Goal: Task Accomplishment & Management: Complete application form

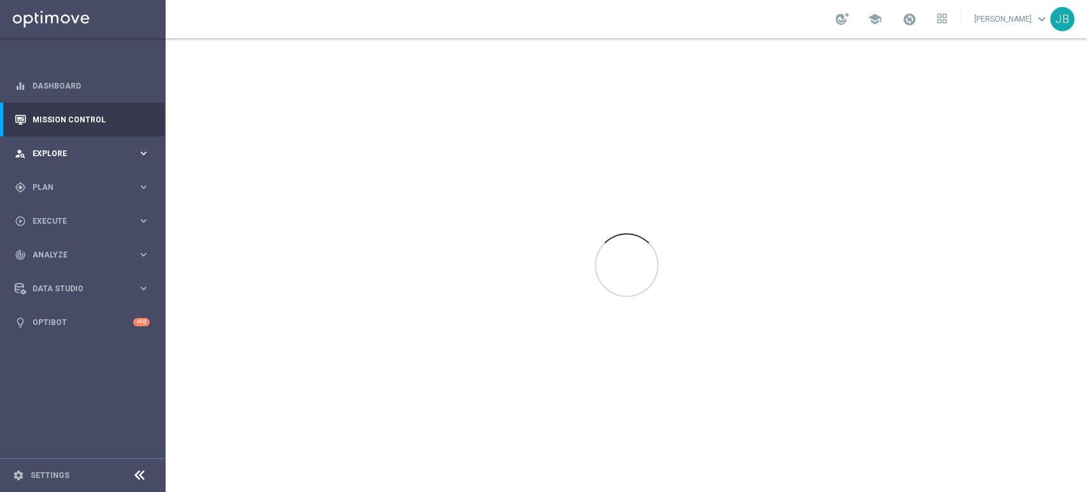
click at [90, 166] on div "person_search Explore keyboard_arrow_right" at bounding box center [82, 153] width 164 height 34
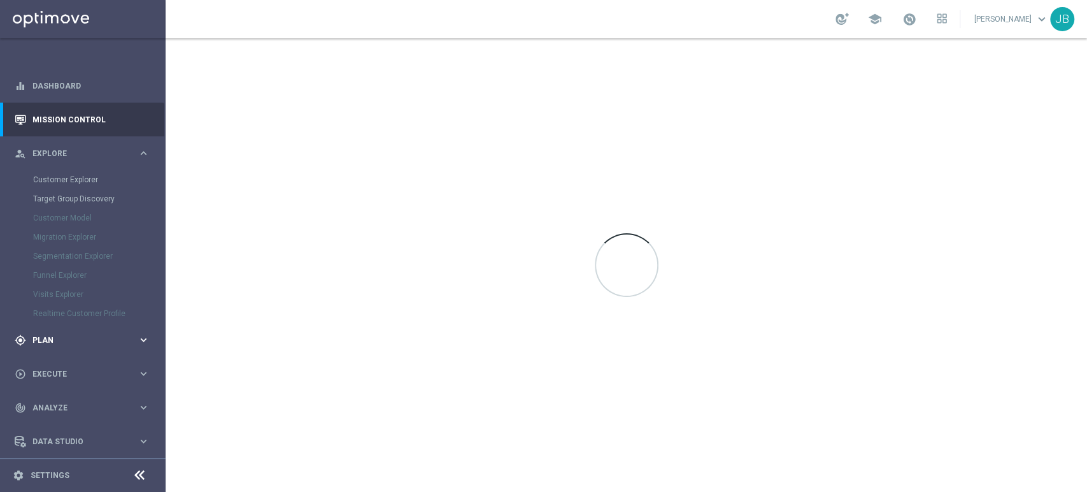
click at [62, 329] on div "gps_fixed Plan keyboard_arrow_right" at bounding box center [82, 340] width 164 height 34
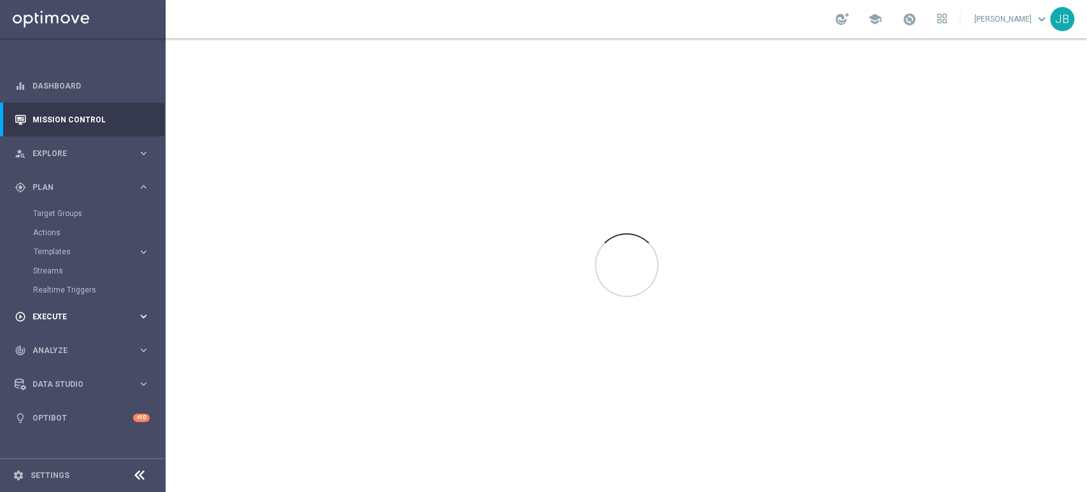
click at [66, 330] on div "play_circle_outline Execute keyboard_arrow_right" at bounding box center [82, 316] width 164 height 34
click at [92, 248] on link "Campaign Builder" at bounding box center [82, 247] width 99 height 10
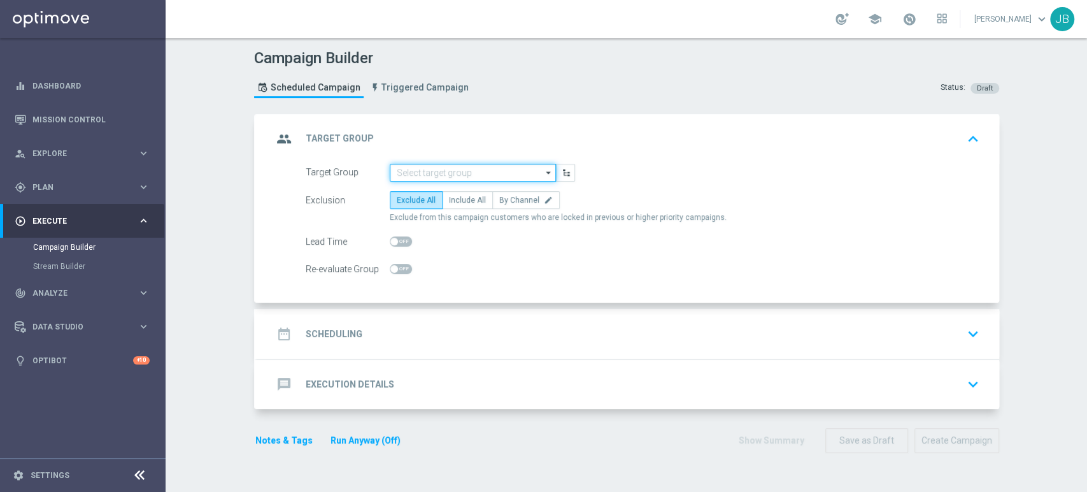
click at [424, 166] on input at bounding box center [473, 173] width 166 height 18
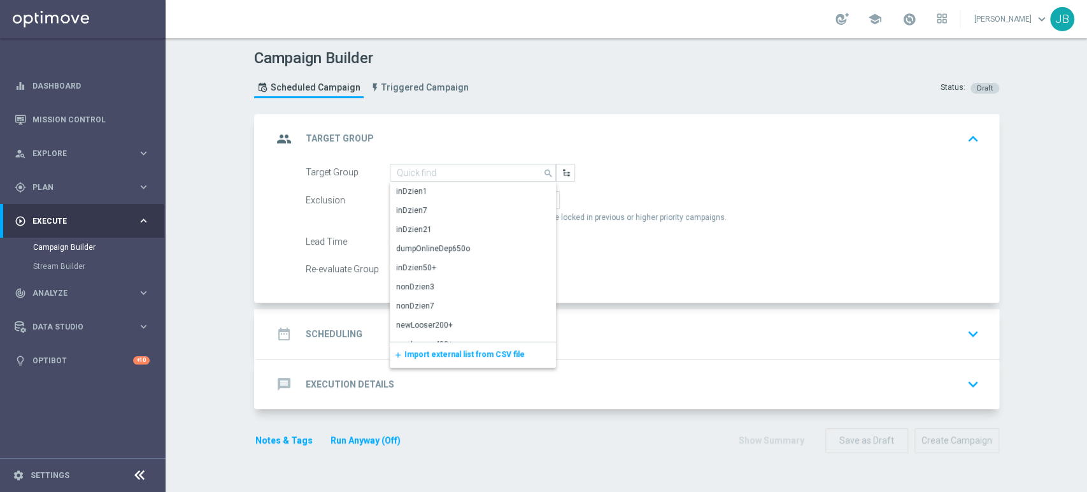
click at [414, 359] on div "add Import external list from CSV file" at bounding box center [473, 354] width 166 height 25
click at [419, 358] on span "Import external list from CSV file" at bounding box center [465, 354] width 120 height 9
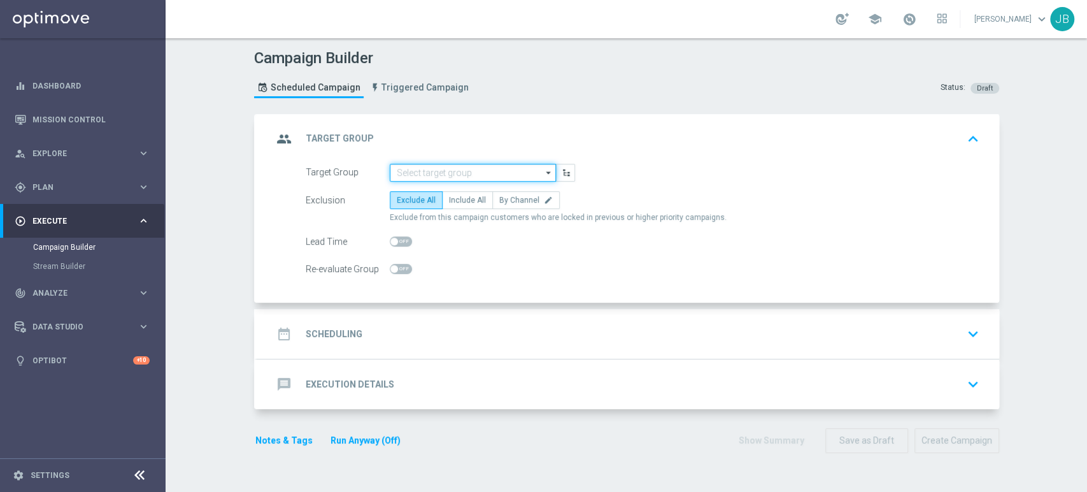
click at [485, 167] on input at bounding box center [473, 173] width 166 height 18
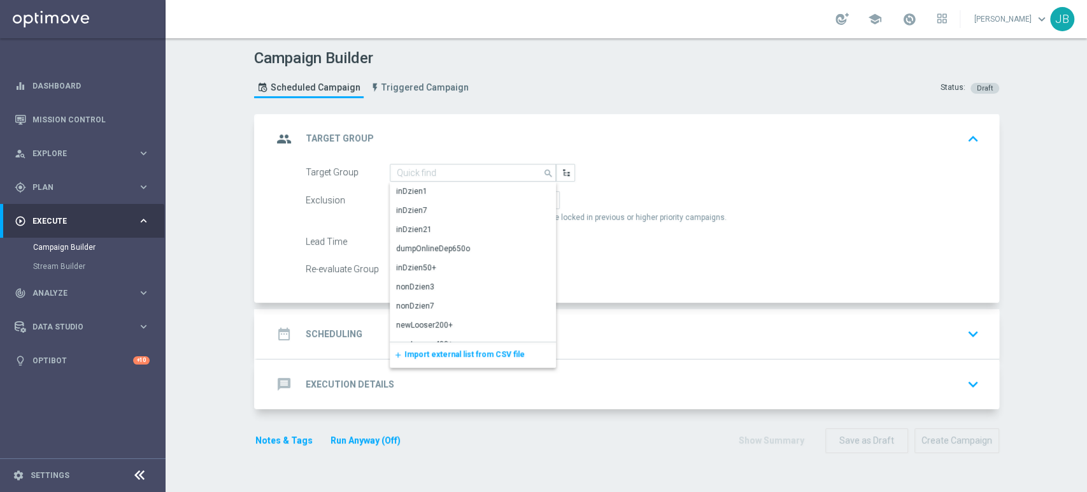
click at [412, 352] on span "Import external list from CSV file" at bounding box center [465, 354] width 120 height 9
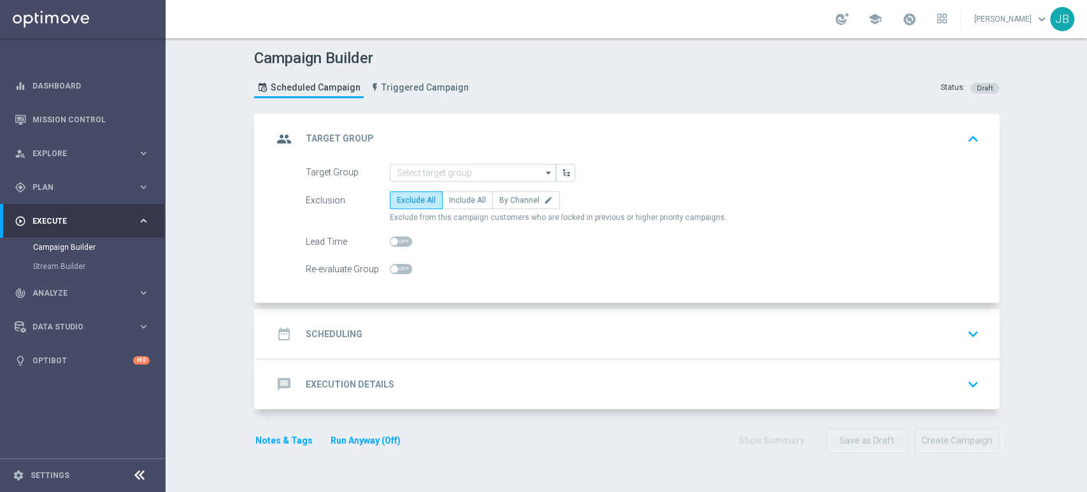
click at [1057, 182] on div "Campaign Builder Scheduled Campaign Triggered Campaign Status: Draft group Targ…" at bounding box center [627, 265] width 922 height 454
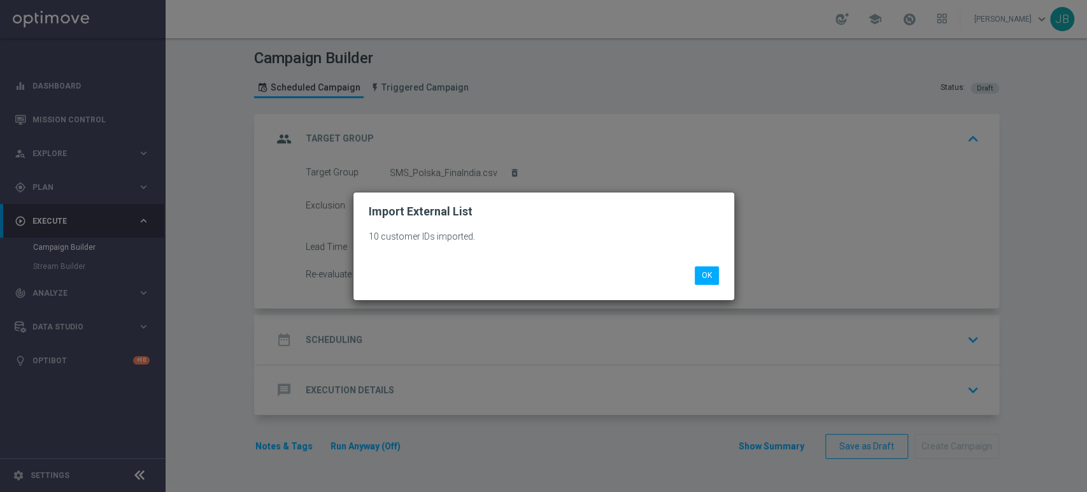
click at [689, 274] on div "OK" at bounding box center [543, 275] width 369 height 18
click at [710, 270] on button "OK" at bounding box center [707, 275] width 24 height 18
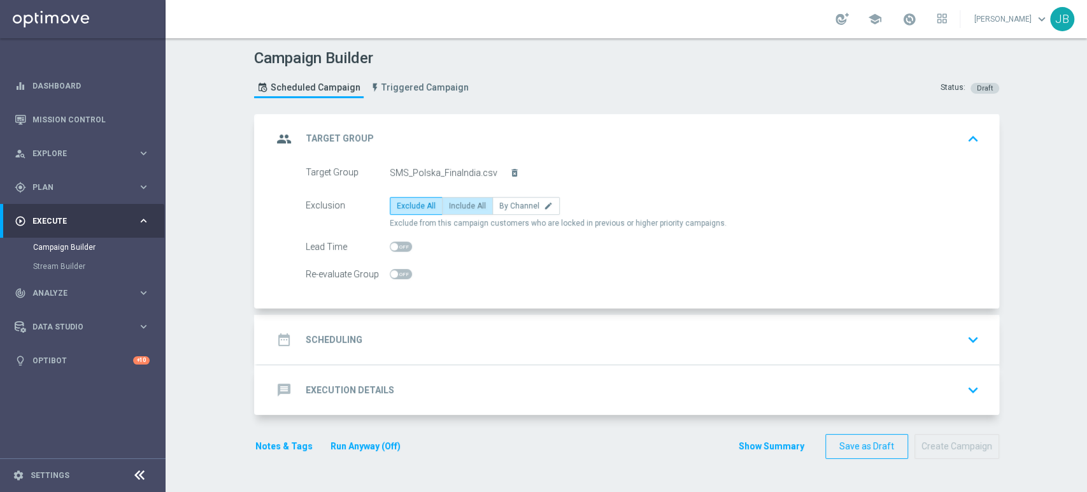
click at [449, 201] on span "Include All" at bounding box center [467, 205] width 37 height 9
click at [449, 204] on input "Include All" at bounding box center [453, 208] width 8 height 8
radio input "true"
click at [417, 329] on div "date_range Scheduling keyboard_arrow_down" at bounding box center [629, 339] width 712 height 24
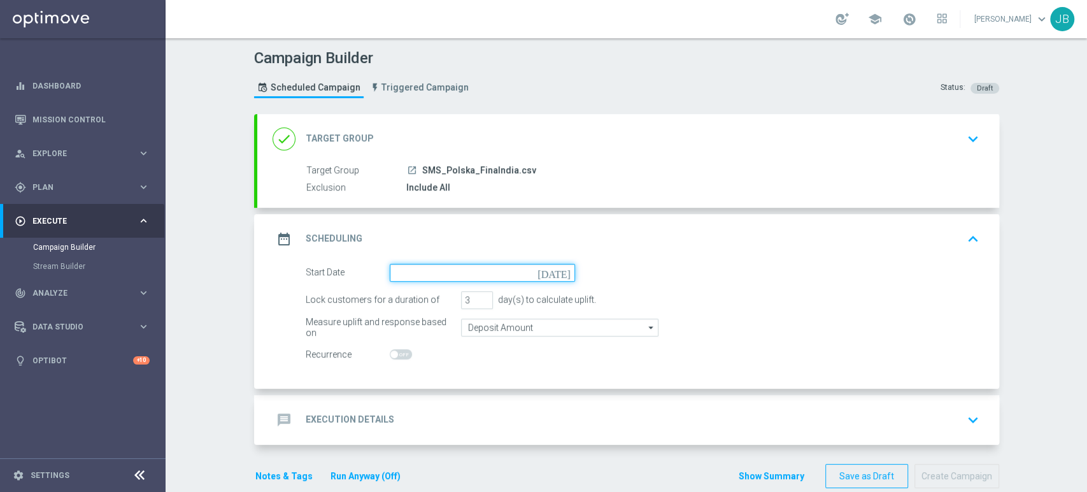
click at [458, 278] on input at bounding box center [482, 273] width 185 height 18
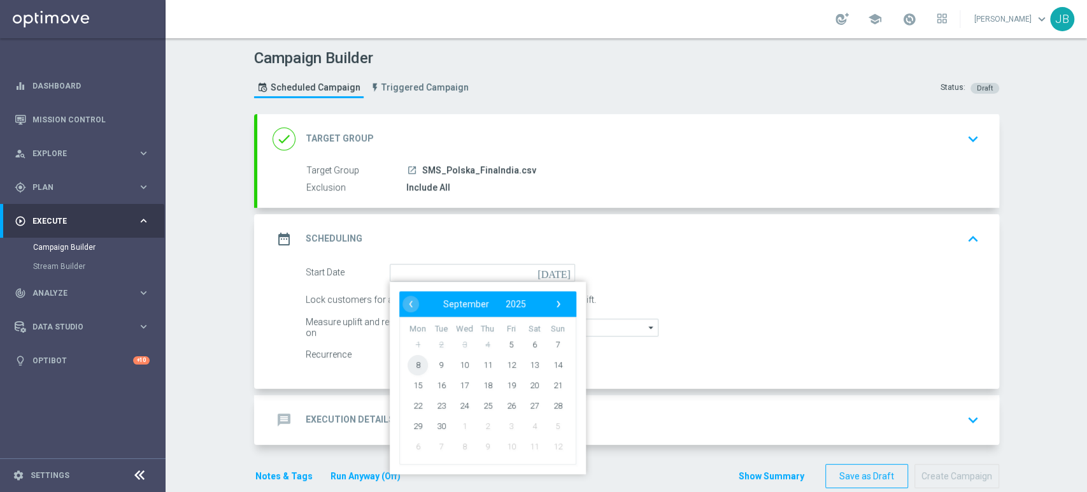
click at [416, 364] on span "8" at bounding box center [418, 364] width 20 height 20
type input "08 Sep 2025"
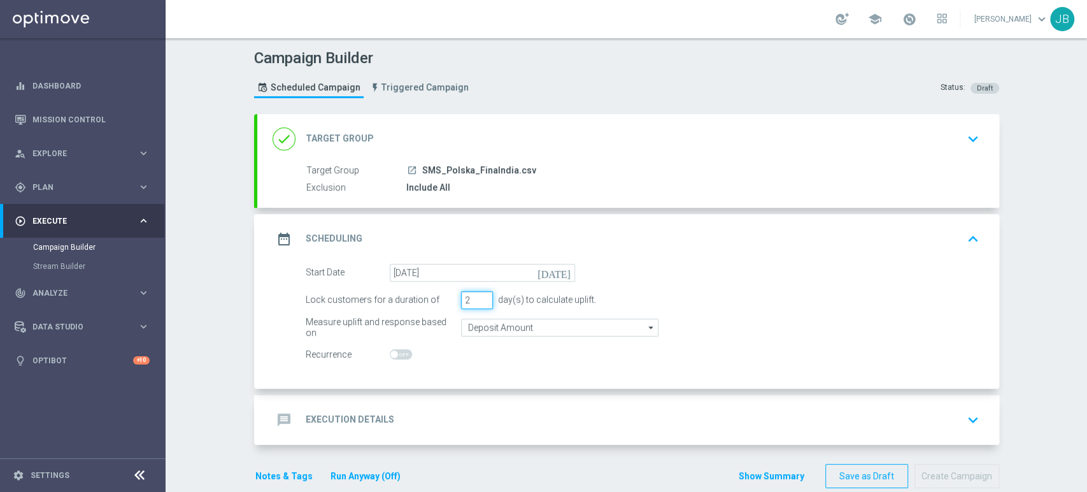
click at [478, 304] on input "2" at bounding box center [477, 300] width 32 height 18
type input "1"
click at [478, 304] on input "1" at bounding box center [477, 300] width 32 height 18
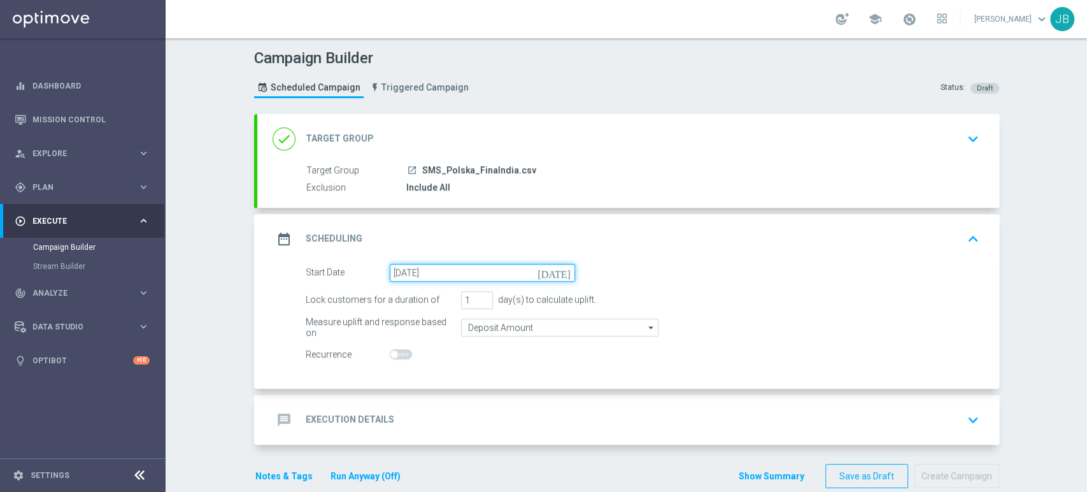
click at [473, 275] on input "08 Sep 2025" at bounding box center [482, 273] width 185 height 18
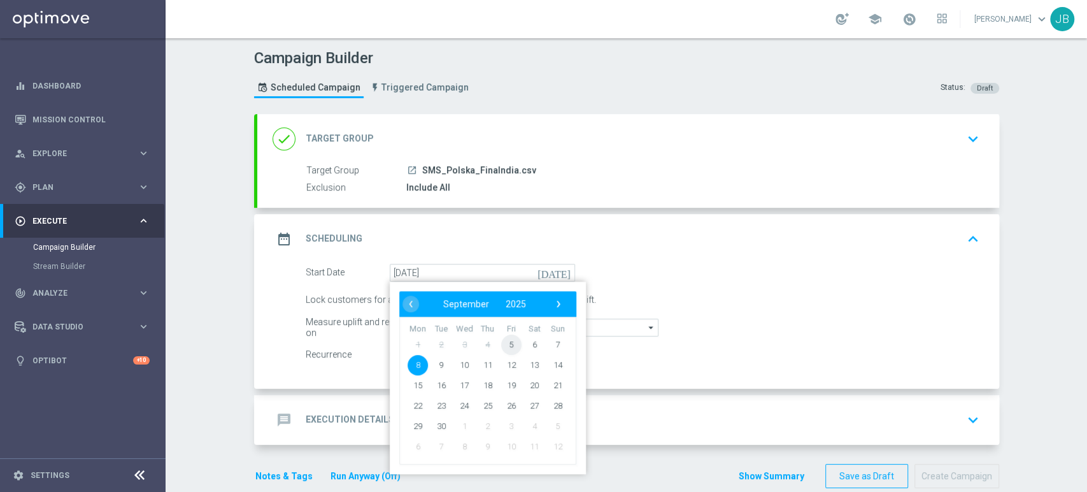
click at [507, 339] on span "5" at bounding box center [511, 344] width 20 height 20
type input "[DATE]"
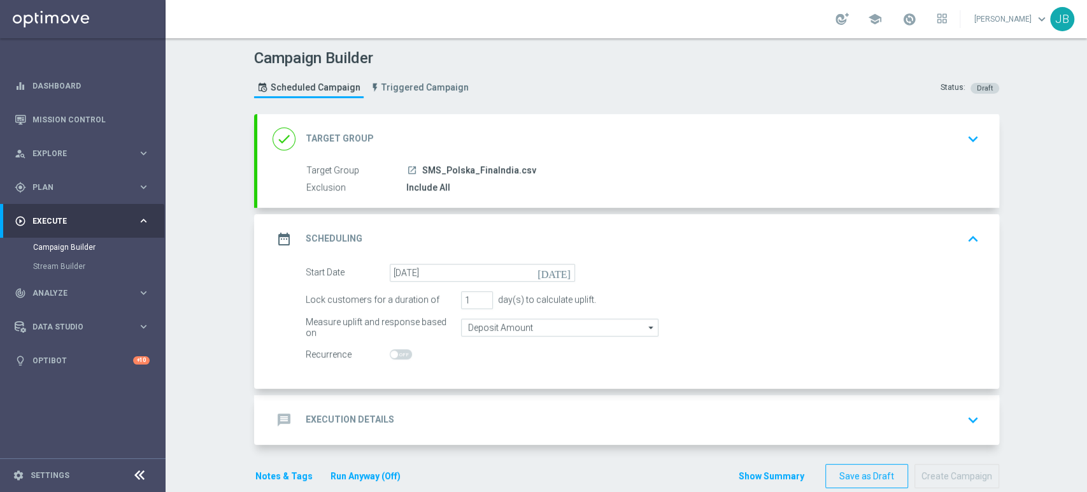
click at [1043, 342] on div "Campaign Builder Scheduled Campaign Triggered Campaign Status: Draft done Targe…" at bounding box center [627, 265] width 922 height 454
click at [792, 399] on div "message Execution Details keyboard_arrow_down" at bounding box center [628, 420] width 742 height 50
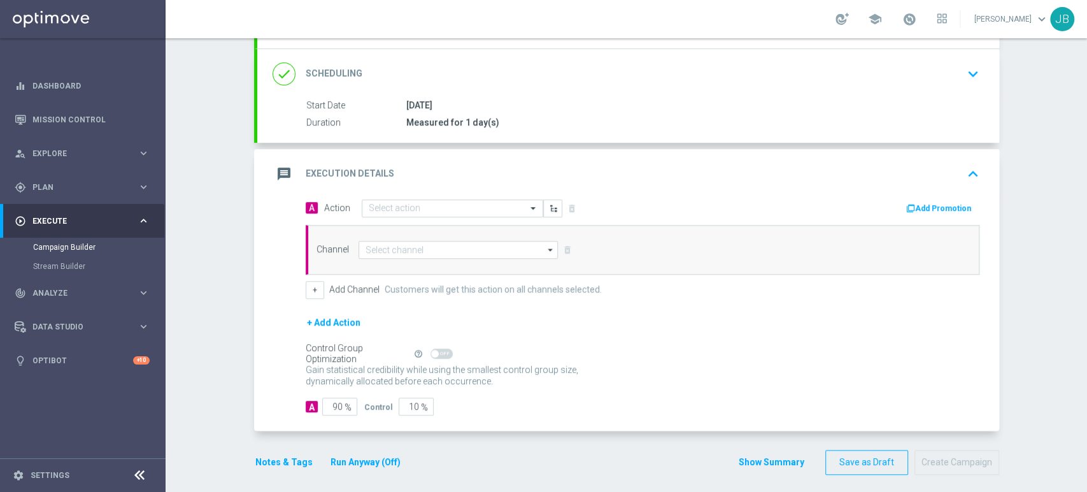
scroll to position [165, 0]
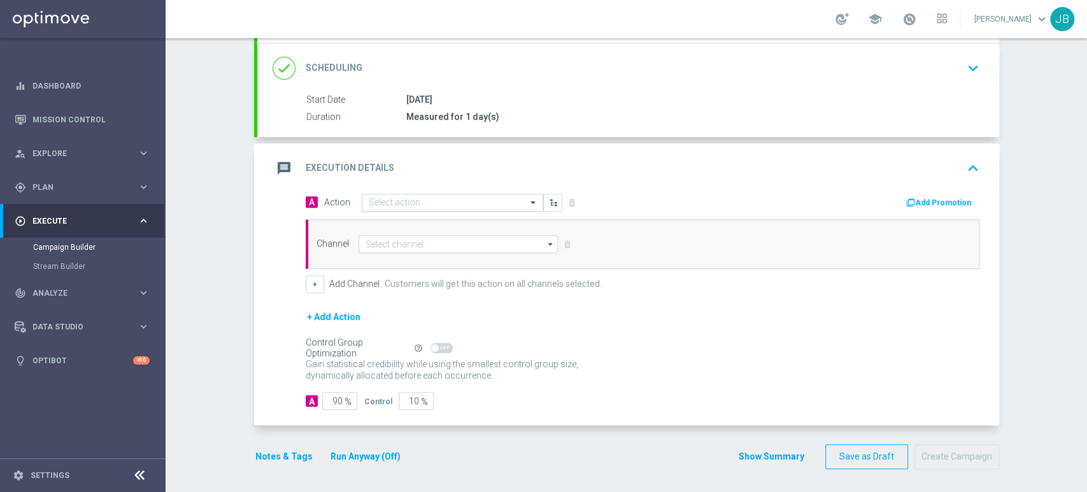
click at [373, 194] on div "Select action" at bounding box center [453, 203] width 182 height 18
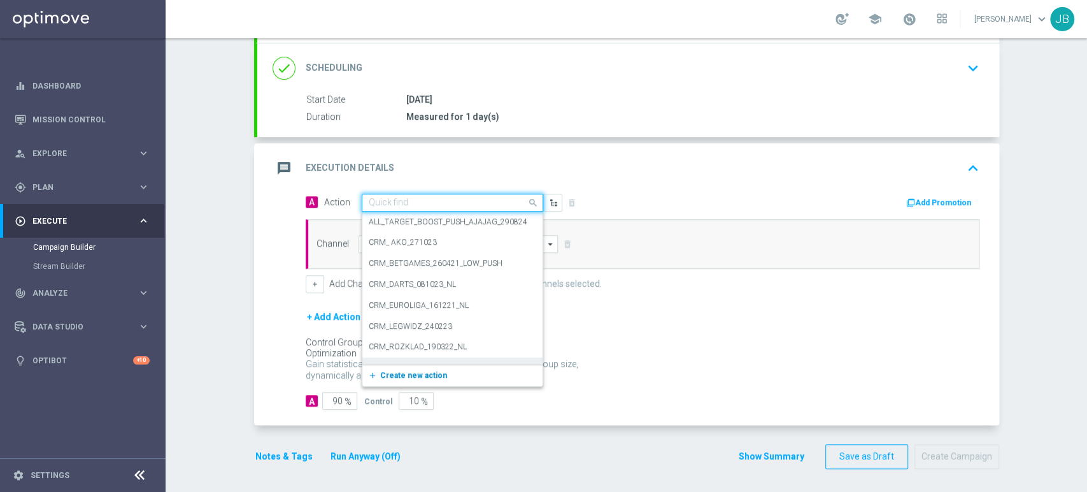
click at [381, 373] on span "Create new action" at bounding box center [413, 375] width 67 height 9
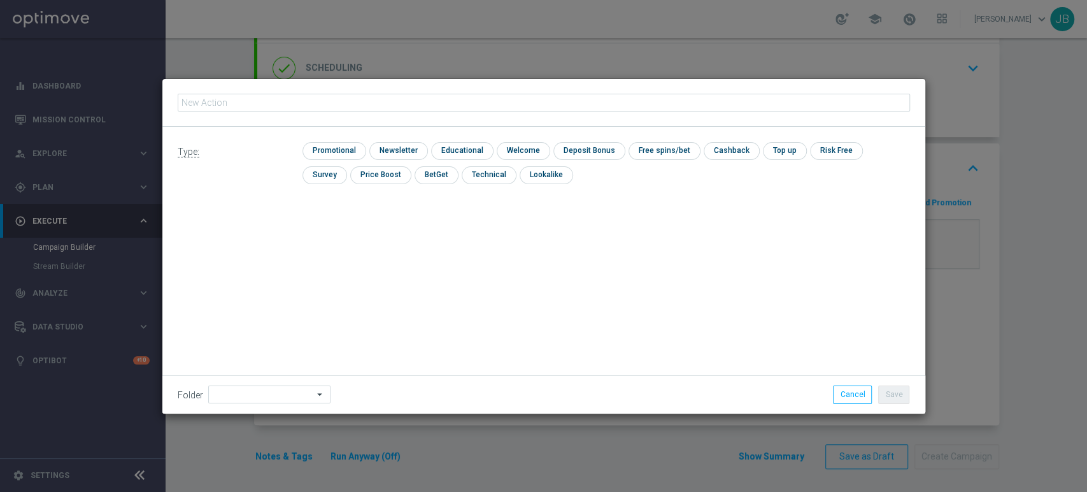
type input "(LPZ - SMS) Polska_Finalndia_05092025"
click at [384, 141] on div "Type: check Promotional check Newsletter check Educational check Welcome check …" at bounding box center [543, 168] width 763 height 82
click at [392, 159] on div "check Newsletter" at bounding box center [398, 151] width 59 height 18
click at [396, 154] on input "checkbox" at bounding box center [396, 150] width 55 height 17
checkbox input "true"
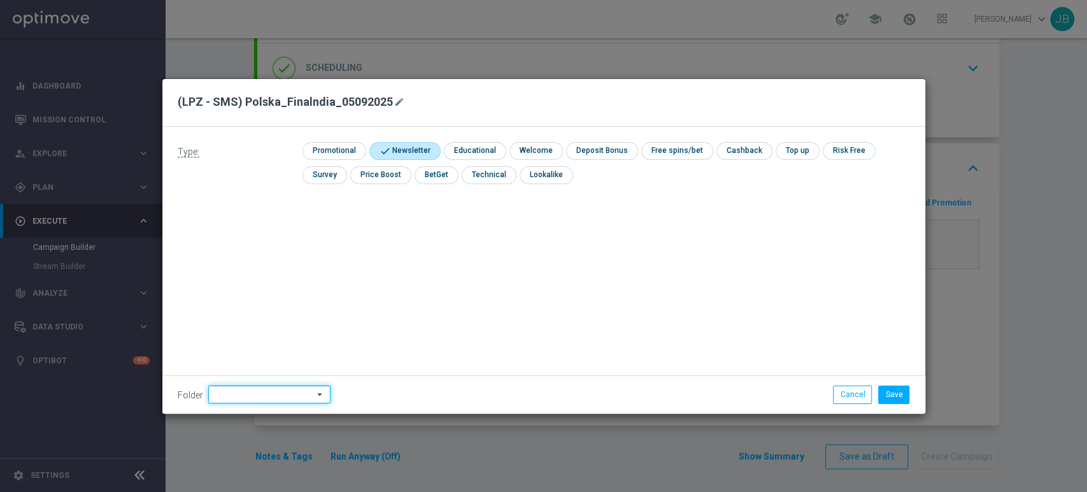
click at [253, 398] on input at bounding box center [269, 394] width 122 height 18
click at [240, 264] on div "[PERSON_NAME]" at bounding box center [243, 264] width 57 height 11
type input "[PERSON_NAME]"
click at [897, 390] on button "Save" at bounding box center [893, 394] width 31 height 18
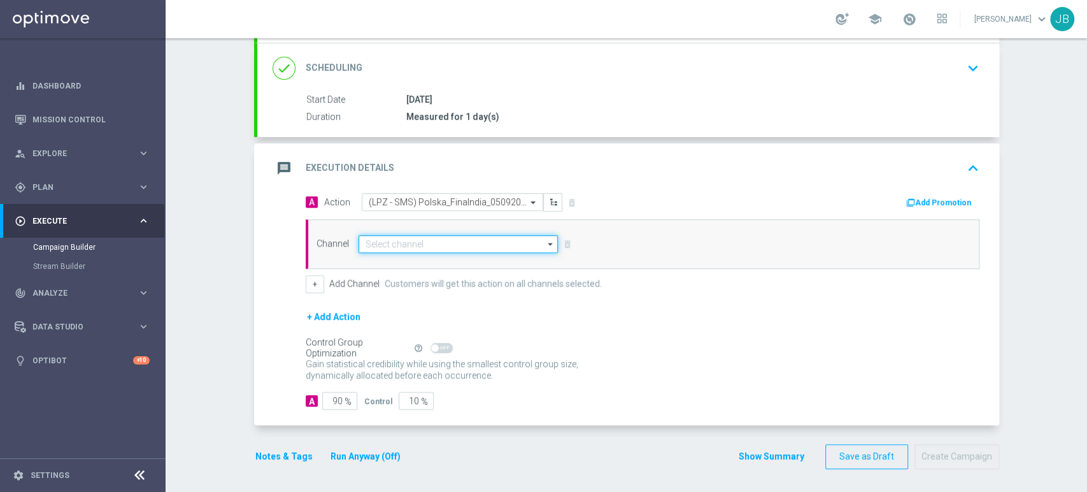
click at [375, 237] on input at bounding box center [459, 244] width 200 height 18
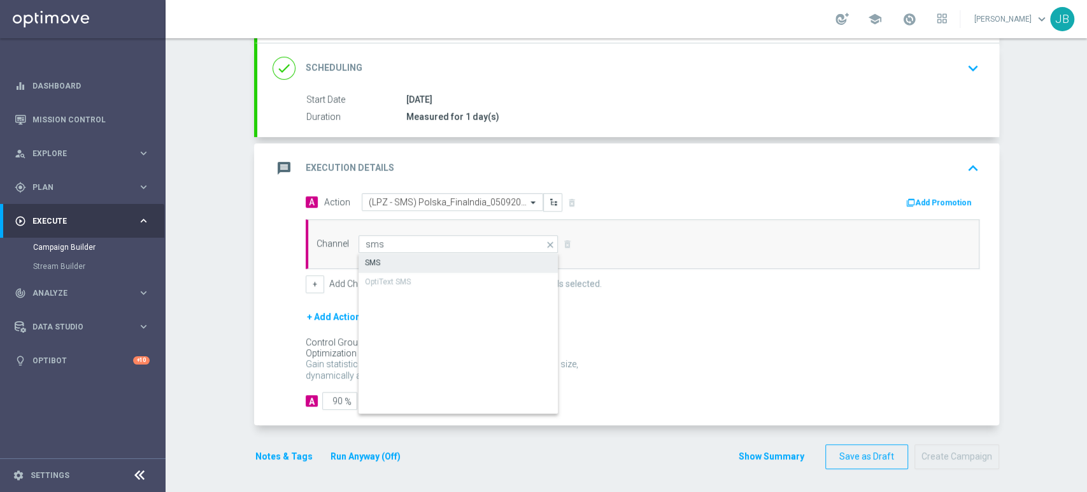
click at [374, 258] on div "SMS" at bounding box center [459, 263] width 201 height 18
type input "SMS"
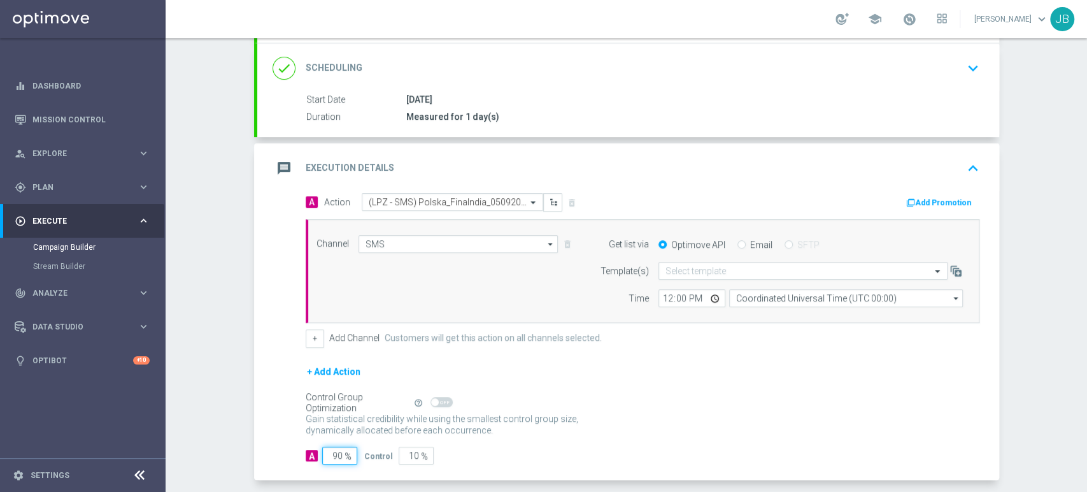
click at [332, 450] on input "90" at bounding box center [339, 456] width 35 height 18
type input "0"
type input "100"
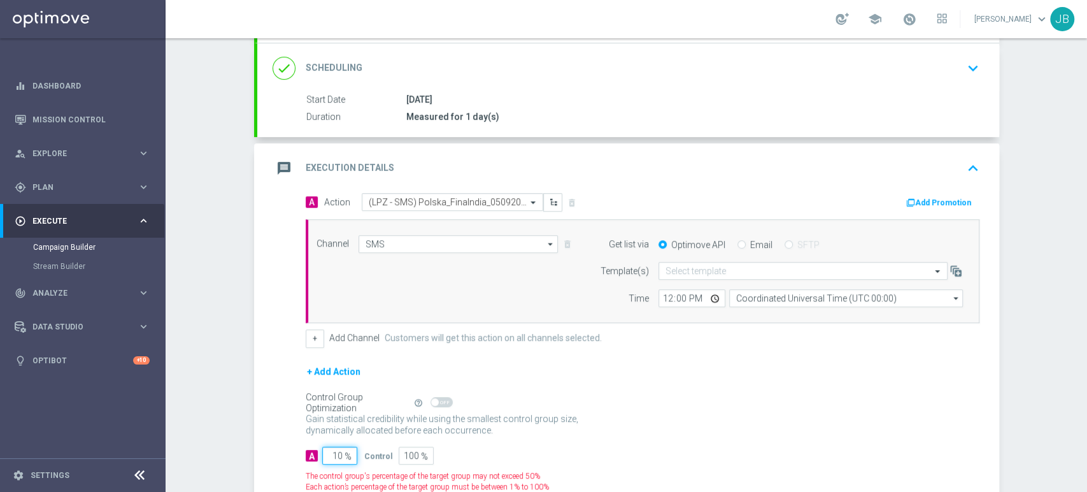
type input "100"
type input "0"
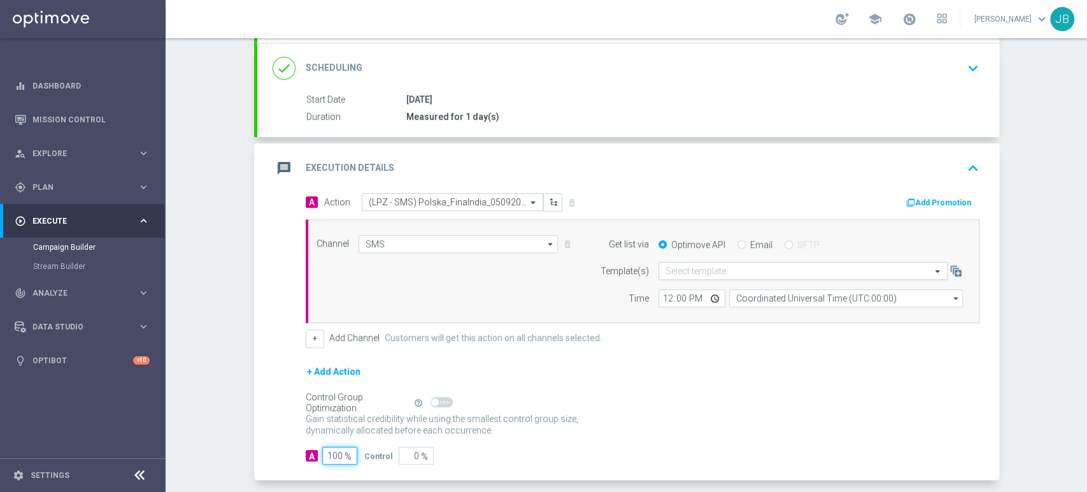
type input "100"
click at [679, 278] on div "Select template" at bounding box center [803, 271] width 289 height 18
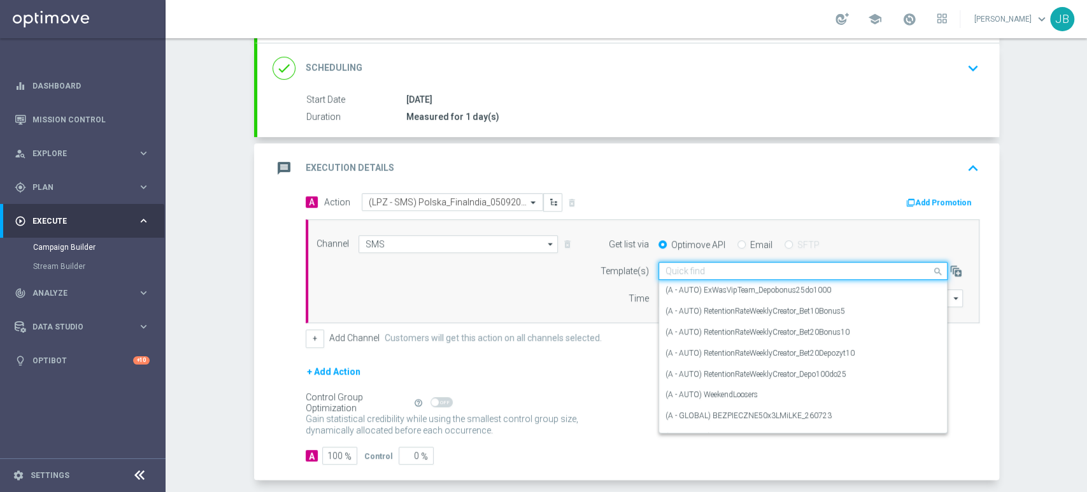
paste input "(LPZ - SMS) Polska_Finalndia_05092025"
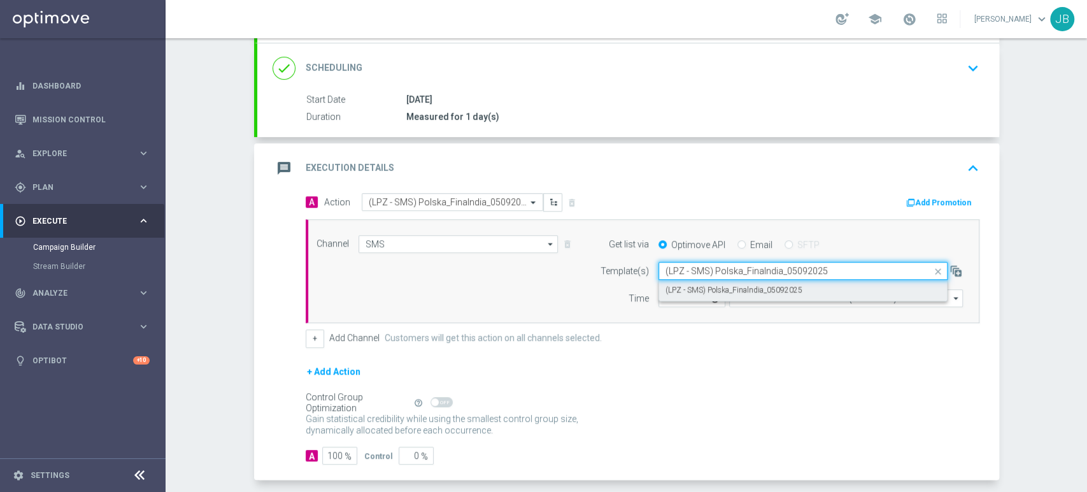
click at [677, 289] on label "(LPZ - SMS) Polska_Finalndia_05092025" at bounding box center [734, 290] width 137 height 11
type input "(LPZ - SMS) Polska_Finalndia_05092025"
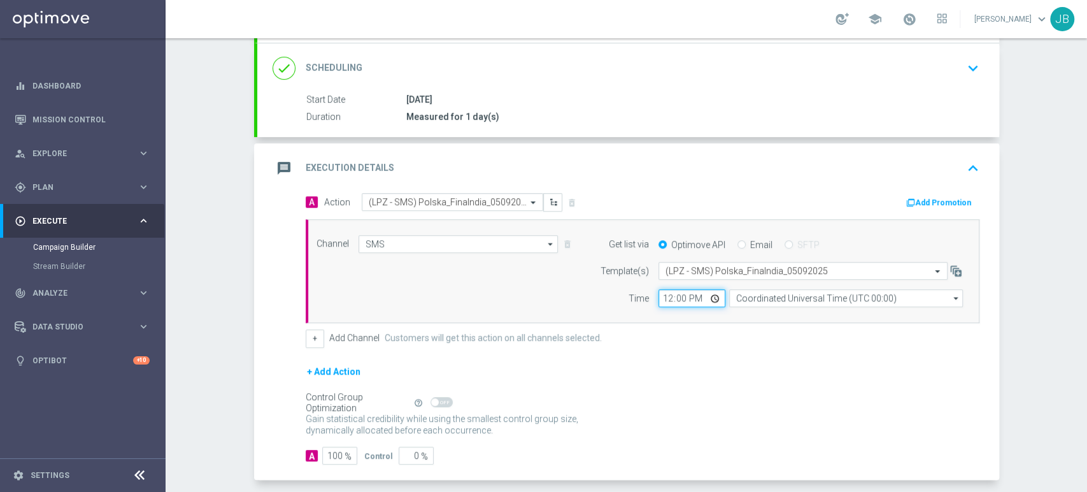
click at [661, 296] on input "12:00" at bounding box center [692, 298] width 67 height 18
type input "11:06"
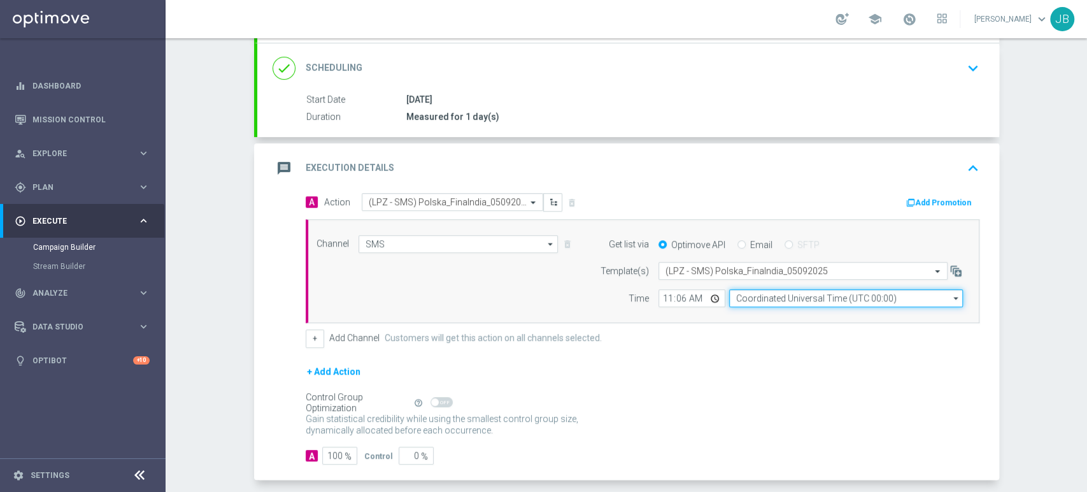
click at [759, 300] on input "Coordinated Universal Time (UTC 00:00)" at bounding box center [846, 298] width 234 height 18
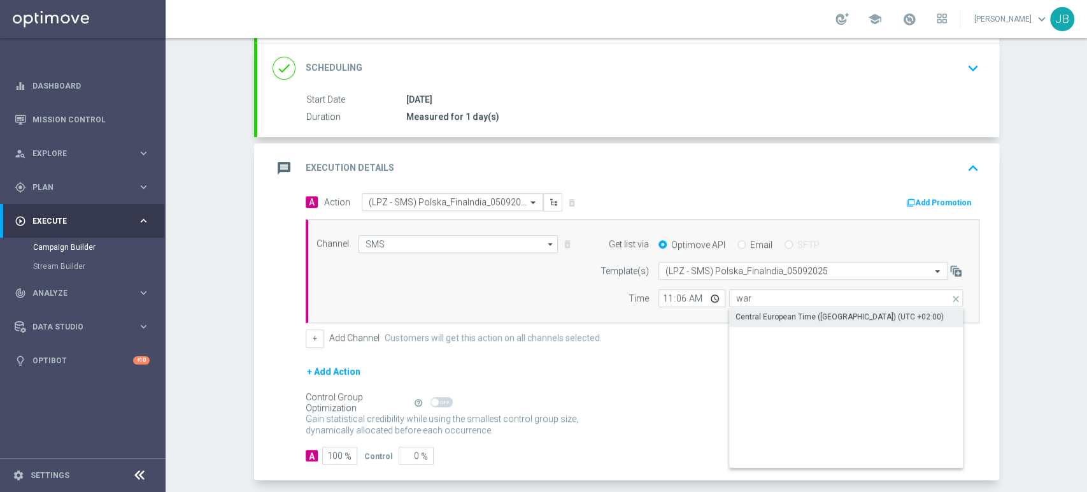
click at [761, 310] on div "Central European Time ([GEOGRAPHIC_DATA]) (UTC +02:00)" at bounding box center [846, 317] width 234 height 18
type input "Central European Time ([GEOGRAPHIC_DATA]) (UTC +02:00)"
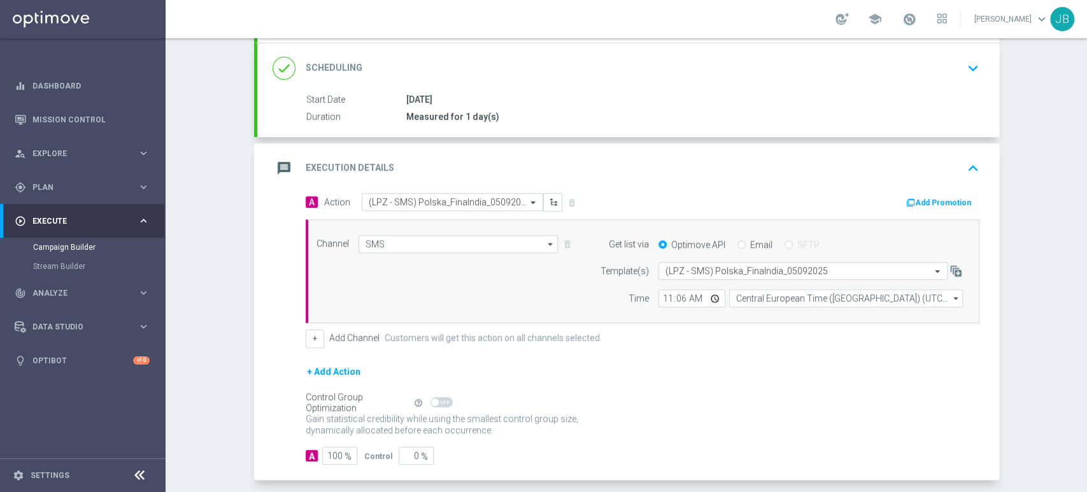
click at [949, 61] on div "done Scheduling keyboard_arrow_down" at bounding box center [629, 68] width 712 height 24
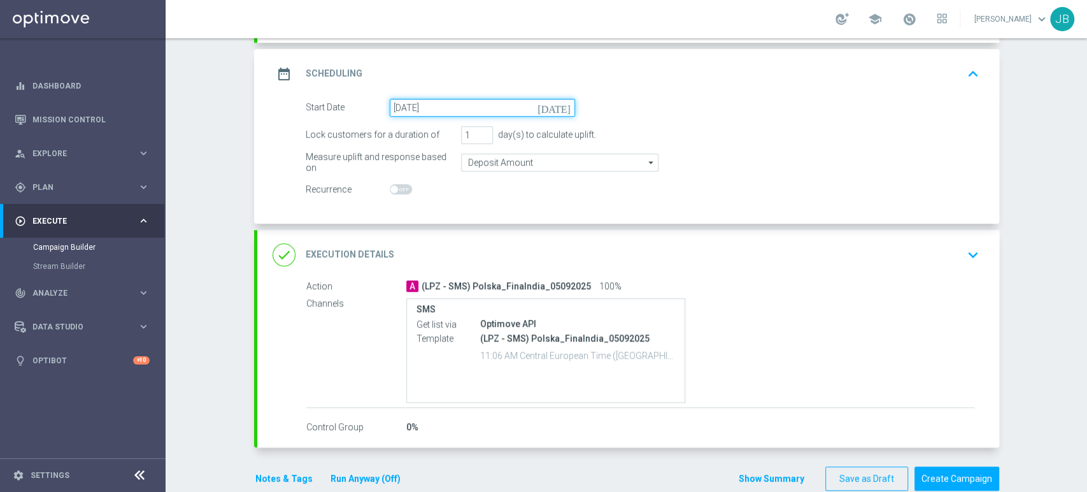
click at [528, 113] on input "[DATE]" at bounding box center [482, 108] width 185 height 18
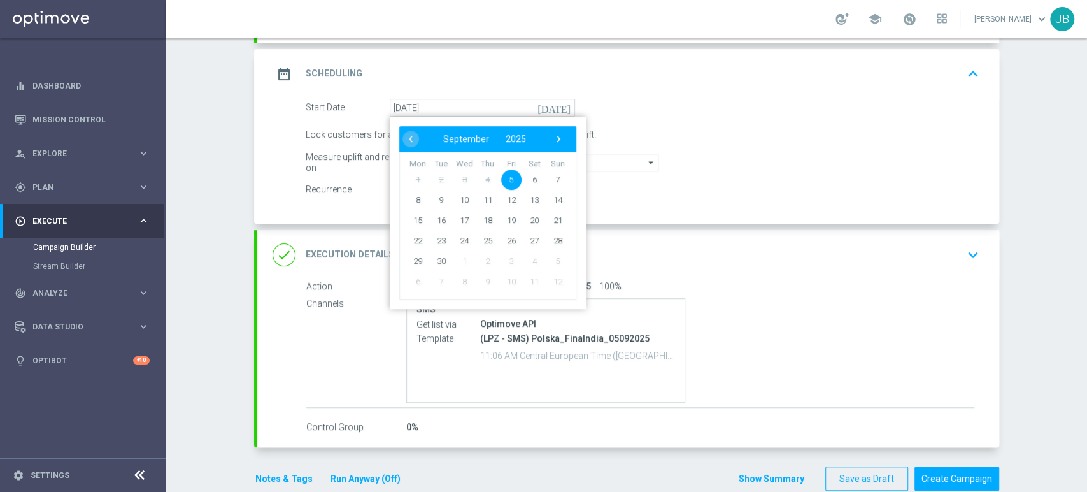
click at [507, 177] on span "5" at bounding box center [511, 179] width 20 height 20
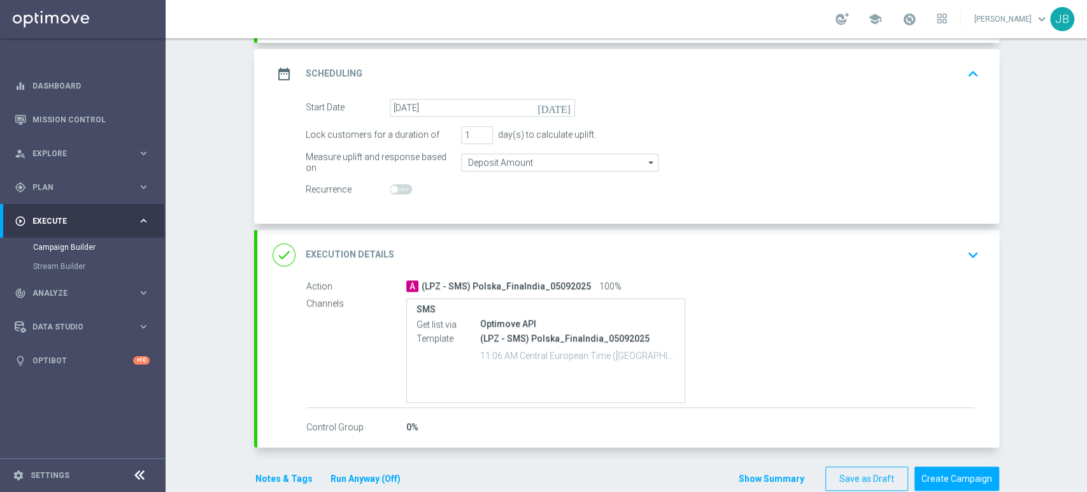
scroll to position [0, 0]
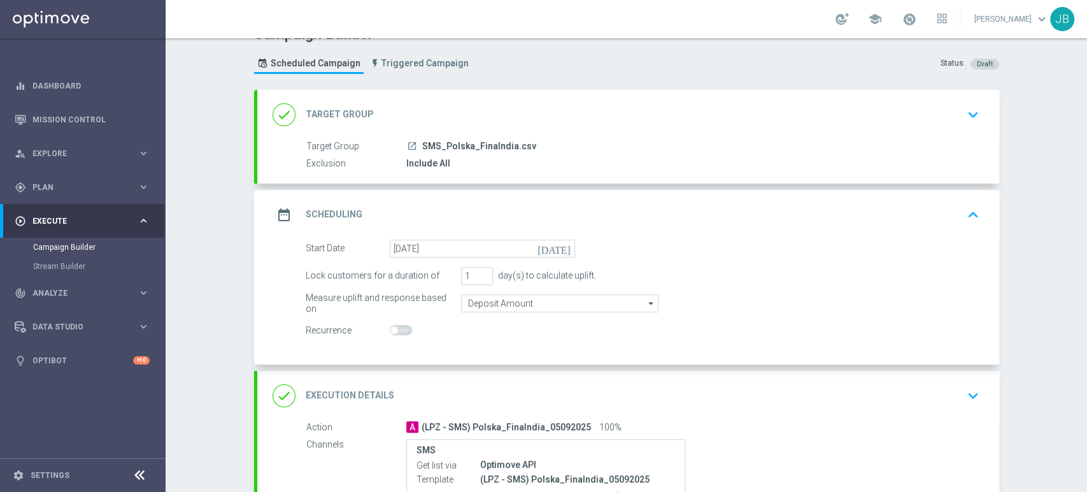
click at [1086, 86] on div "Campaign Builder Scheduled Campaign Triggered Campaign Status: Draft done Targe…" at bounding box center [627, 265] width 922 height 454
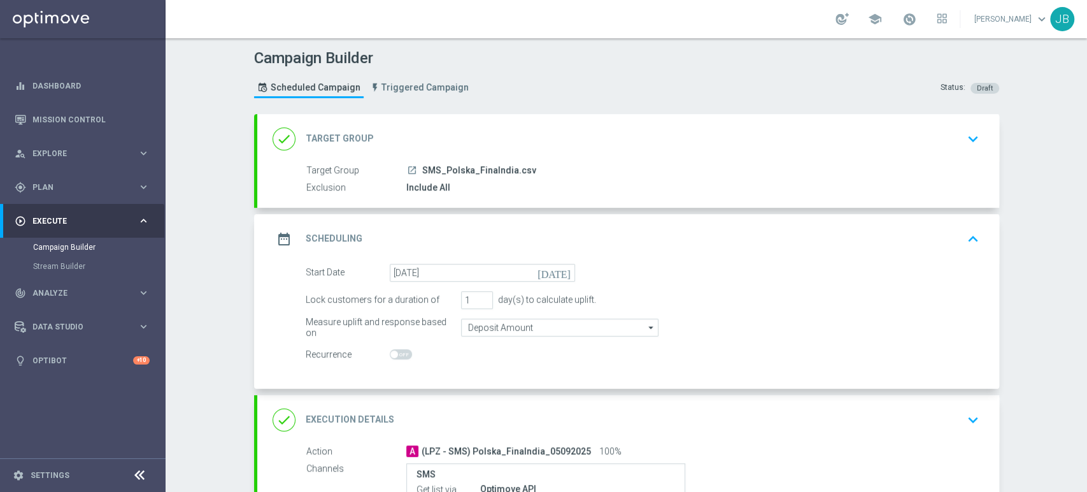
scroll to position [188, 0]
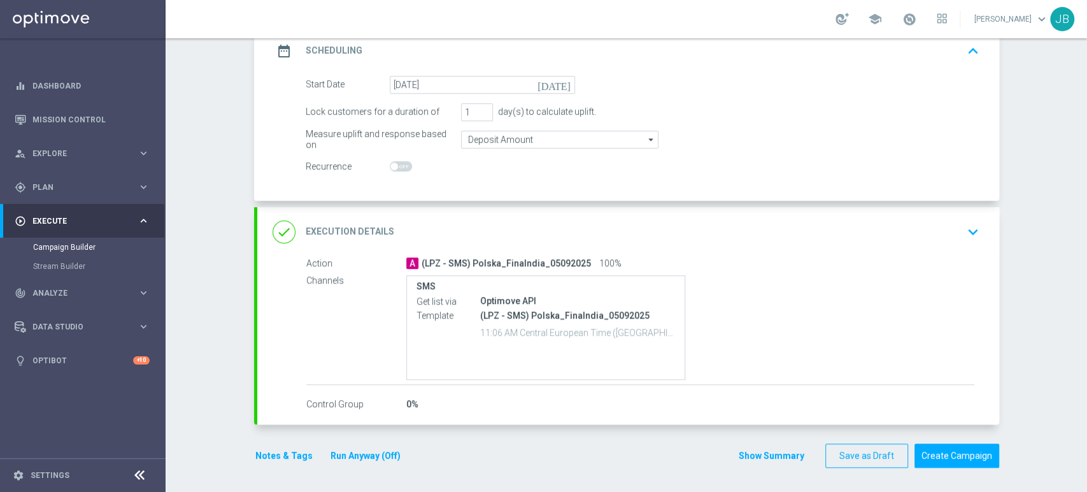
click at [919, 241] on div "done Execution Details keyboard_arrow_down" at bounding box center [629, 232] width 712 height 24
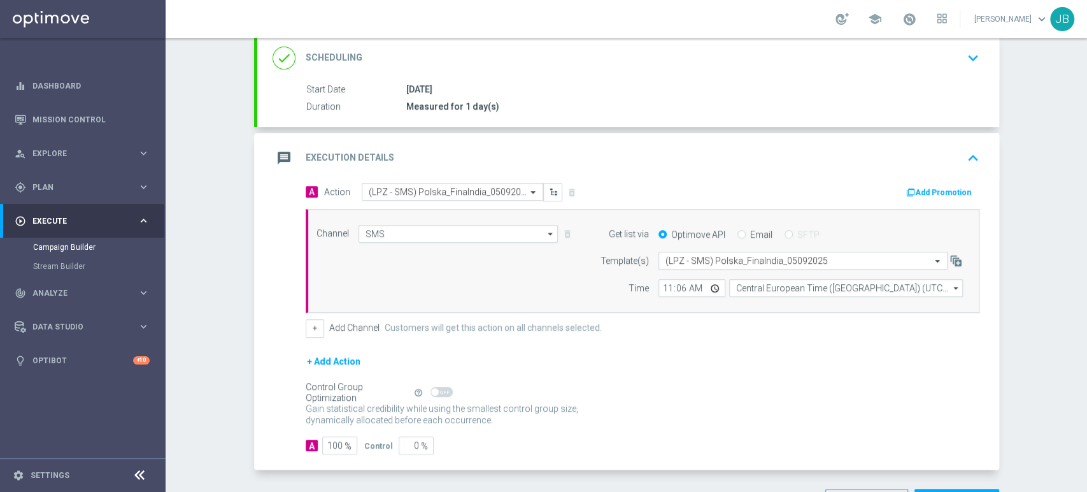
click at [1086, 90] on div "Campaign Builder Scheduled Campaign Triggered Campaign Status: Draft done Targe…" at bounding box center [627, 265] width 922 height 454
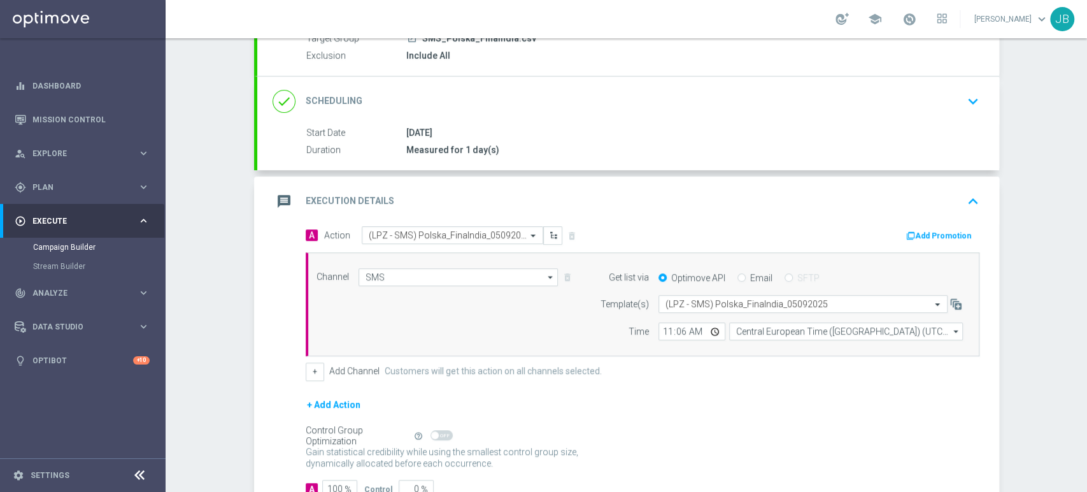
scroll to position [134, 0]
click at [968, 89] on icon "keyboard_arrow_down" at bounding box center [973, 98] width 19 height 19
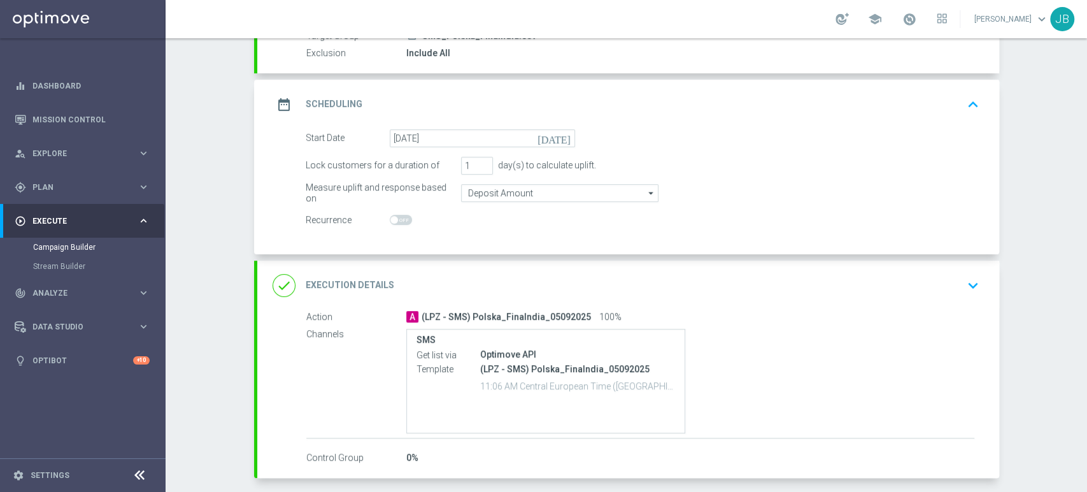
scroll to position [188, 0]
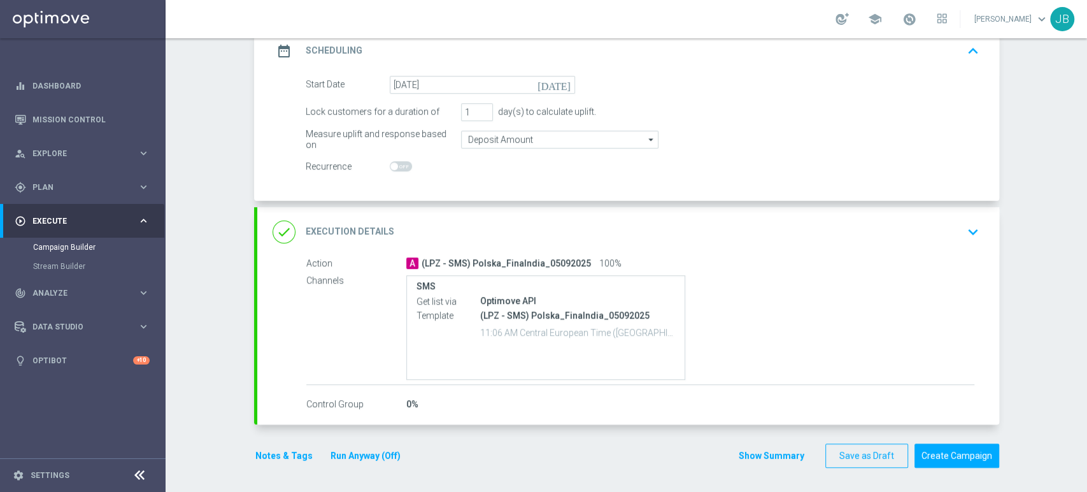
click at [964, 229] on icon "keyboard_arrow_down" at bounding box center [973, 231] width 19 height 19
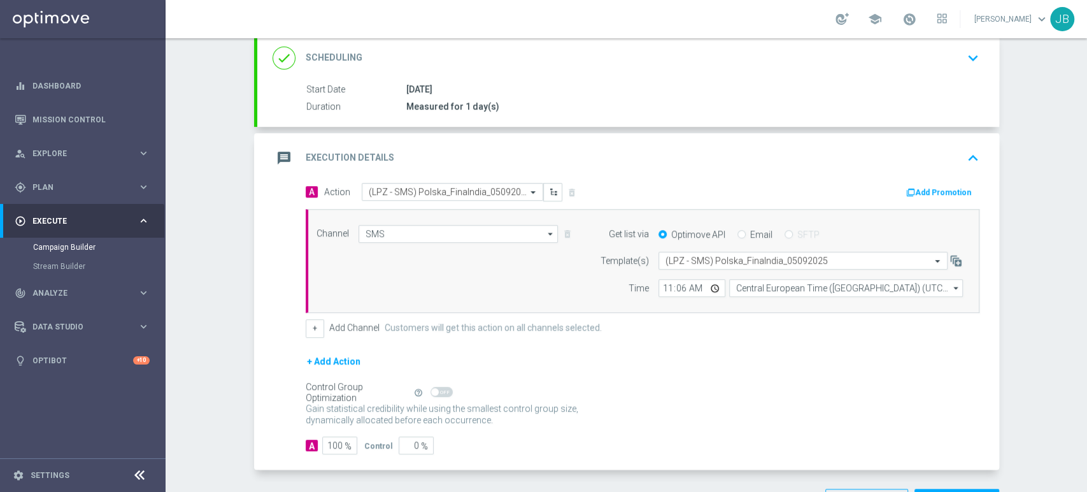
click at [1033, 322] on div "Campaign Builder Scheduled Campaign Triggered Campaign Status: Draft done Targe…" at bounding box center [627, 265] width 922 height 454
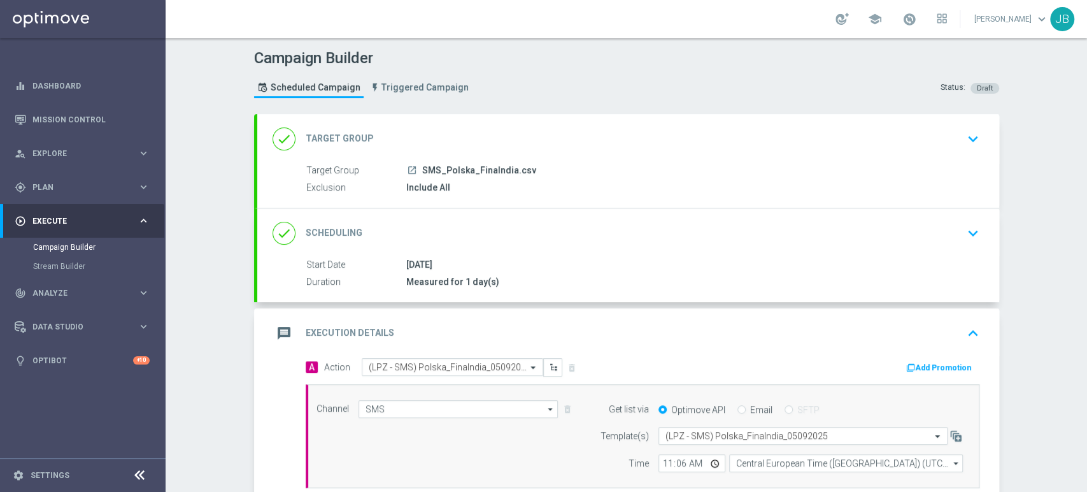
click at [946, 129] on div "done Target Group keyboard_arrow_down" at bounding box center [629, 139] width 712 height 24
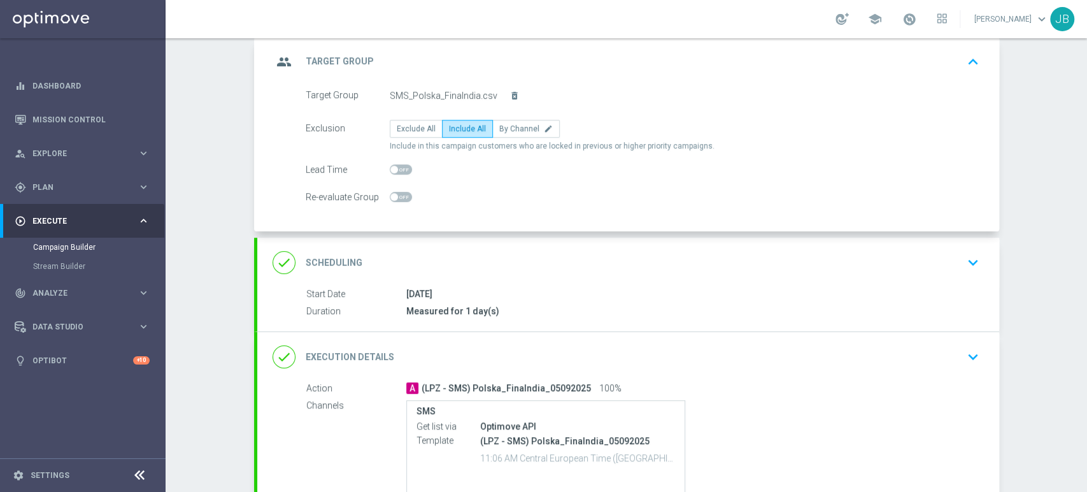
scroll to position [97, 0]
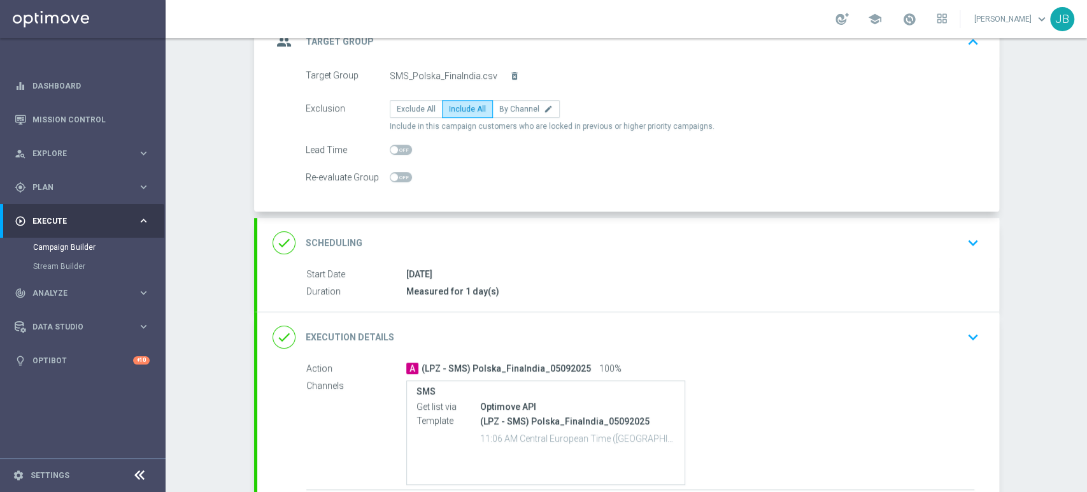
click at [973, 243] on icon "keyboard_arrow_down" at bounding box center [973, 242] width 19 height 19
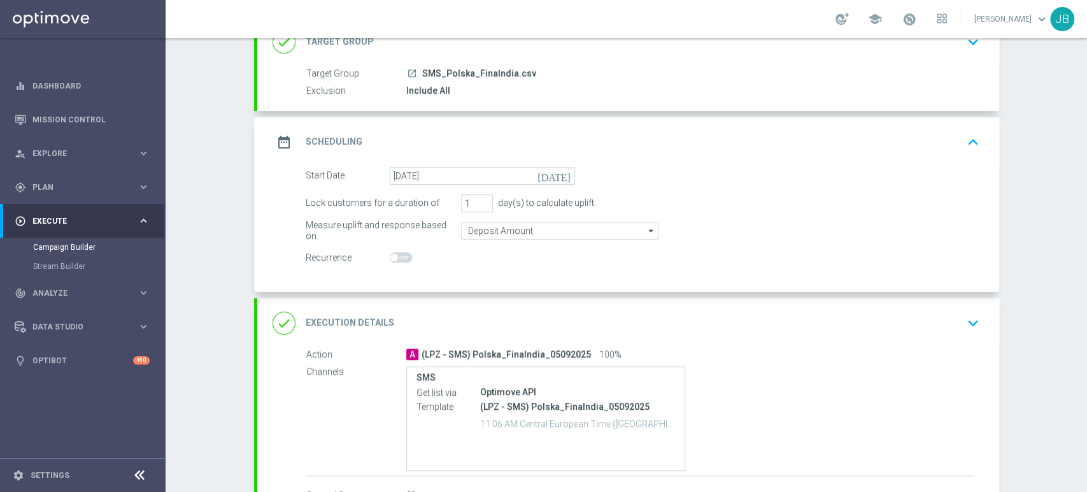
scroll to position [179, 0]
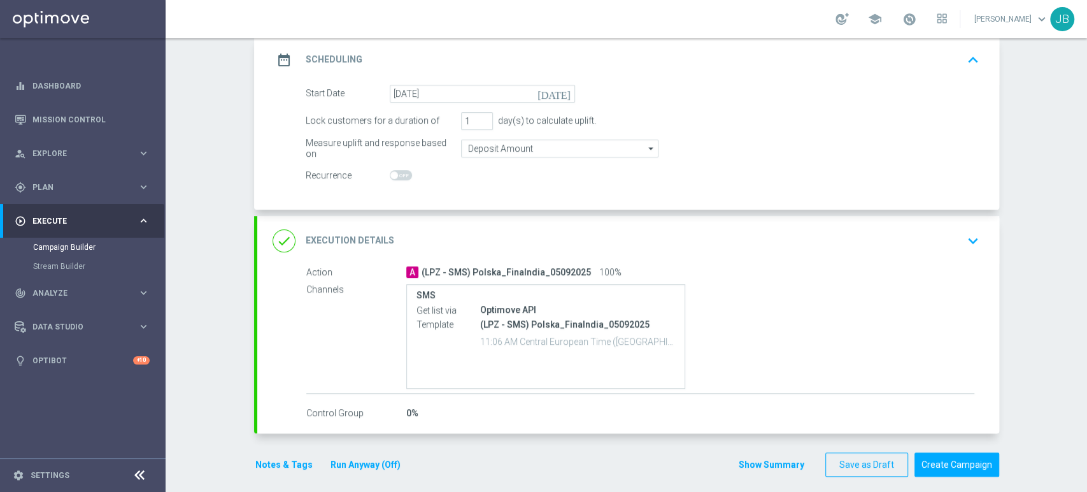
click at [964, 234] on icon "keyboard_arrow_down" at bounding box center [973, 240] width 19 height 19
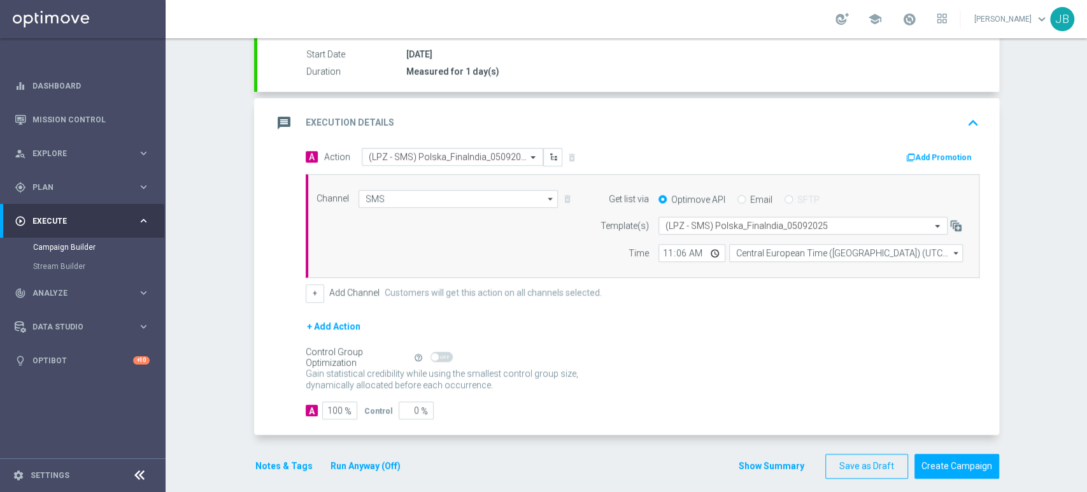
scroll to position [0, 0]
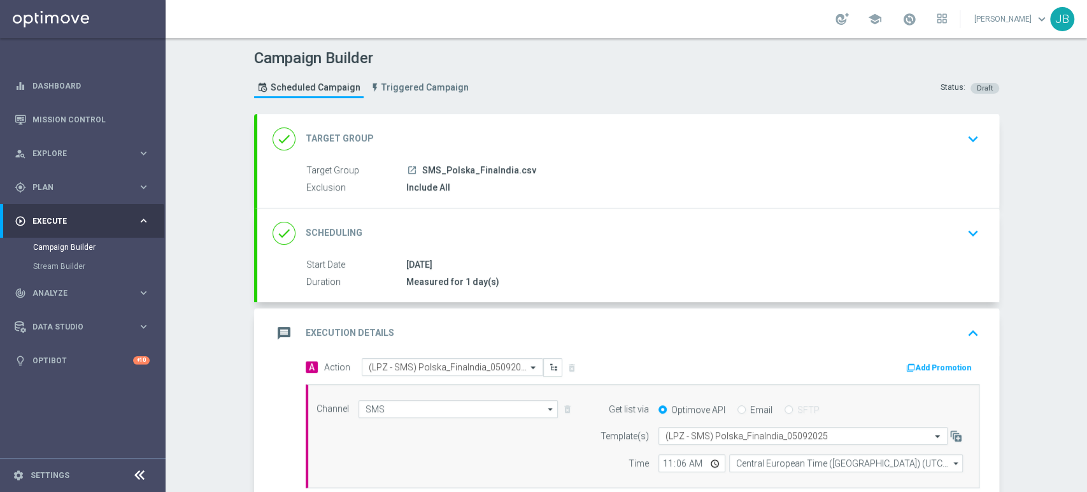
click at [951, 222] on div "done Scheduling keyboard_arrow_down" at bounding box center [629, 233] width 712 height 24
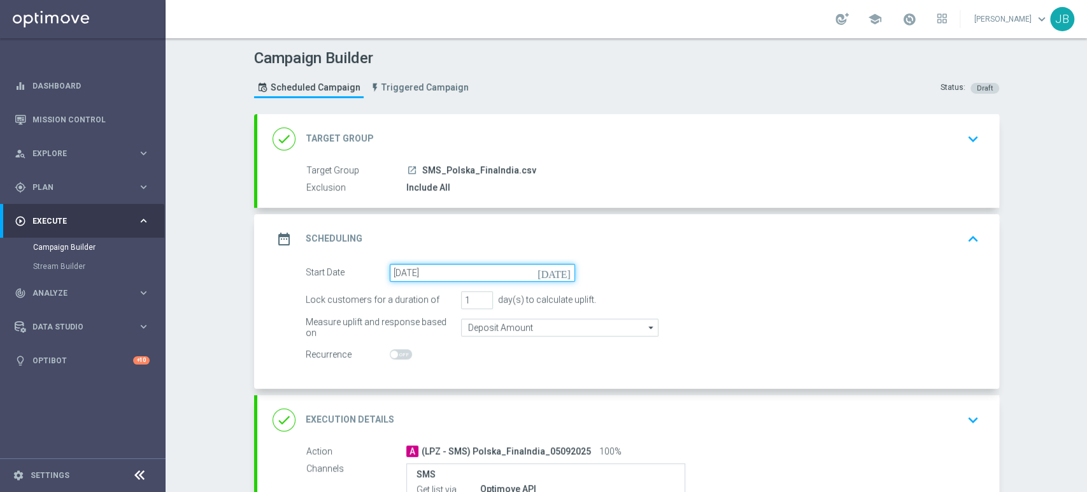
click at [515, 266] on input "[DATE]" at bounding box center [482, 273] width 185 height 18
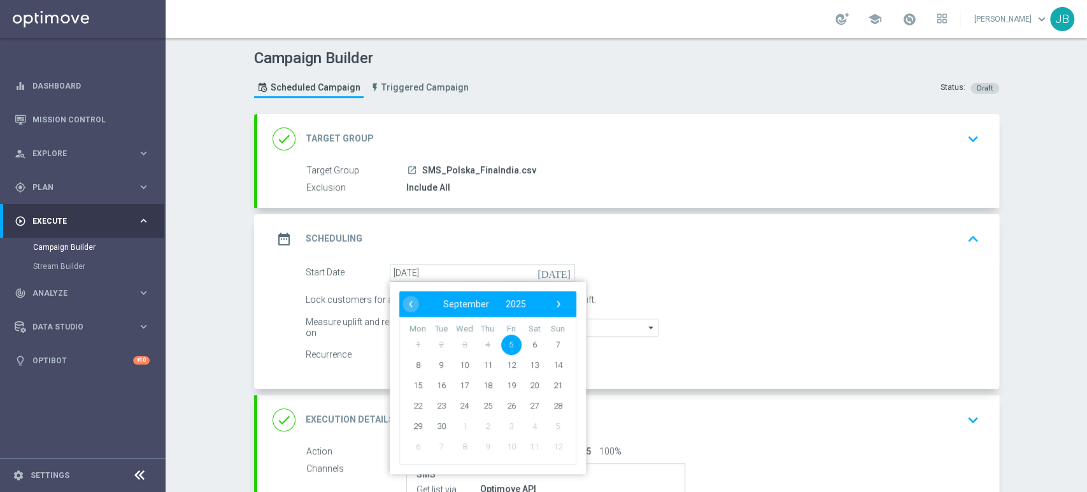
click at [508, 338] on span "5" at bounding box center [511, 344] width 20 height 20
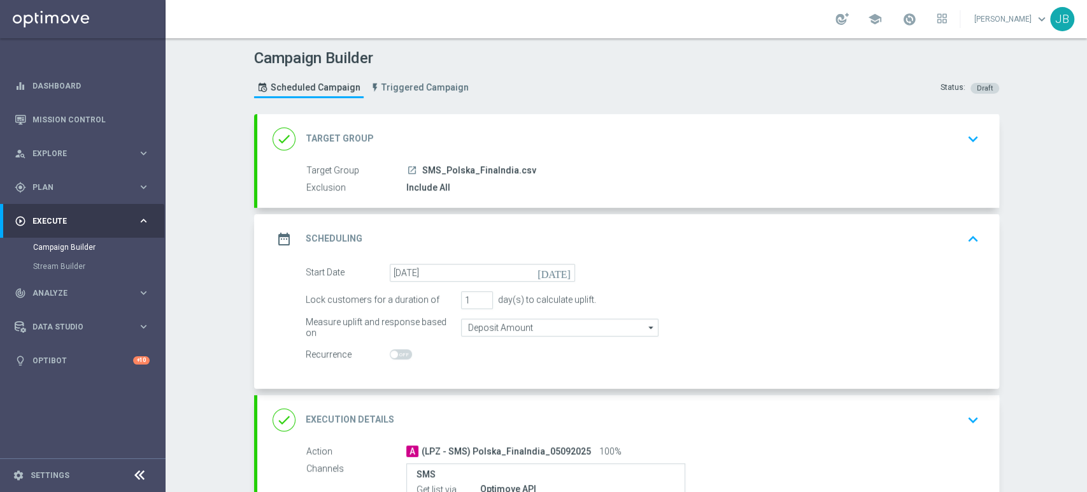
scroll to position [188, 0]
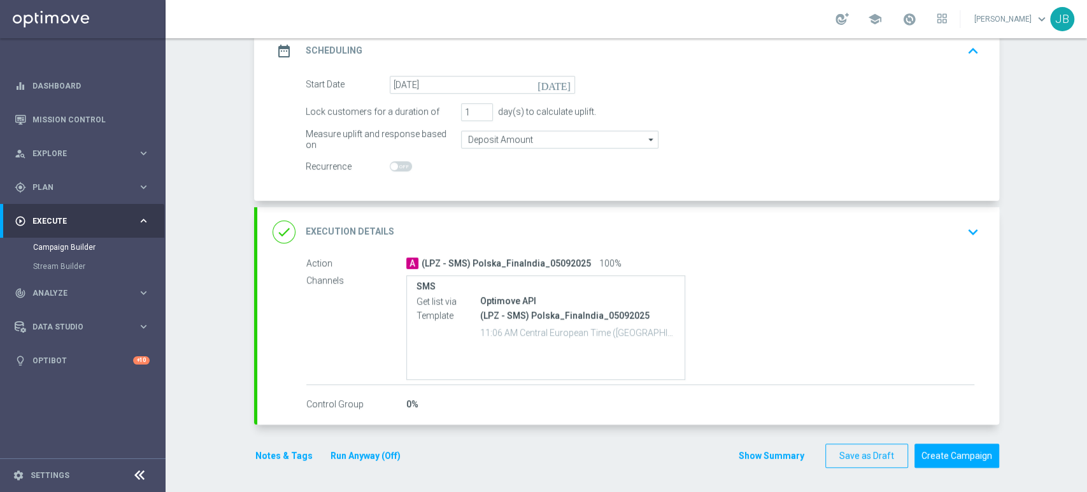
click at [901, 227] on div "done Execution Details keyboard_arrow_down" at bounding box center [629, 232] width 712 height 24
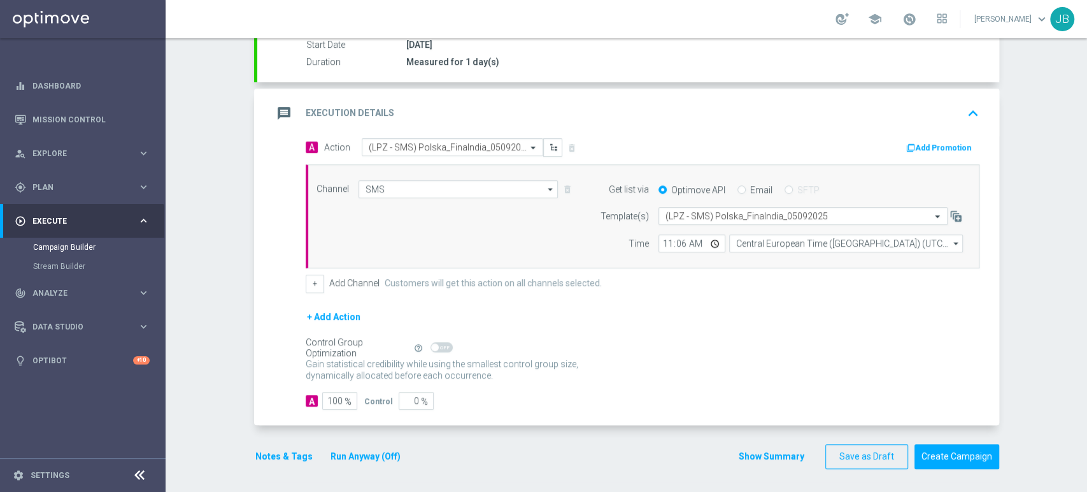
scroll to position [0, 0]
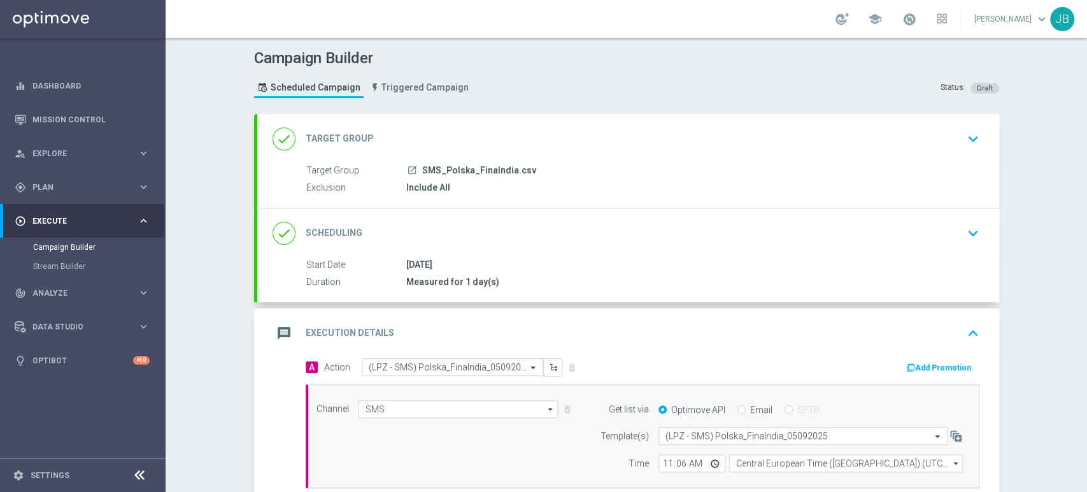
click at [952, 147] on div "done Target Group keyboard_arrow_down" at bounding box center [629, 139] width 712 height 24
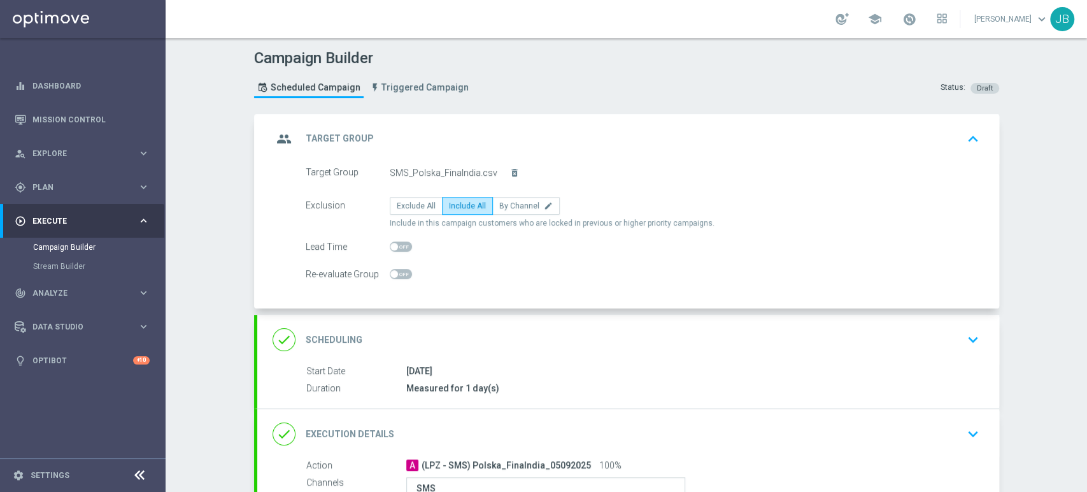
click at [910, 339] on div "done Scheduling keyboard_arrow_down" at bounding box center [629, 339] width 712 height 24
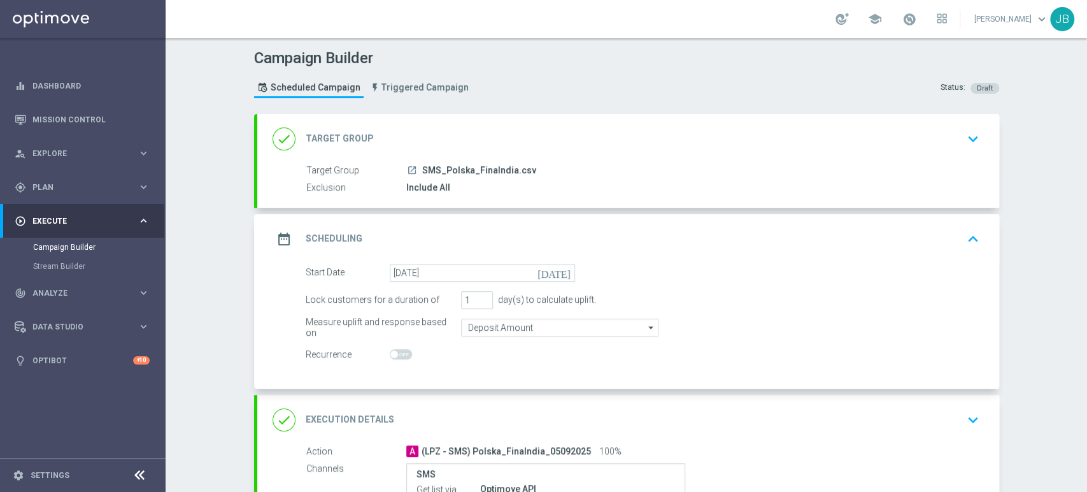
click at [942, 140] on div "done Target Group keyboard_arrow_down" at bounding box center [629, 139] width 712 height 24
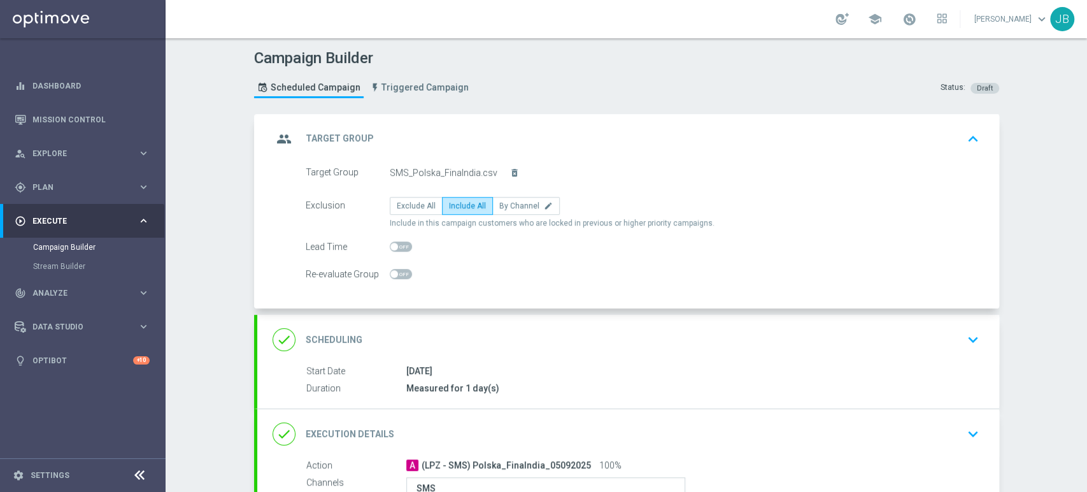
scroll to position [129, 0]
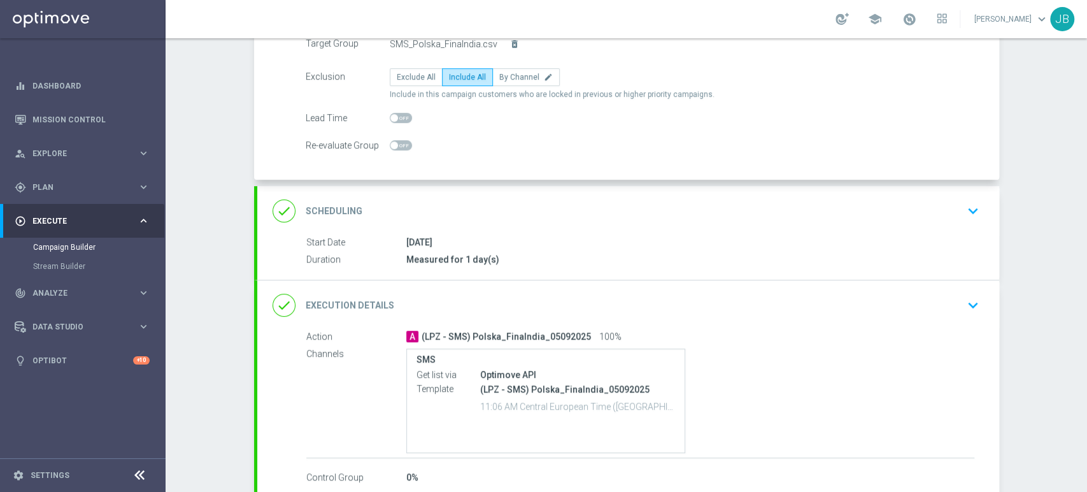
click at [940, 205] on div "done Scheduling keyboard_arrow_down" at bounding box center [629, 211] width 712 height 24
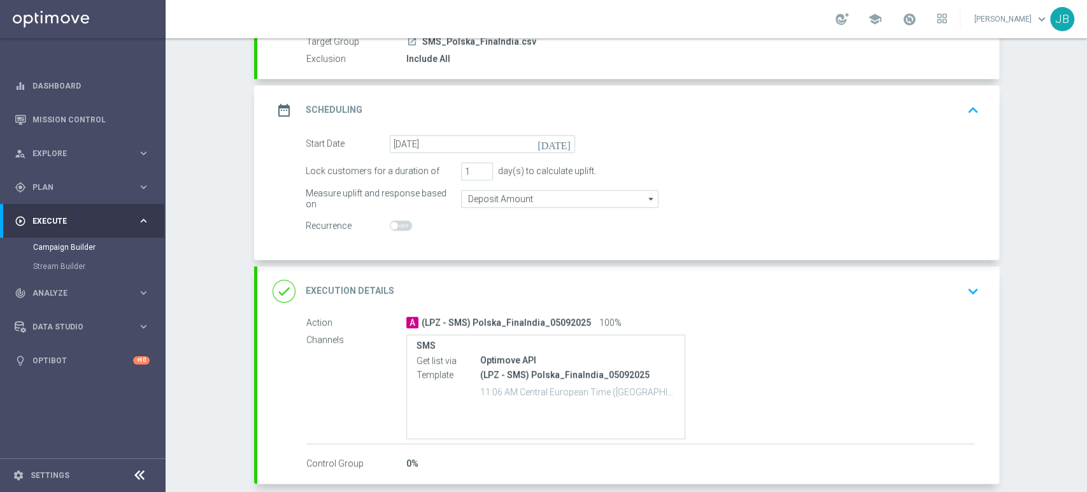
scroll to position [188, 0]
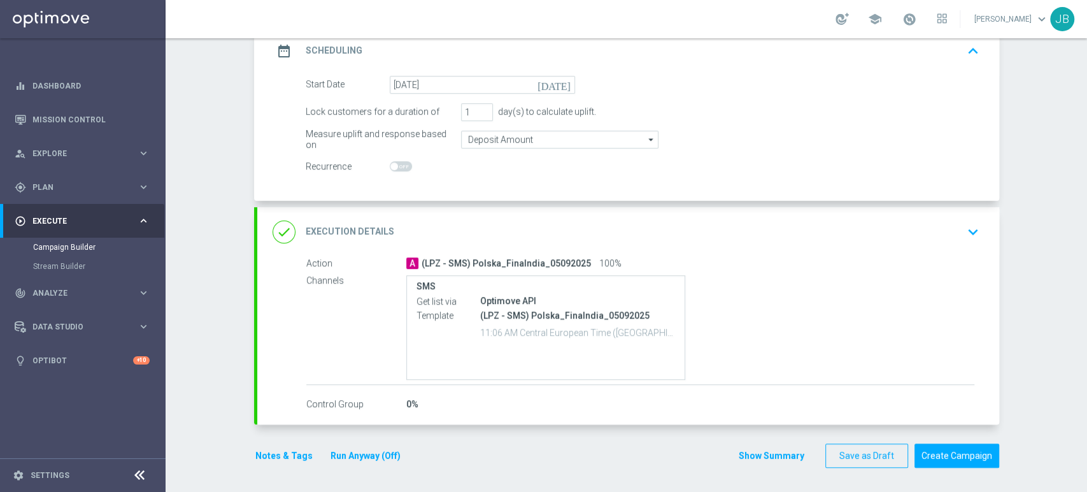
click at [905, 236] on div "done Execution Details keyboard_arrow_down" at bounding box center [629, 232] width 712 height 24
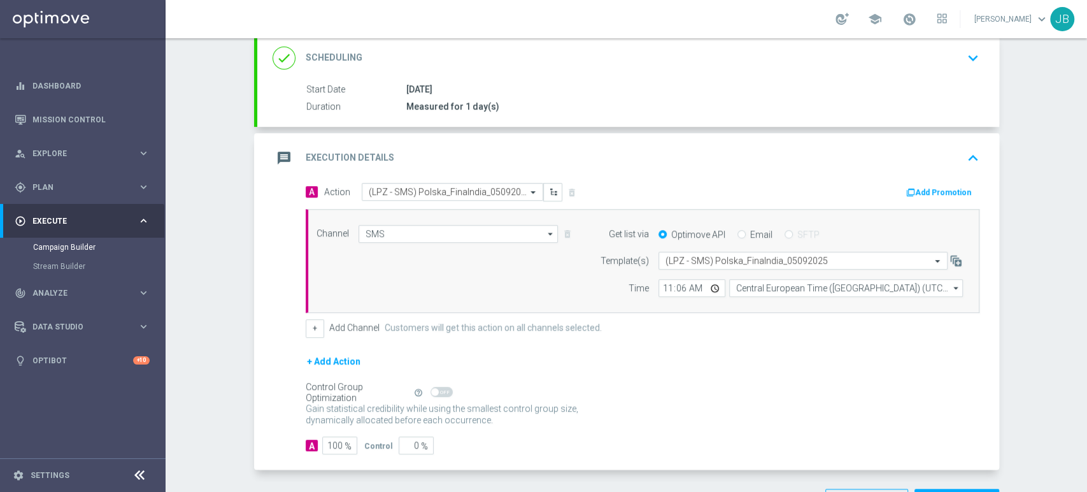
scroll to position [220, 0]
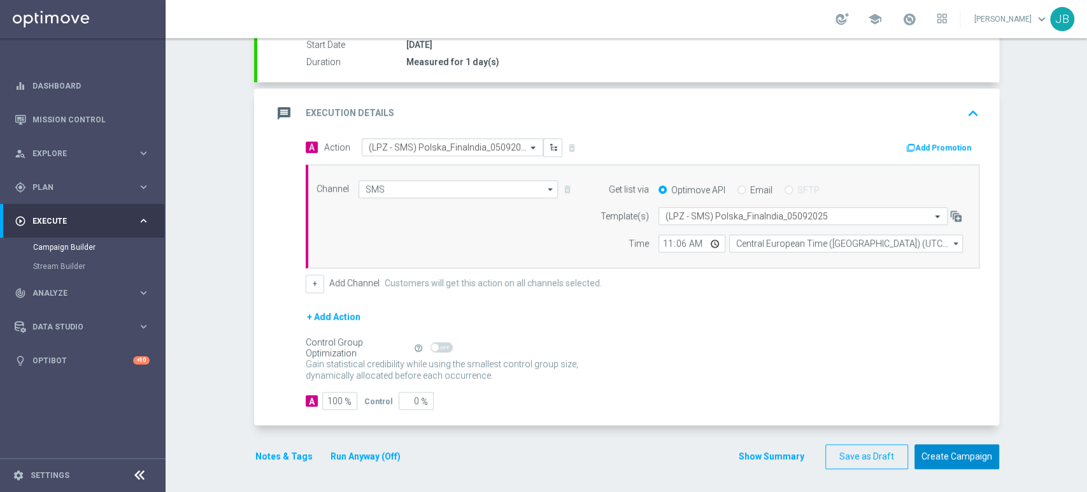
click at [989, 446] on button "Create Campaign" at bounding box center [957, 456] width 85 height 25
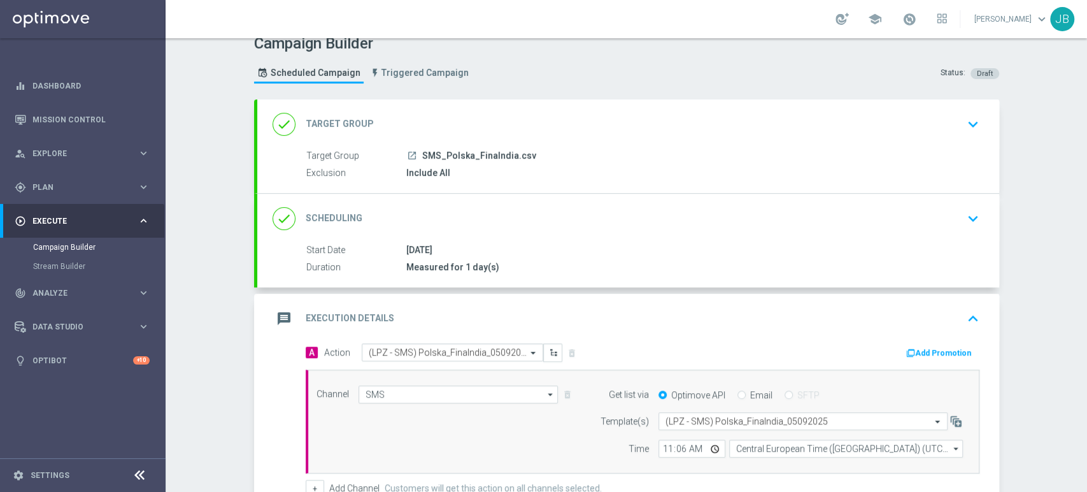
click at [1086, 92] on div "Campaign Builder Scheduled Campaign Triggered Campaign Status: Draft done Targe…" at bounding box center [627, 265] width 922 height 454
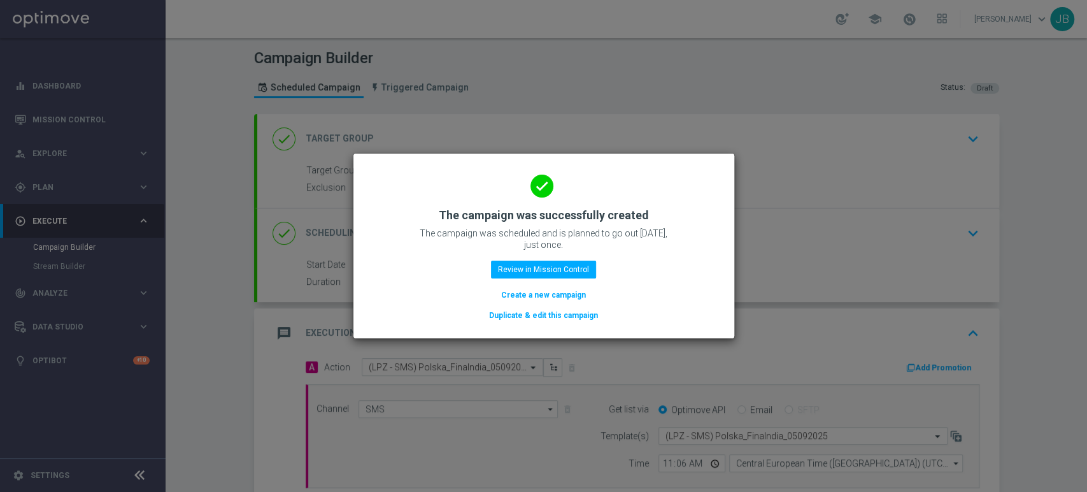
click at [552, 300] on button "Create a new campaign" at bounding box center [543, 295] width 87 height 14
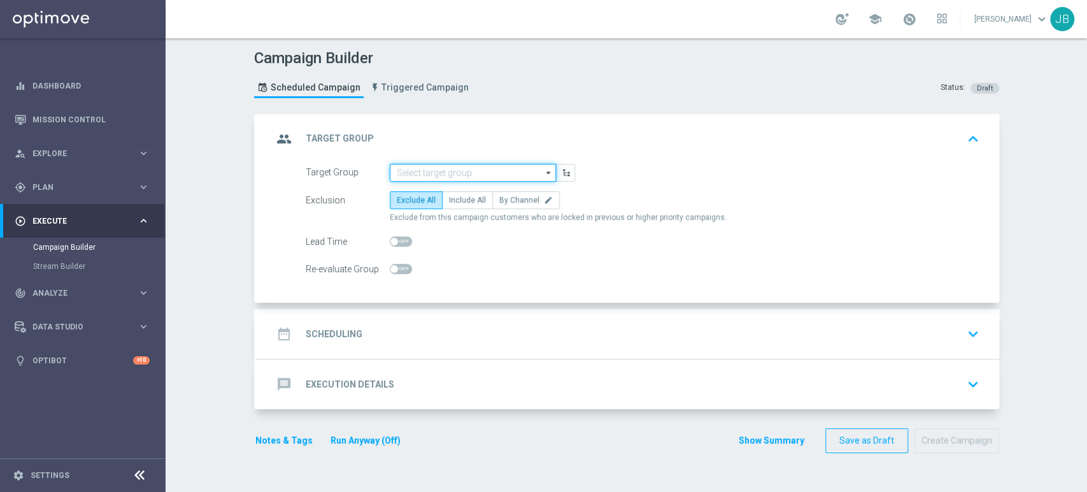
click at [449, 177] on input at bounding box center [473, 173] width 166 height 18
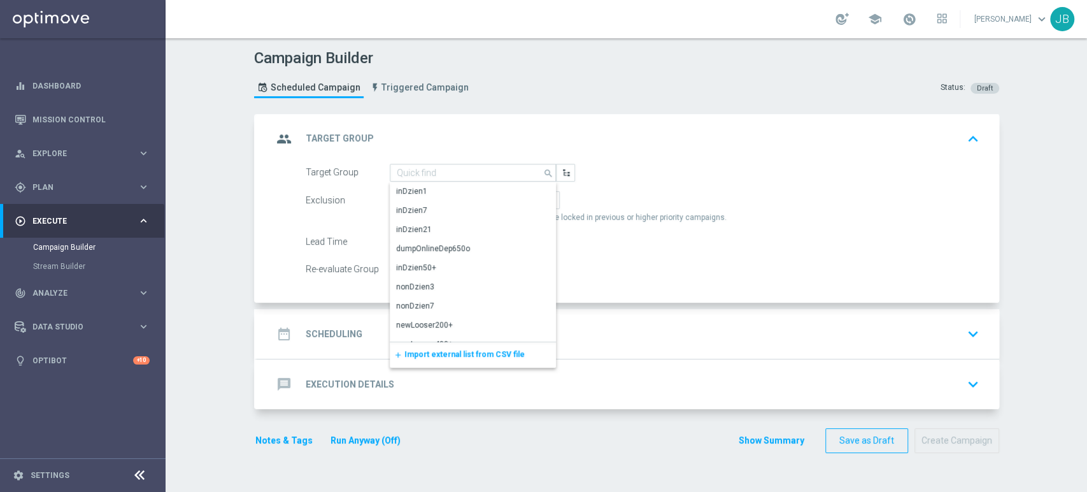
click at [429, 357] on span "Import external list from CSV file" at bounding box center [465, 354] width 120 height 9
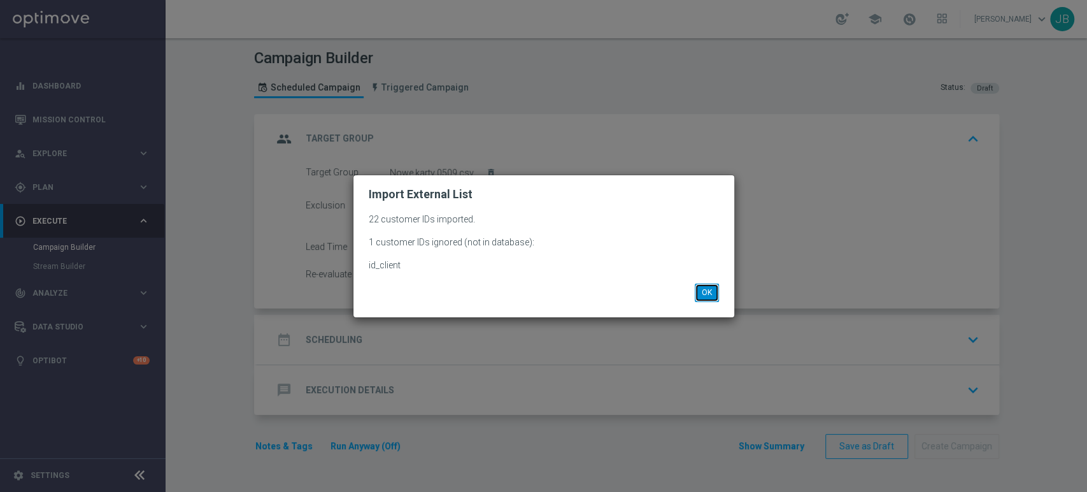
click at [711, 289] on button "OK" at bounding box center [707, 292] width 24 height 18
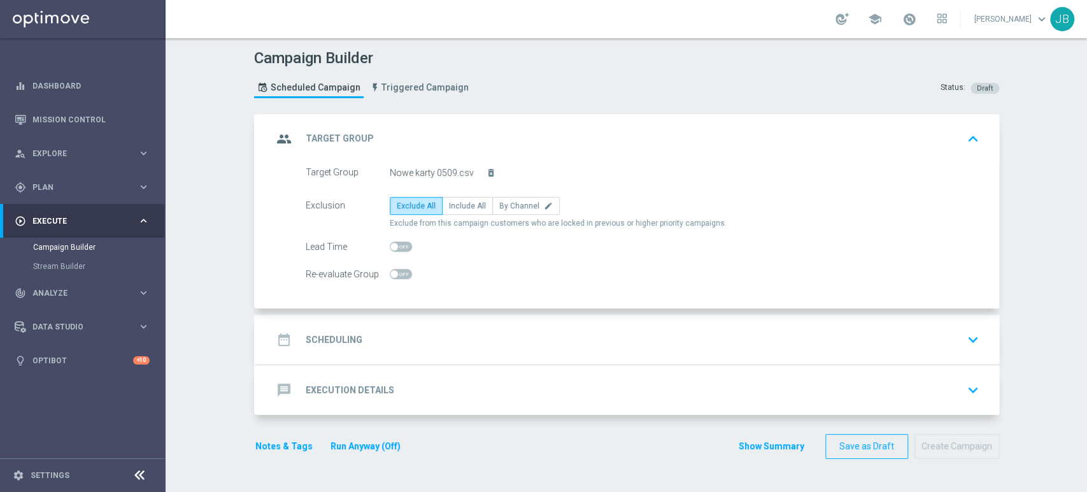
click at [468, 216] on div "Exclusion Exclude All Include All By Channel edit Exclude from this campaign cu…" at bounding box center [643, 213] width 674 height 32
click at [463, 206] on span "Include All" at bounding box center [467, 205] width 37 height 9
click at [457, 206] on input "Include All" at bounding box center [453, 208] width 8 height 8
radio input "true"
click at [459, 322] on div "date_range Scheduling keyboard_arrow_down" at bounding box center [628, 340] width 742 height 50
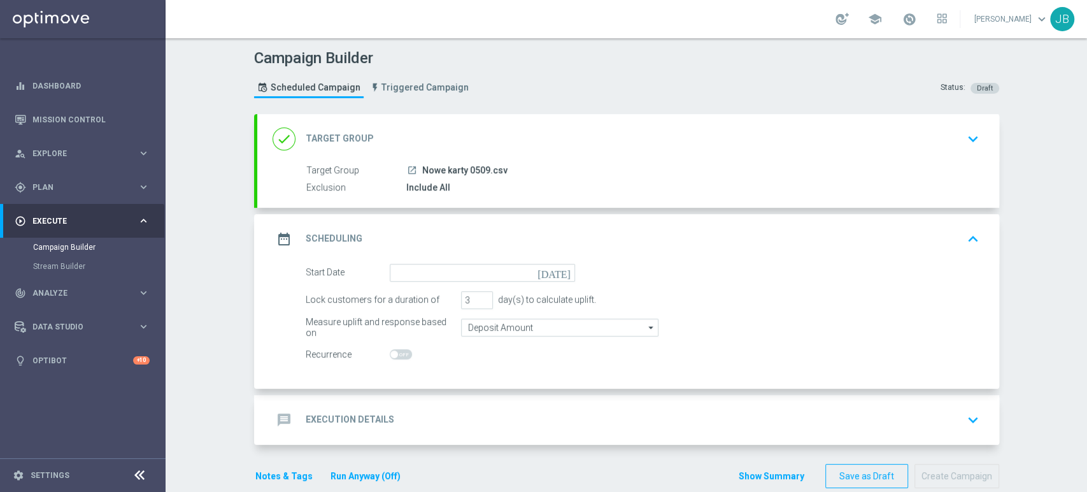
click at [418, 261] on div "date_range Scheduling keyboard_arrow_up" at bounding box center [628, 239] width 742 height 50
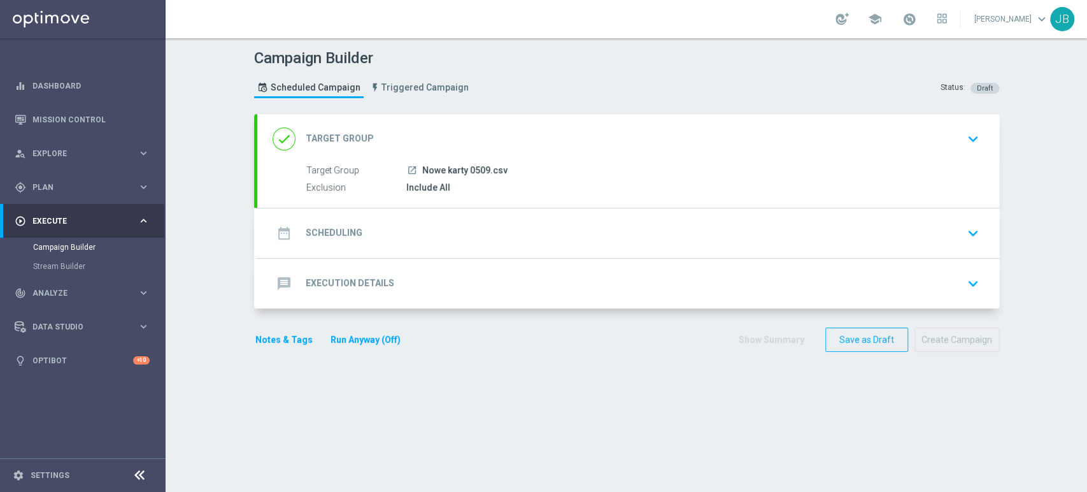
click at [422, 221] on div "date_range Scheduling keyboard_arrow_down" at bounding box center [629, 233] width 712 height 24
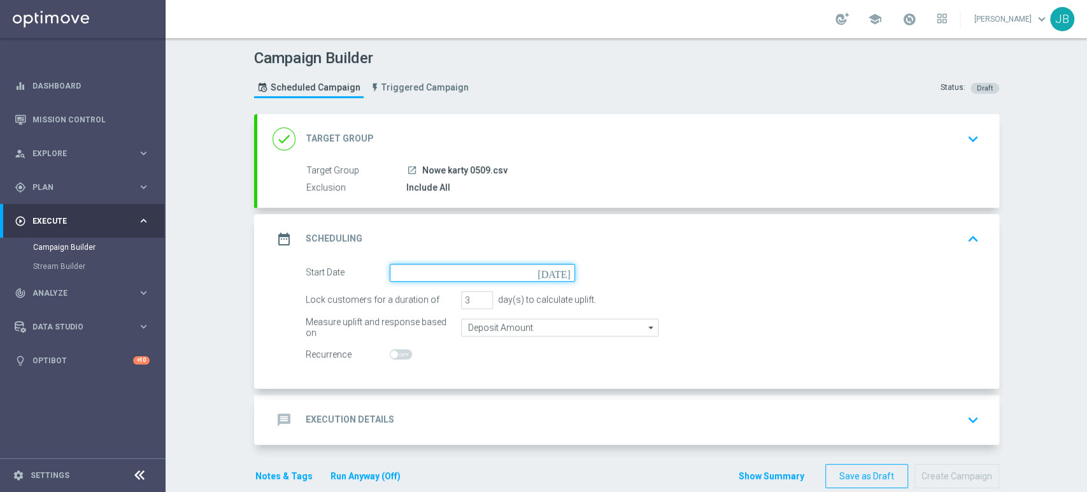
click at [415, 264] on input at bounding box center [482, 273] width 185 height 18
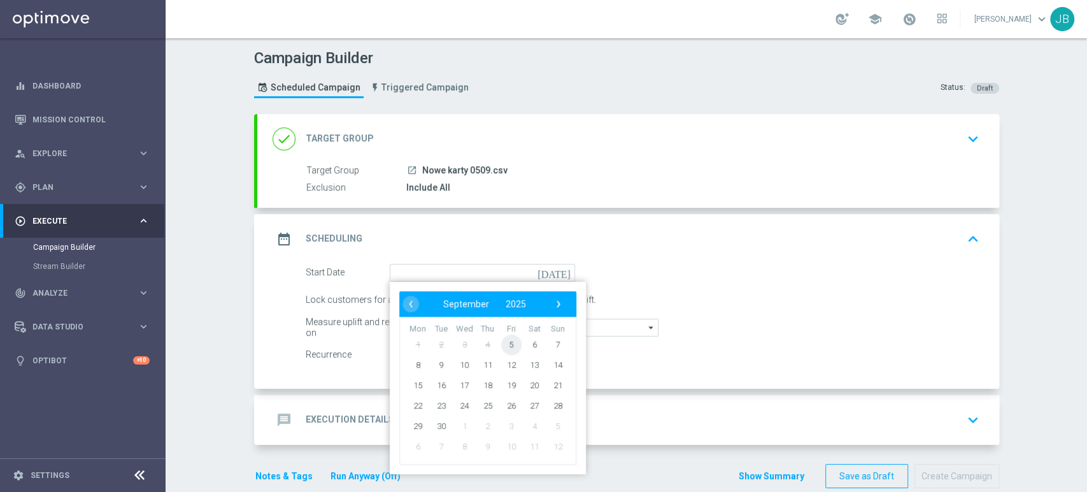
click at [507, 341] on span "5" at bounding box center [511, 344] width 20 height 20
type input "[DATE]"
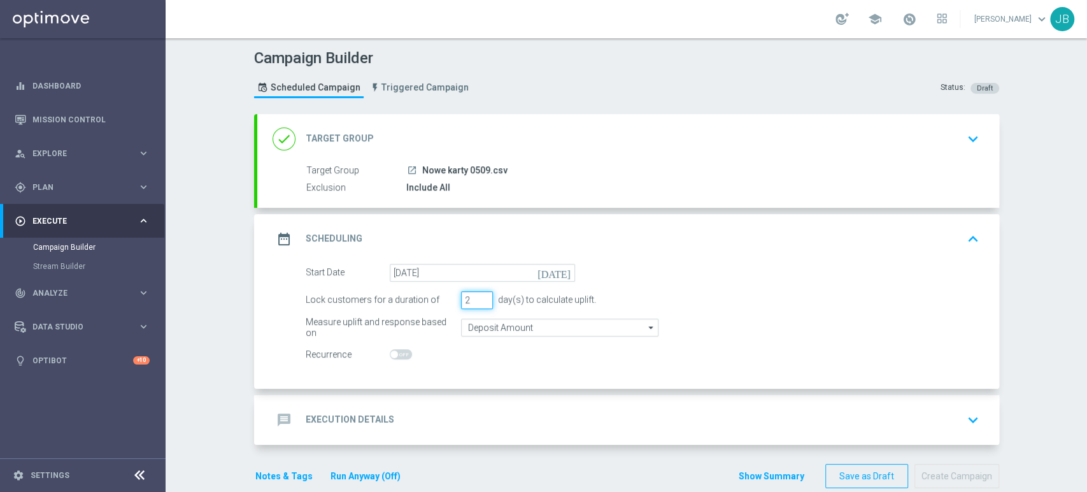
click at [478, 302] on input "2" at bounding box center [477, 300] width 32 height 18
type input "1"
click at [478, 302] on input "1" at bounding box center [477, 300] width 32 height 18
click at [464, 398] on div "message Execution Details keyboard_arrow_down" at bounding box center [628, 420] width 742 height 50
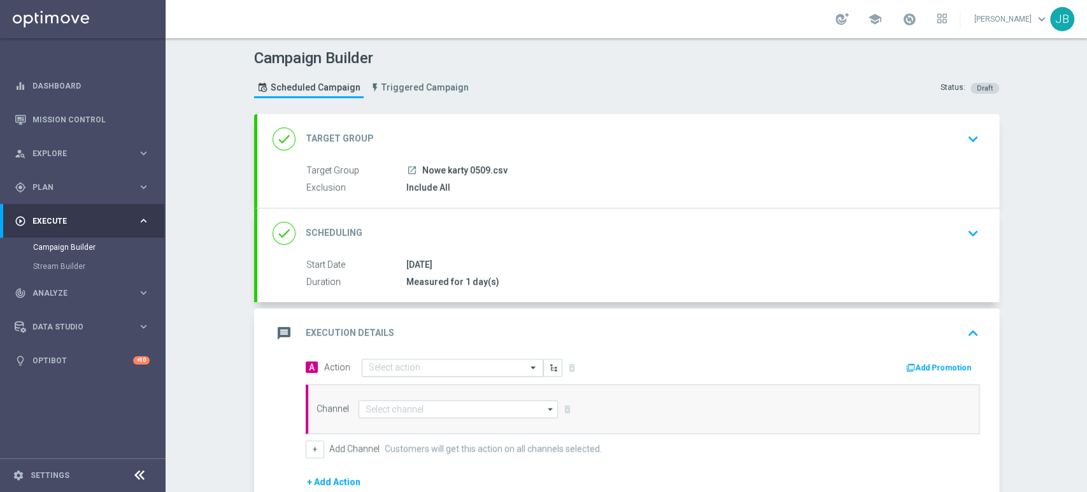
click at [426, 363] on input "text" at bounding box center [440, 367] width 142 height 11
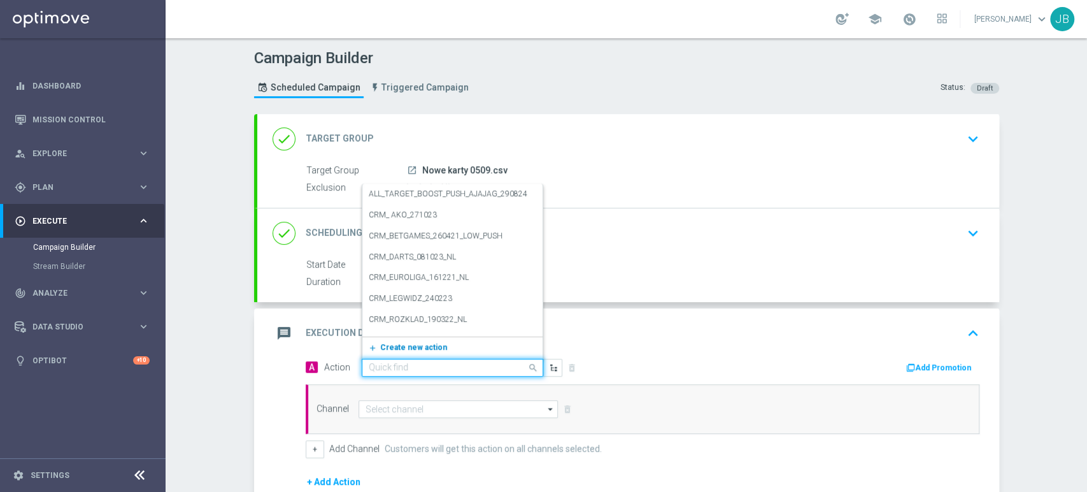
click at [421, 350] on span "Create new action" at bounding box center [413, 347] width 67 height 9
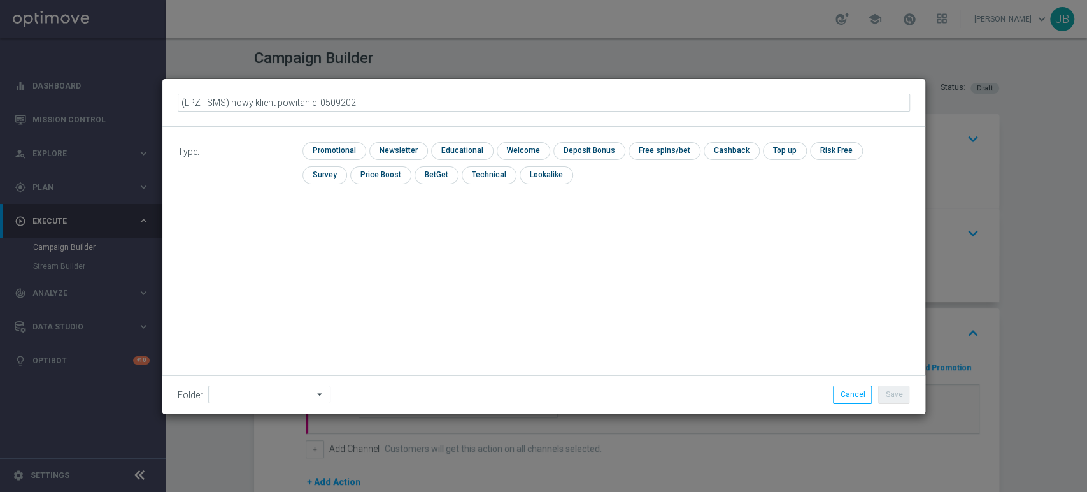
type input "(LPZ - SMS) nowy klient powitanie_05092025"
click at [391, 148] on input "checkbox" at bounding box center [396, 150] width 55 height 17
checkbox input "true"
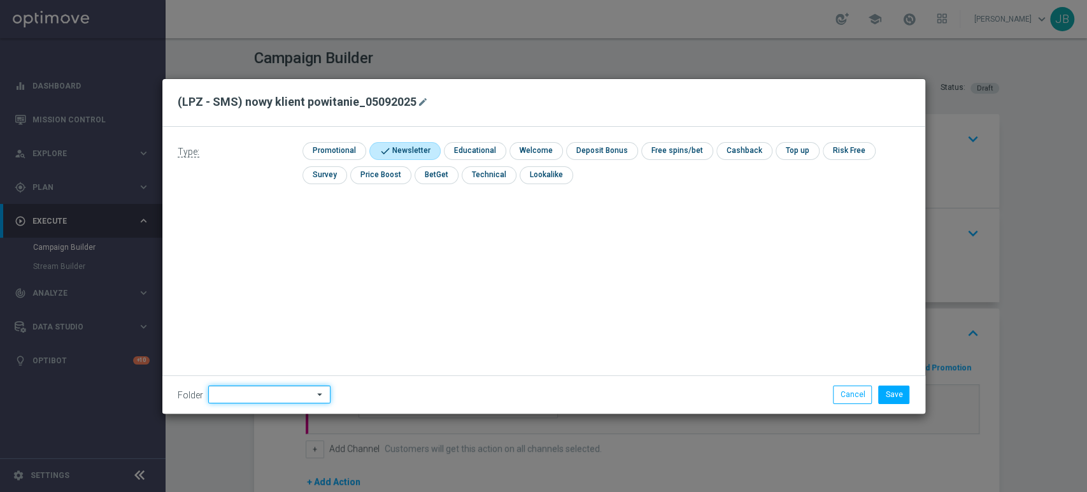
click at [272, 394] on input at bounding box center [269, 394] width 122 height 18
click at [262, 261] on div "[PERSON_NAME]" at bounding box center [267, 265] width 118 height 19
type input "[PERSON_NAME]"
click at [905, 386] on button "Save" at bounding box center [893, 394] width 31 height 18
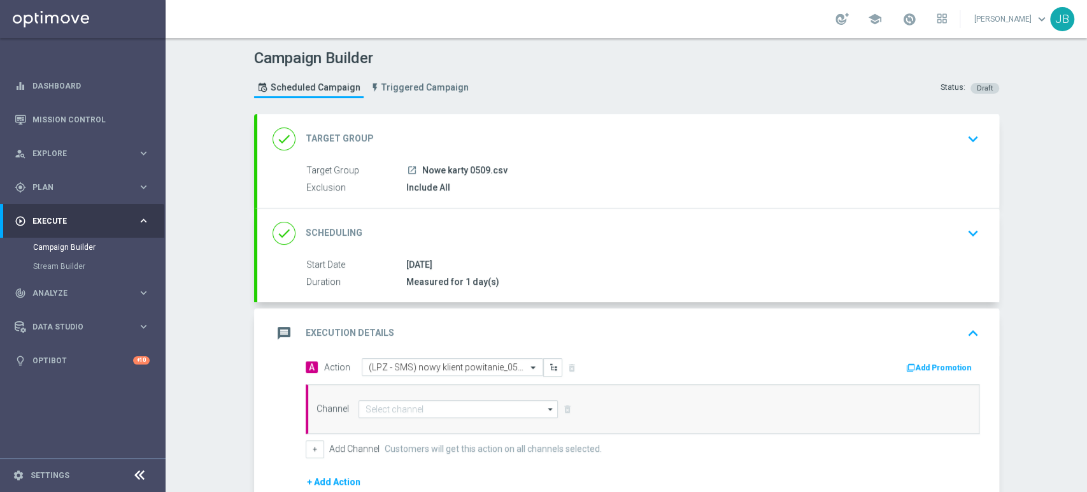
click at [1033, 398] on div "Campaign Builder Scheduled Campaign Triggered Campaign Status: Draft done Targe…" at bounding box center [627, 265] width 922 height 454
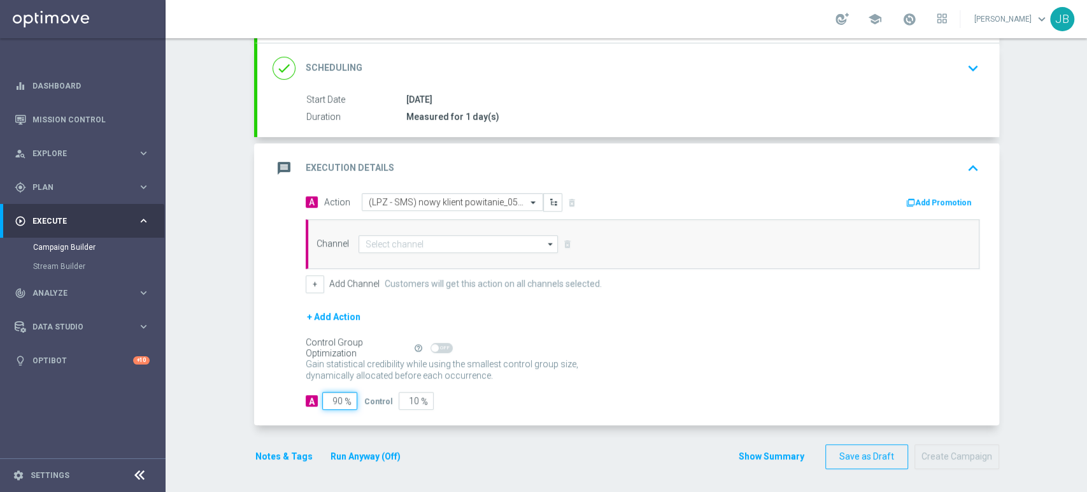
click at [331, 396] on input "90" at bounding box center [339, 401] width 35 height 18
type input "0"
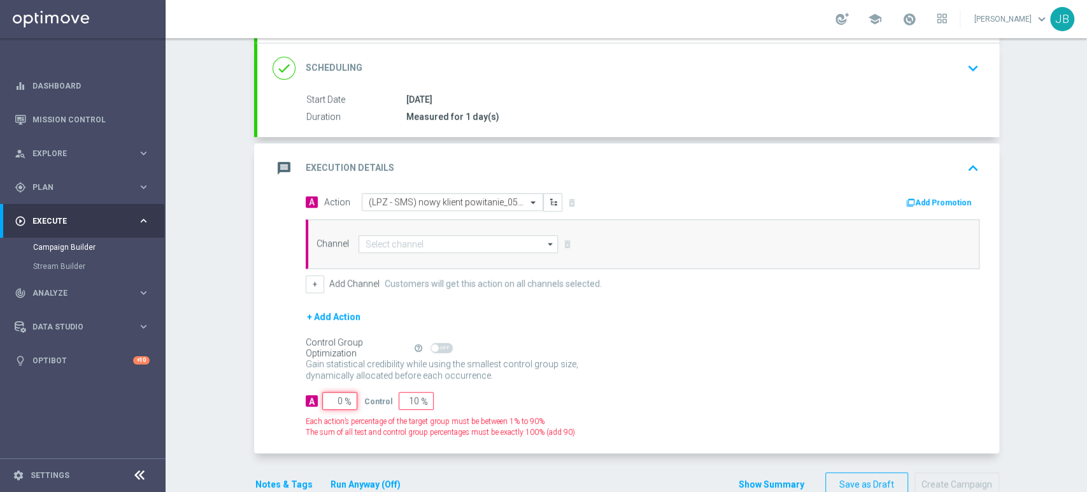
type input "100"
type input "0"
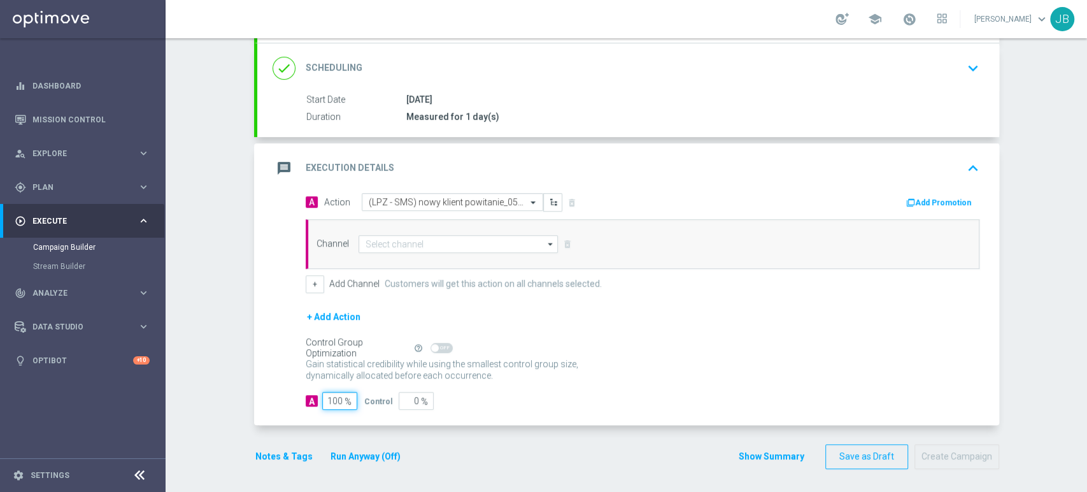
type input "100"
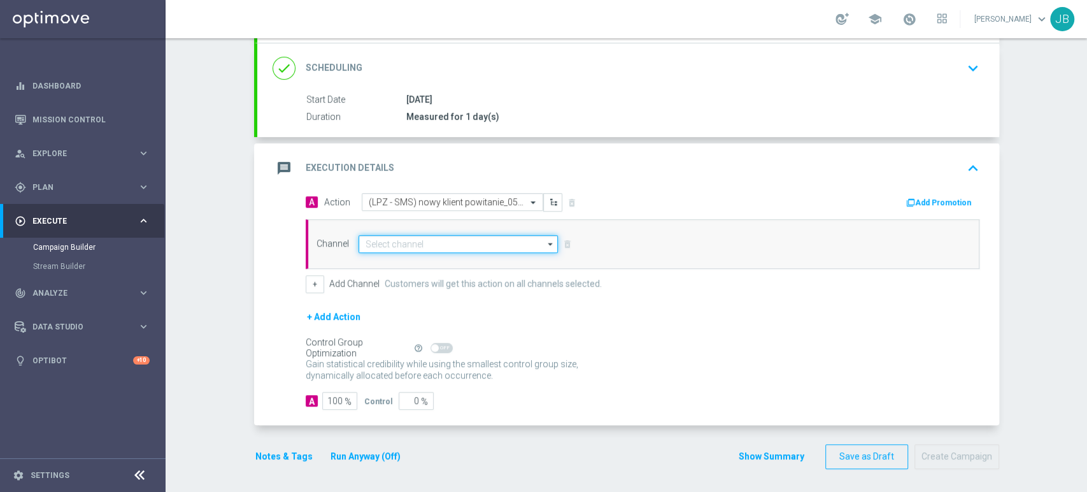
click at [398, 238] on input at bounding box center [459, 244] width 200 height 18
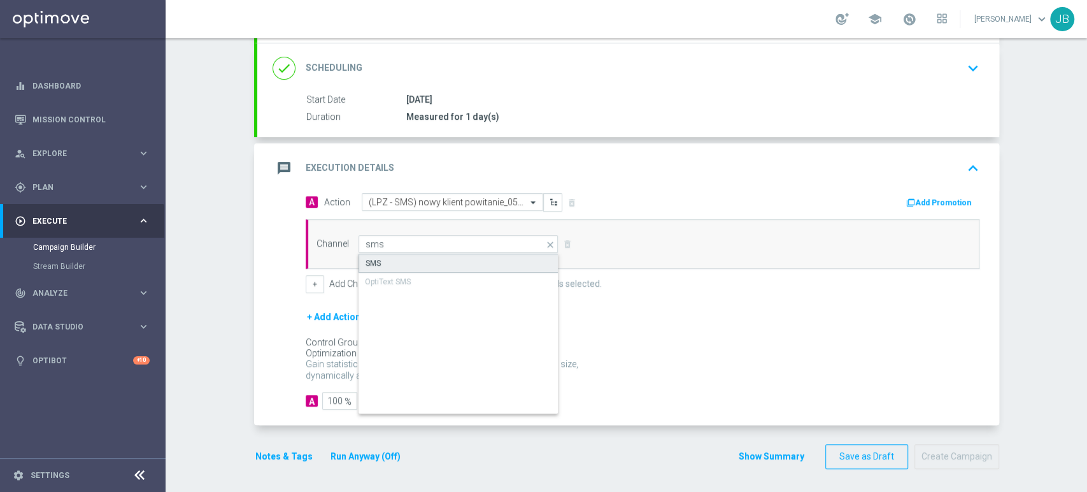
click at [397, 261] on div "SMS" at bounding box center [459, 263] width 201 height 19
type input "SMS"
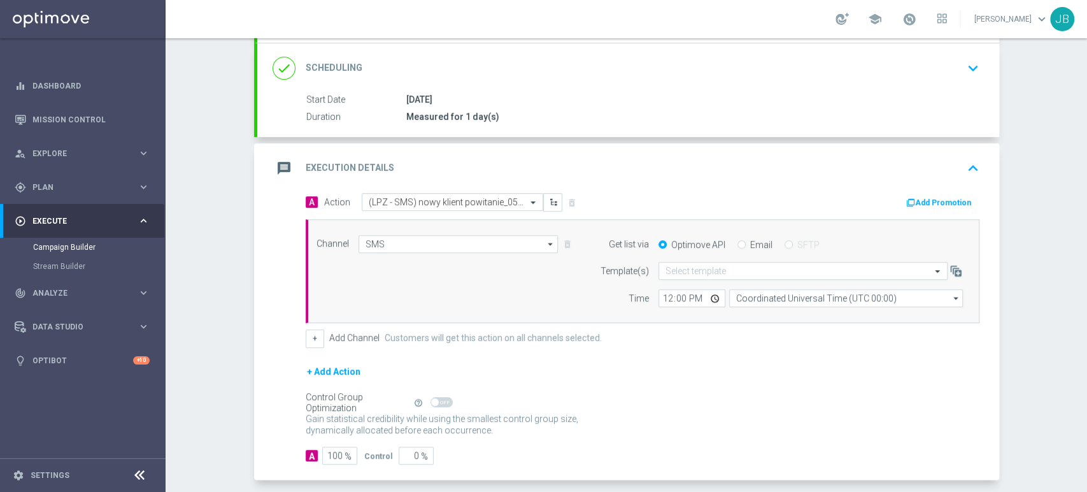
click at [692, 279] on form "Template(s) Select template Time 12:00 Coordinated Universal Time (UTC 00:00) C…" at bounding box center [778, 284] width 369 height 45
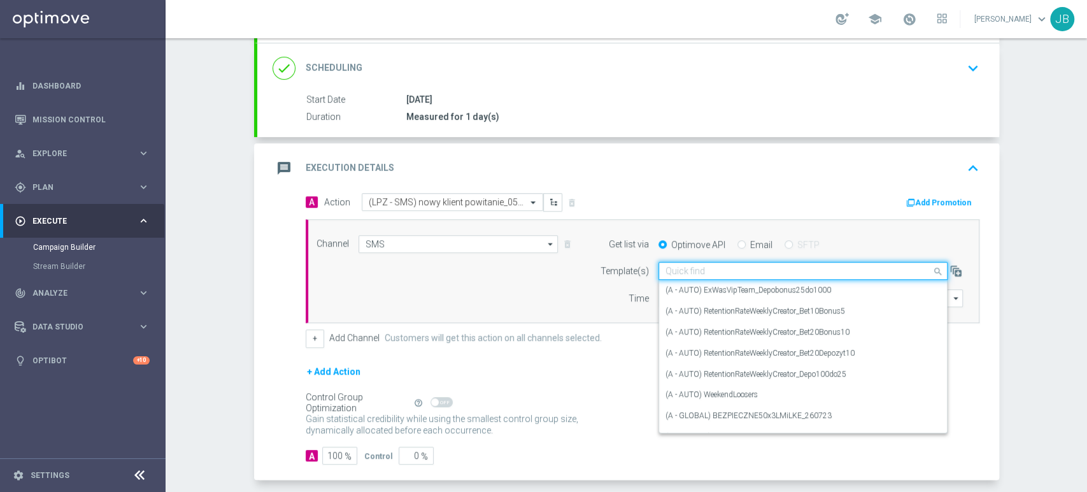
click at [692, 278] on div "Quick find" at bounding box center [803, 271] width 289 height 18
paste input "(LPZ - SMS) nowy klient powitanie_24012024"
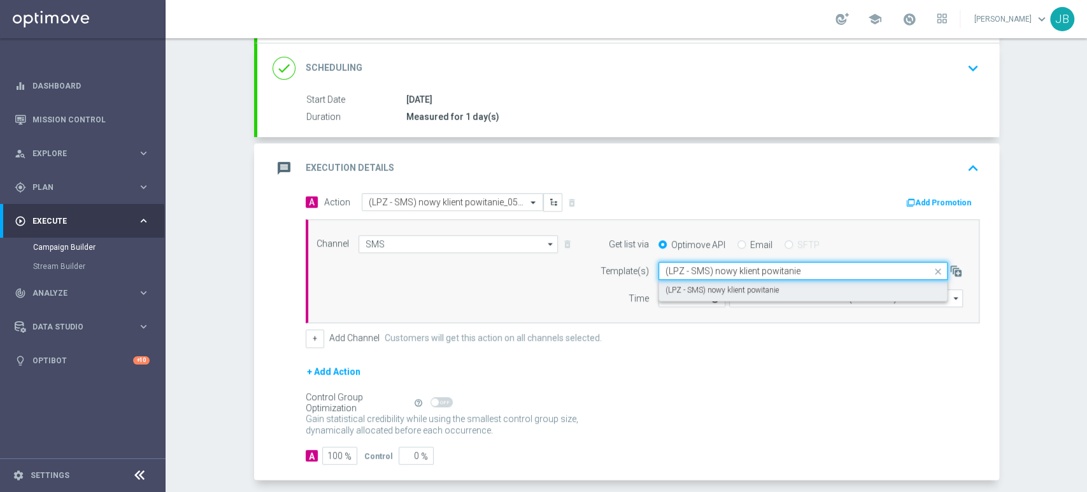
click at [698, 295] on div "(LPZ - SMS) nowy klient powitanie" at bounding box center [803, 290] width 275 height 21
type input "(LPZ - SMS) nowy klient powitanie"
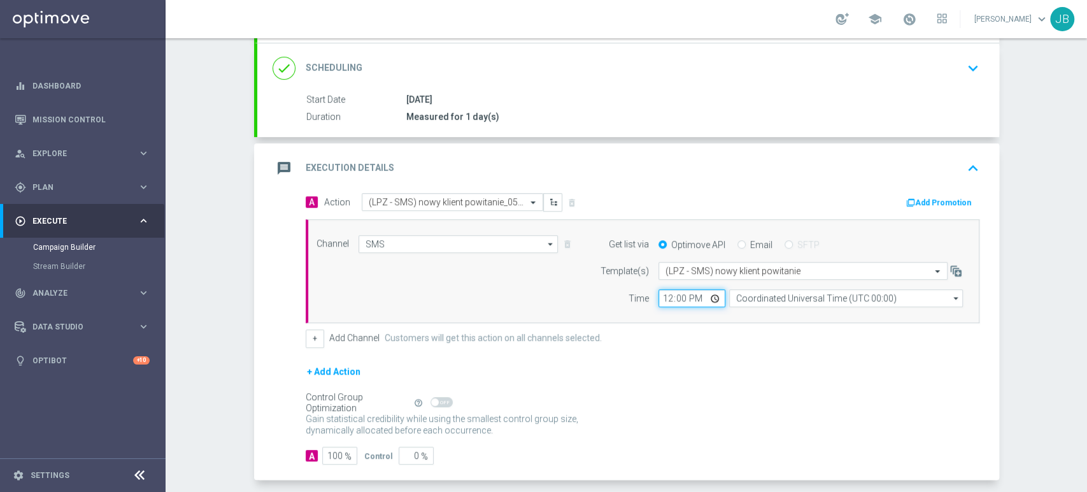
click at [659, 299] on input "12:00" at bounding box center [692, 298] width 67 height 18
type input "11:11"
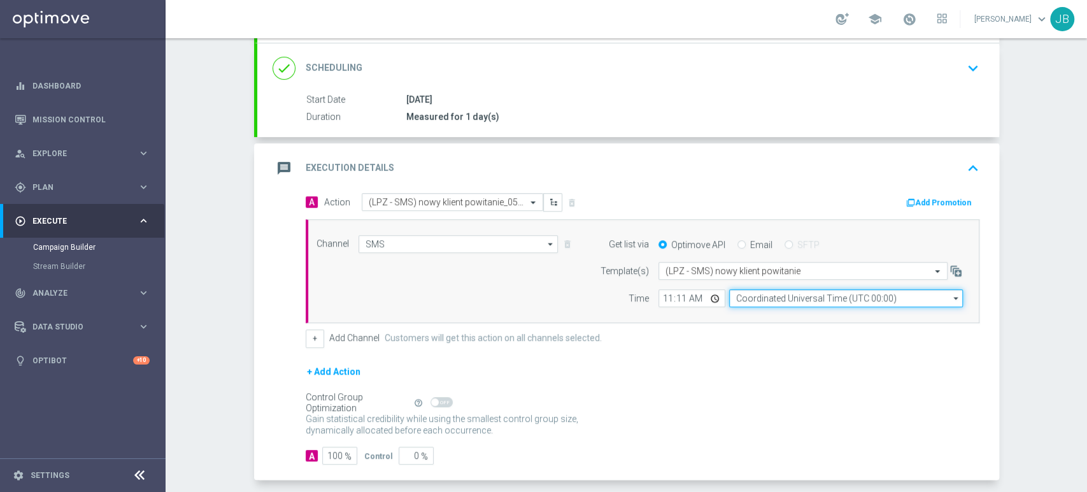
click at [745, 300] on input "Coordinated Universal Time (UTC 00:00)" at bounding box center [846, 298] width 234 height 18
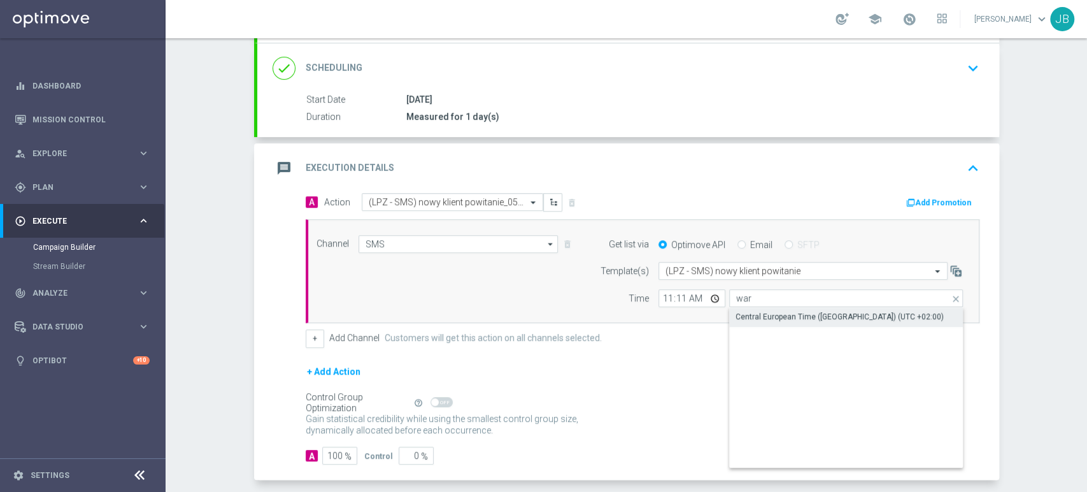
click at [736, 319] on div "Central European Time ([GEOGRAPHIC_DATA]) (UTC +02:00)" at bounding box center [840, 316] width 208 height 11
type input "Central European Time ([GEOGRAPHIC_DATA]) (UTC +02:00)"
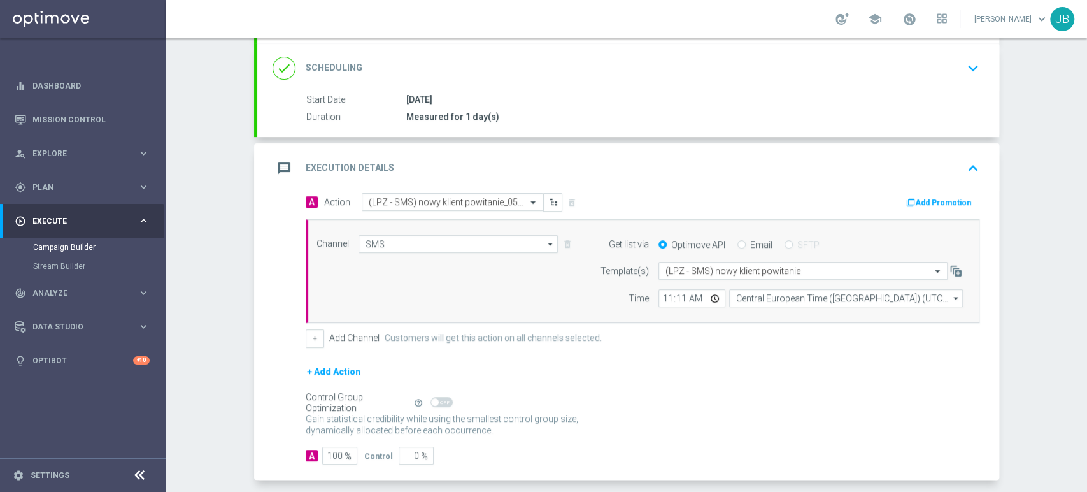
click at [1086, 472] on div "Campaign Builder Scheduled Campaign Triggered Campaign Status: Draft done Targe…" at bounding box center [627, 265] width 922 height 454
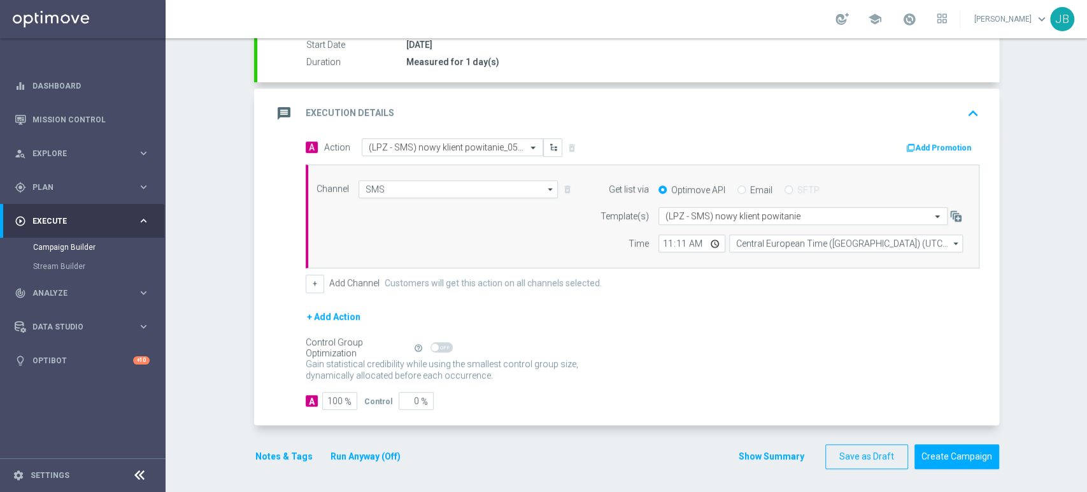
click at [1086, 110] on div "Campaign Builder Scheduled Campaign Triggered Campaign Status: Draft done Targe…" at bounding box center [627, 265] width 922 height 454
click at [959, 41] on div "[DATE]" at bounding box center [690, 44] width 568 height 13
click at [930, 461] on button "Create Campaign" at bounding box center [957, 456] width 85 height 25
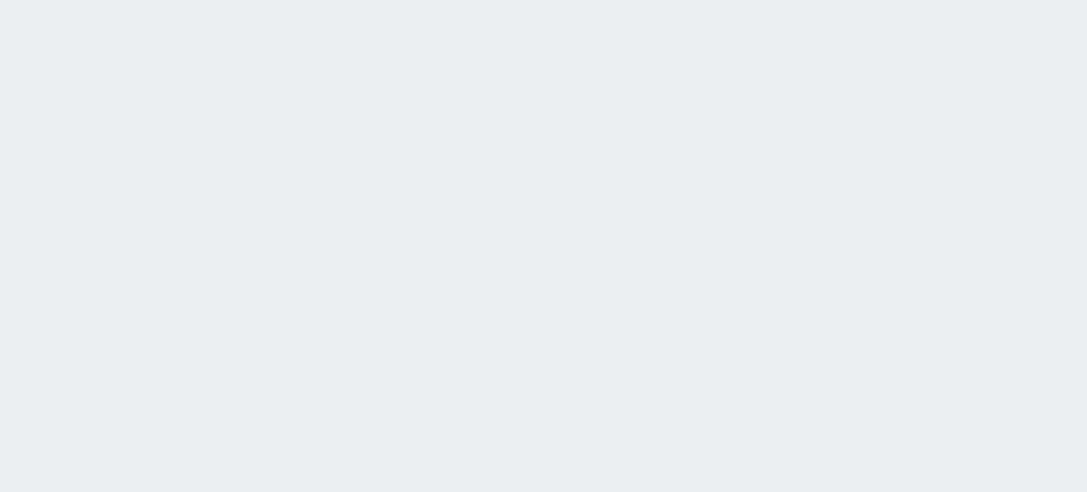
click at [117, 0] on html at bounding box center [543, 0] width 1087 height 0
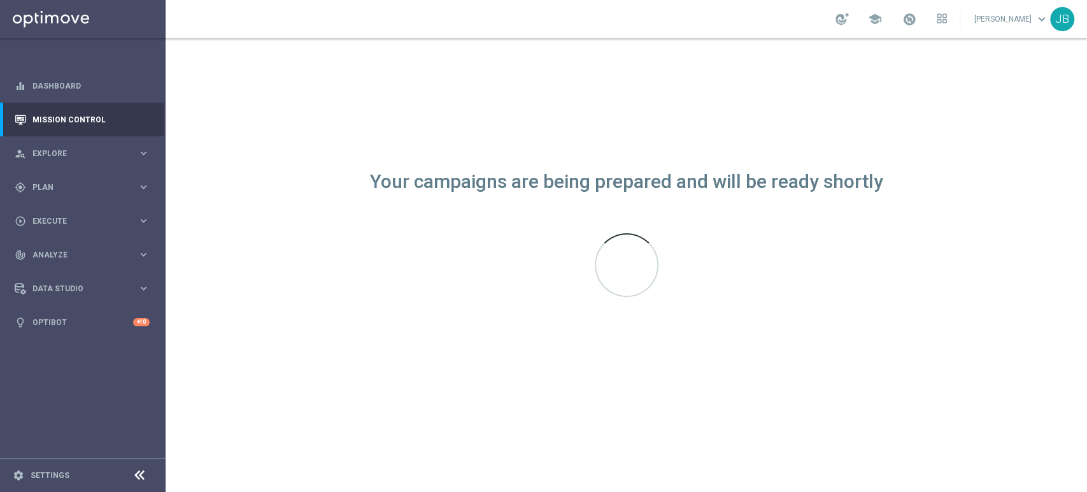
click at [414, 462] on div "Your campaigns are being prepared and will be ready shortly" at bounding box center [627, 265] width 922 height 454
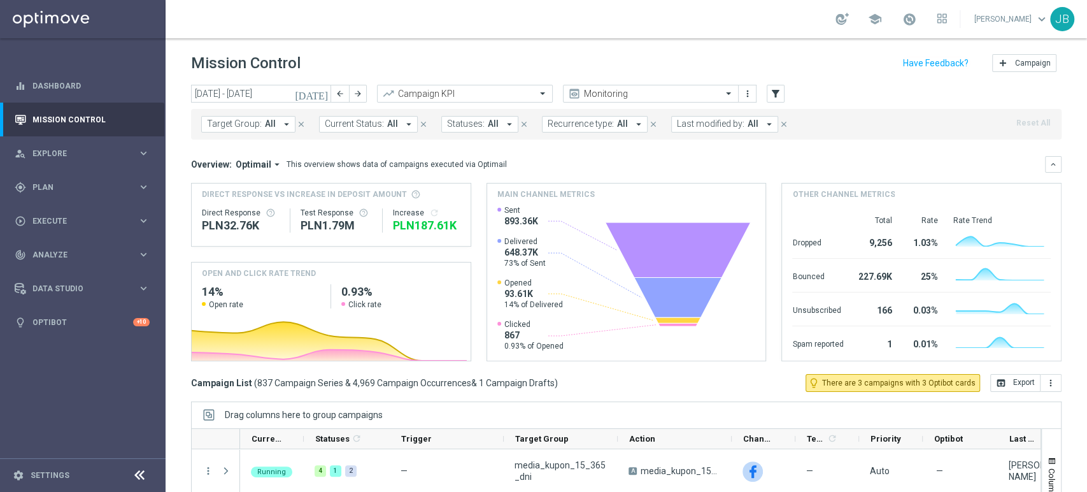
click at [82, 415] on sidenavbar "equalizer Dashboard Mission Control" at bounding box center [83, 246] width 166 height 492
click at [66, 150] on span "Explore" at bounding box center [84, 154] width 105 height 8
click at [61, 350] on div "gps_fixed Plan keyboard_arrow_right" at bounding box center [82, 340] width 164 height 34
click at [95, 319] on span "Execute" at bounding box center [84, 317] width 105 height 8
click at [88, 244] on link "Campaign Builder" at bounding box center [82, 247] width 99 height 10
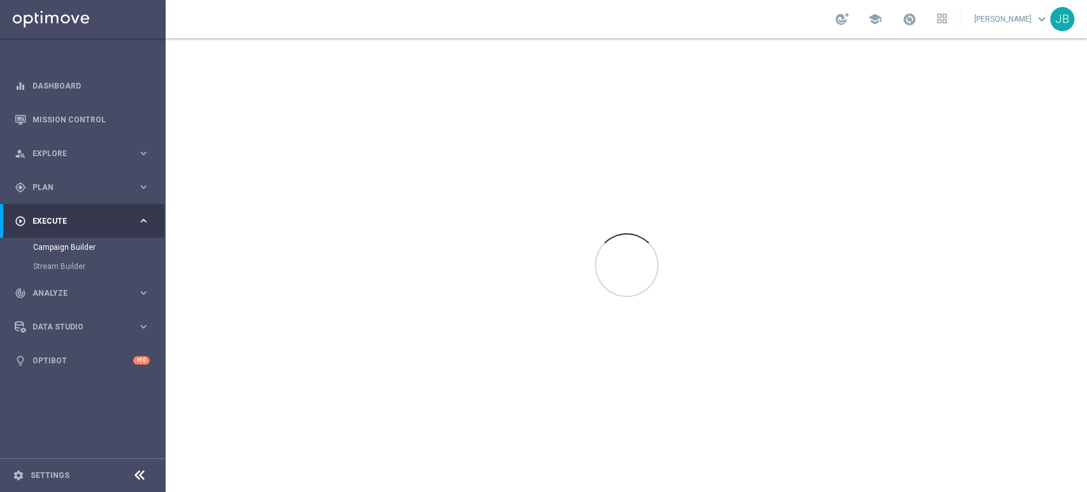
click at [362, 387] on div at bounding box center [627, 265] width 922 height 454
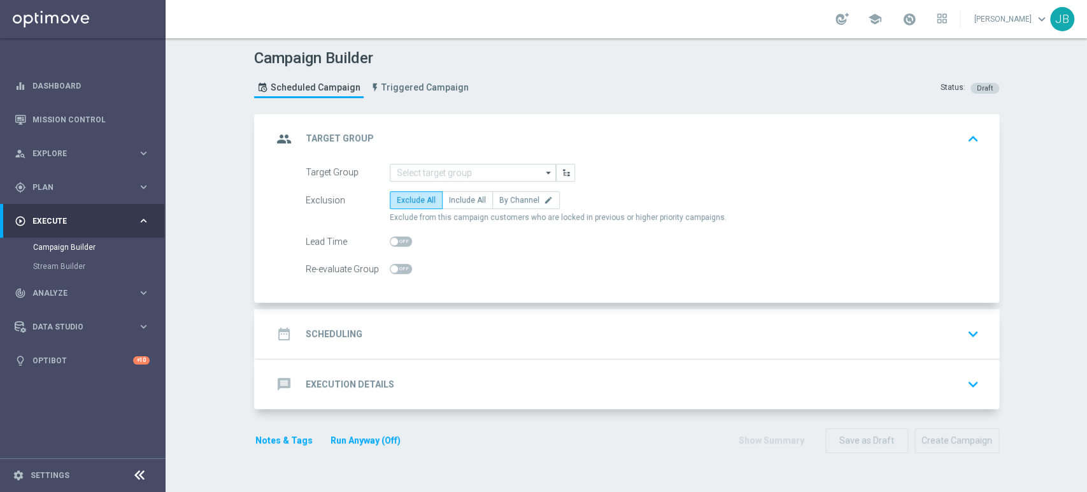
click at [175, 257] on div "Campaign Builder Scheduled Campaign Triggered Campaign Status: Draft group Targ…" at bounding box center [627, 265] width 922 height 454
click at [476, 166] on input at bounding box center [473, 173] width 166 height 18
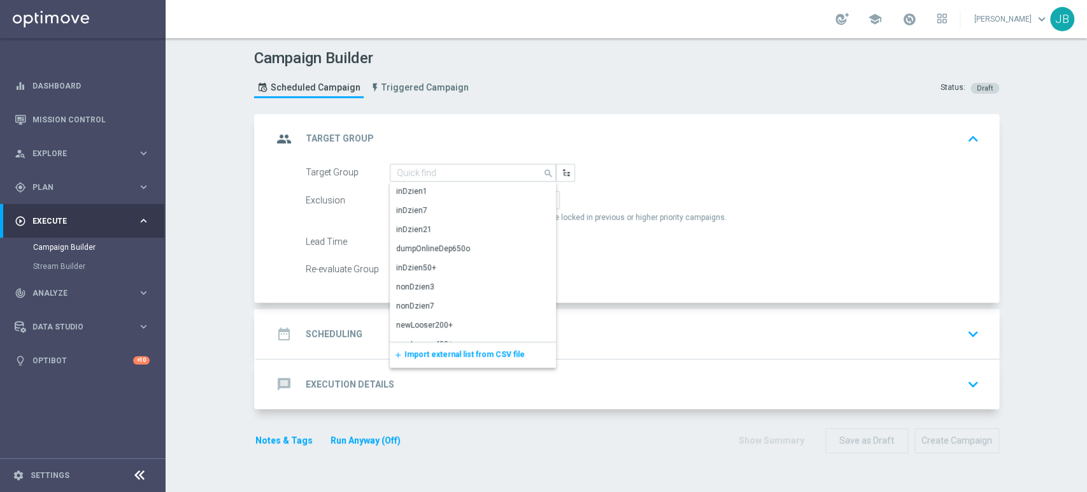
click at [446, 359] on div "add Import external list from CSV file" at bounding box center [473, 354] width 166 height 25
click at [443, 350] on span "Import external list from CSV file" at bounding box center [465, 354] width 120 height 9
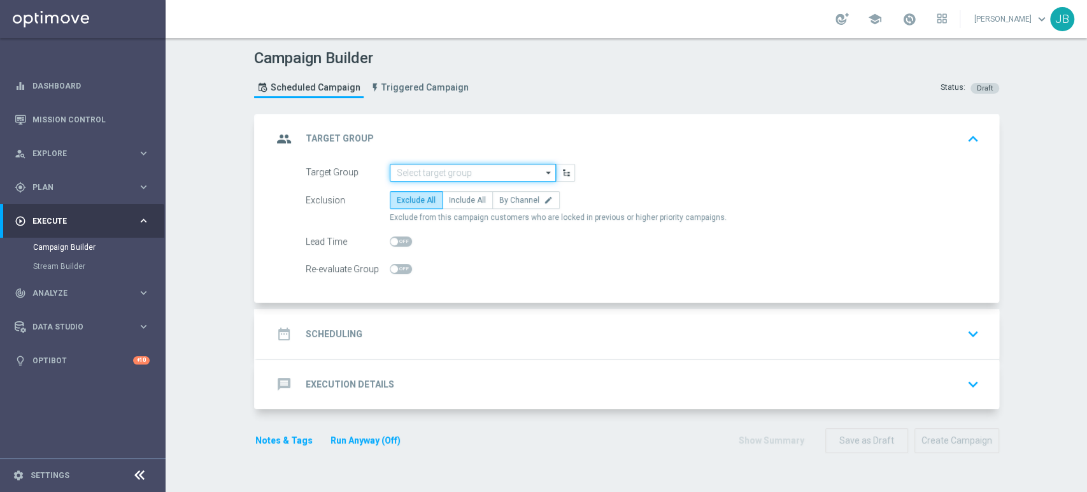
click at [425, 169] on input at bounding box center [473, 173] width 166 height 18
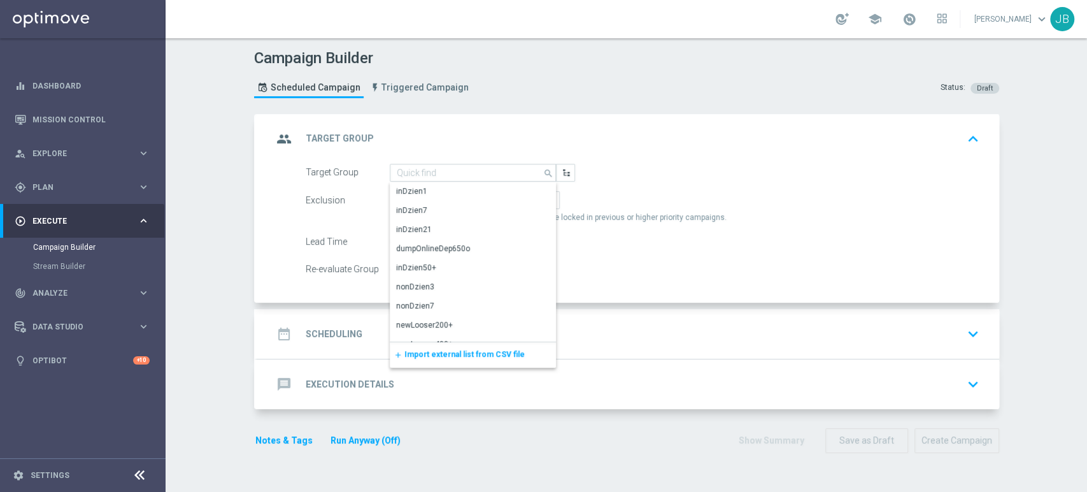
click at [429, 345] on div "add Import external list from CSV file" at bounding box center [473, 354] width 166 height 25
click at [429, 356] on span "Import external list from CSV file" at bounding box center [465, 354] width 120 height 9
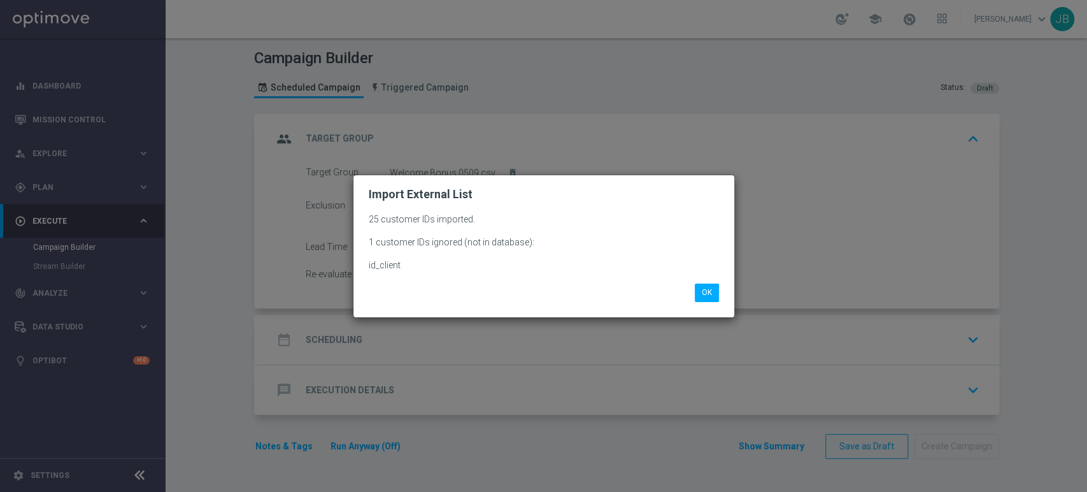
click at [173, 223] on modal-container "Import External List 25 customer IDs imported. 1 customer IDs ignored (not in d…" at bounding box center [543, 246] width 1087 height 492
click at [702, 283] on div "OK" at bounding box center [543, 287] width 369 height 27
click at [703, 285] on button "OK" at bounding box center [707, 292] width 24 height 18
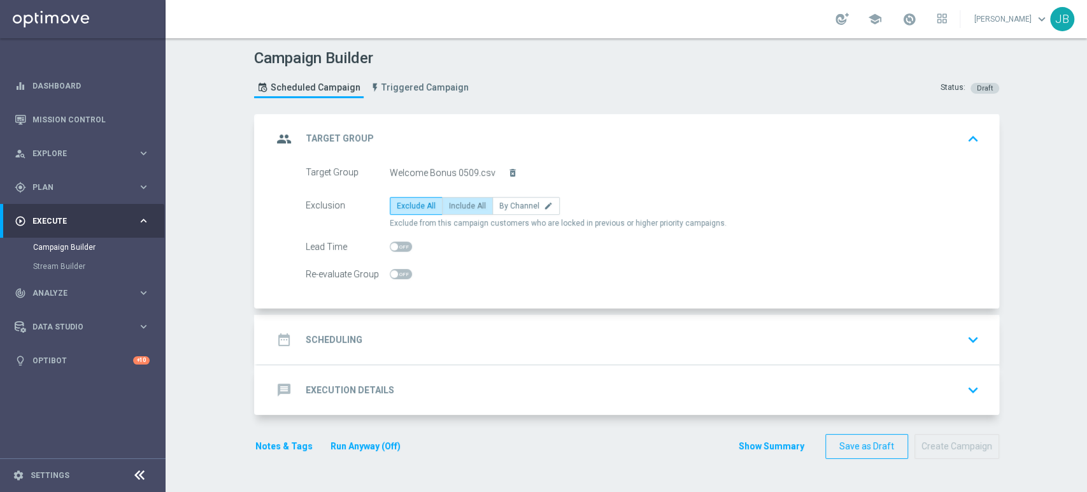
click at [468, 203] on span "Include All" at bounding box center [467, 205] width 37 height 9
click at [457, 204] on input "Include All" at bounding box center [453, 208] width 8 height 8
radio input "true"
click at [384, 329] on div "date_range Scheduling keyboard_arrow_down" at bounding box center [629, 339] width 712 height 24
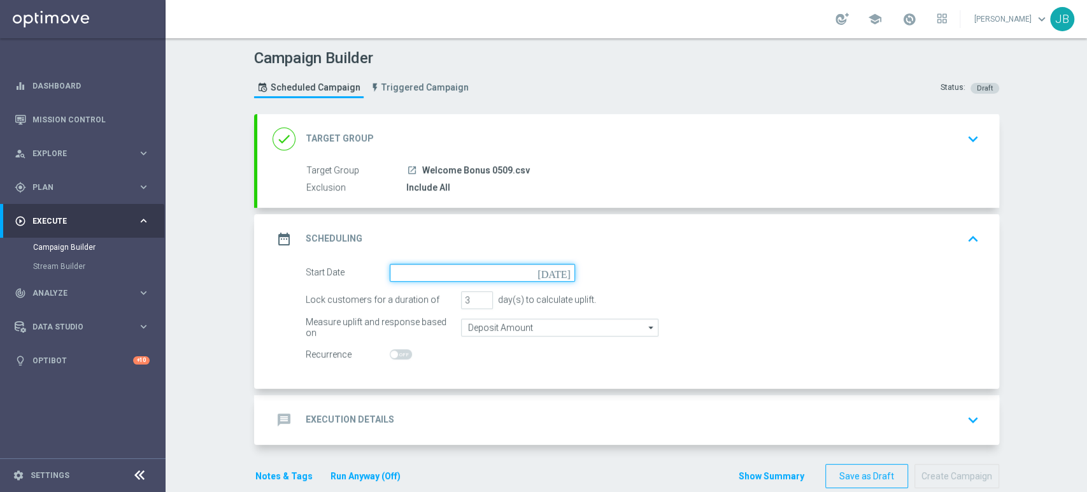
click at [426, 265] on input at bounding box center [482, 273] width 185 height 18
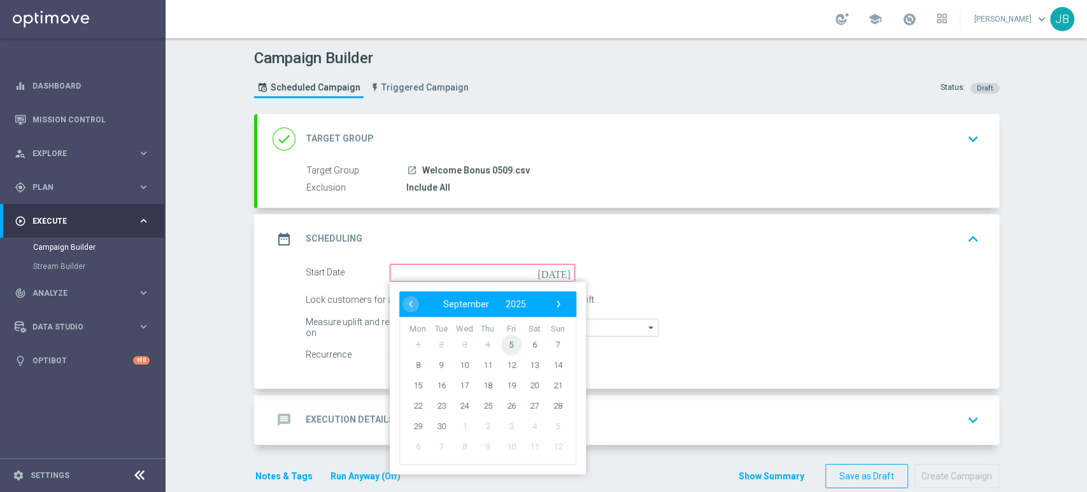
click at [501, 347] on span "5" at bounding box center [511, 344] width 20 height 20
type input "[DATE]"
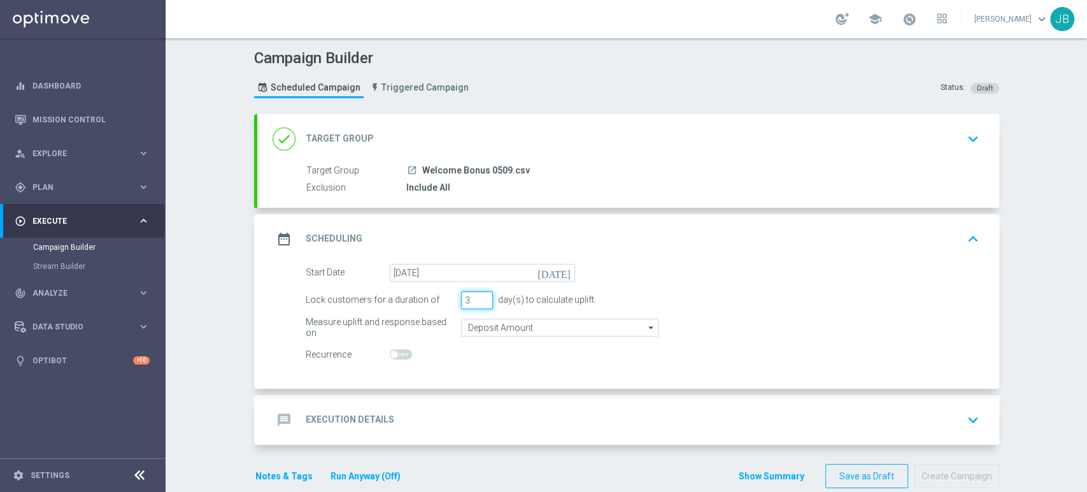
click at [478, 308] on input "3" at bounding box center [477, 300] width 32 height 18
click at [474, 299] on input "2" at bounding box center [477, 300] width 32 height 18
type input "1"
click at [474, 299] on input "1" at bounding box center [477, 300] width 32 height 18
click at [401, 429] on div "message Execution Details keyboard_arrow_down" at bounding box center [629, 420] width 712 height 24
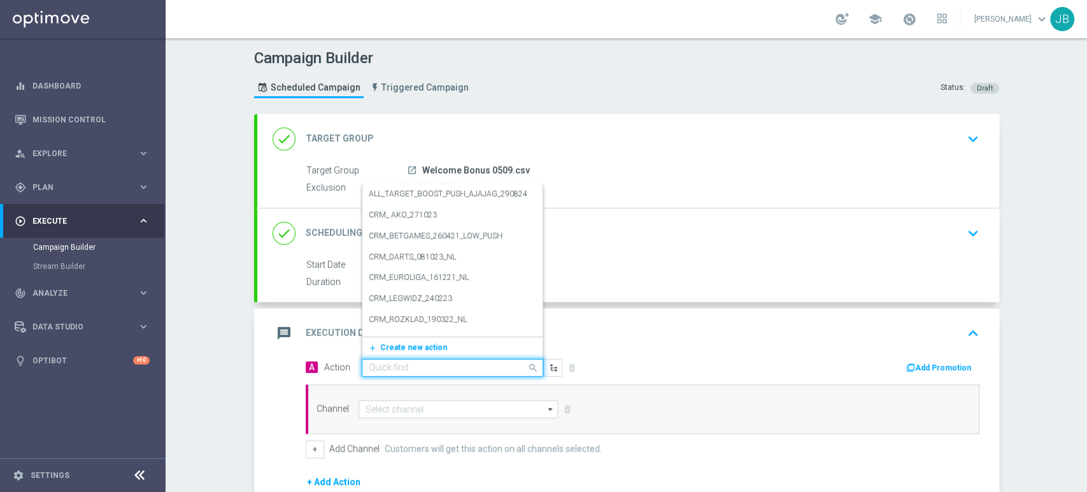
click at [402, 364] on input "text" at bounding box center [440, 367] width 142 height 11
click at [403, 340] on button "add_new Create new action" at bounding box center [450, 347] width 176 height 15
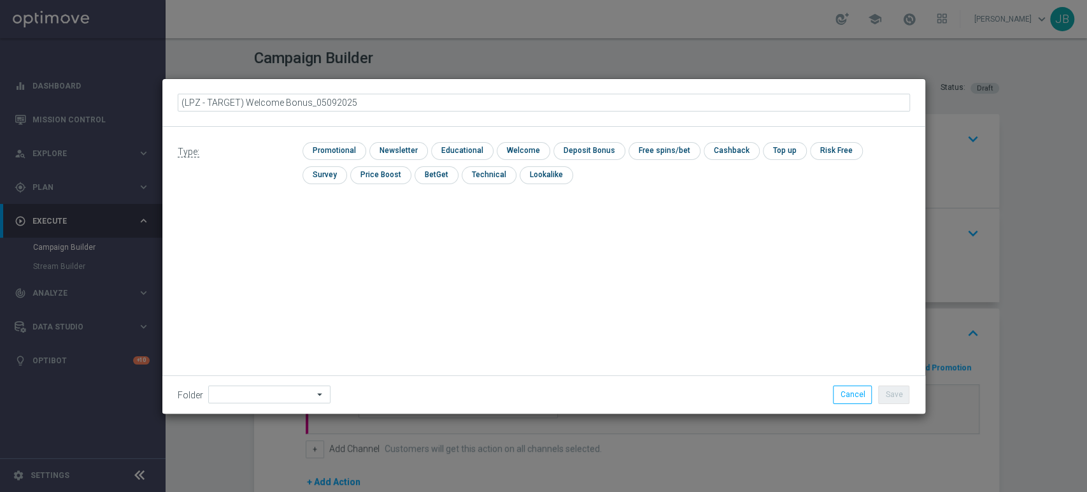
click at [192, 105] on input "(LPZ - TARGET) Welcome Bonus_05092025" at bounding box center [544, 103] width 733 height 18
type input "(LPZ - TARGET) Welcome Bonus_05092025"
click at [382, 150] on input "checkbox" at bounding box center [396, 150] width 55 height 17
checkbox input "true"
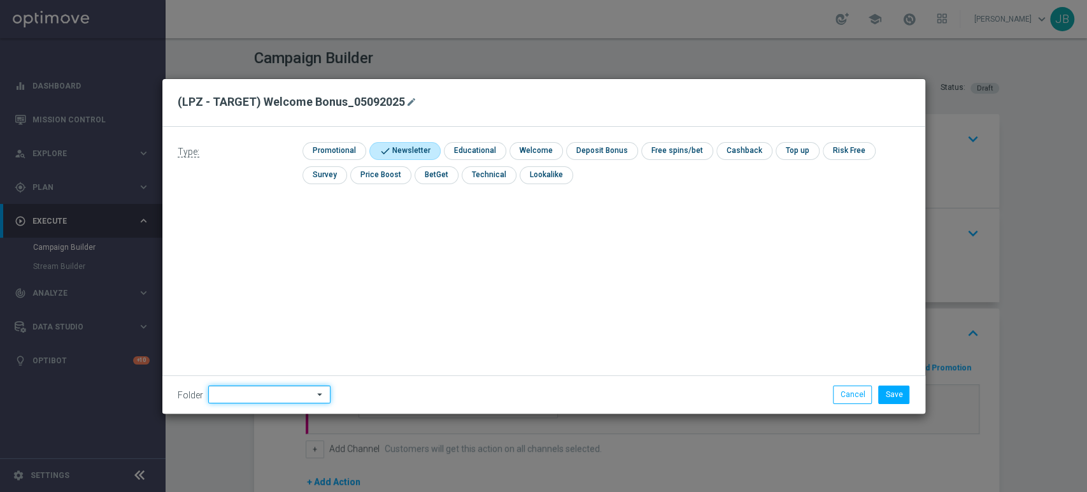
click at [243, 391] on input at bounding box center [269, 394] width 122 height 18
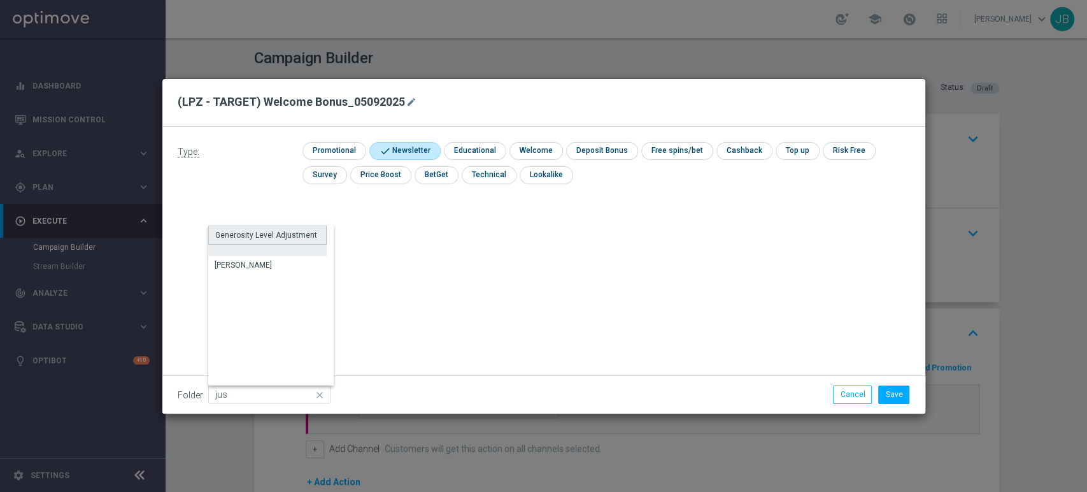
click at [270, 255] on div "Generosity Level Adjustment" at bounding box center [267, 241] width 118 height 31
click at [262, 276] on div "Generosity Level Adjustment [PERSON_NAME]" at bounding box center [270, 306] width 125 height 160
click at [262, 275] on div "Generosity Level Adjustment [PERSON_NAME]" at bounding box center [270, 306] width 125 height 160
click at [264, 264] on div "[PERSON_NAME]" at bounding box center [267, 265] width 118 height 18
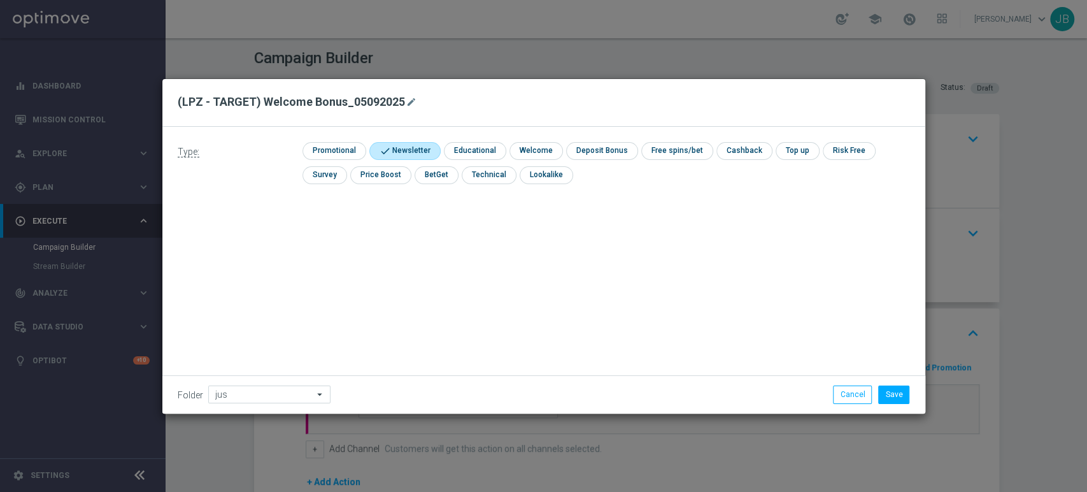
type input "[PERSON_NAME]"
click at [912, 398] on li "Save" at bounding box center [894, 394] width 38 height 18
click at [902, 397] on button "Save" at bounding box center [893, 394] width 31 height 18
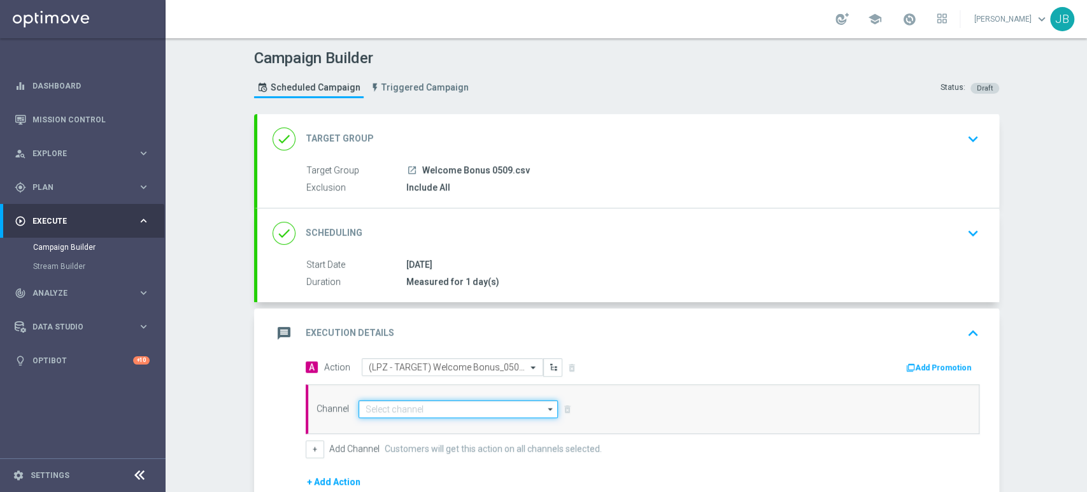
click at [401, 410] on input at bounding box center [459, 409] width 200 height 18
paste input "(LPZ - TARGET) Welcome Bonus_05092025"
type input "(LPZ - TARGET) Welcome Bonus_05092025"
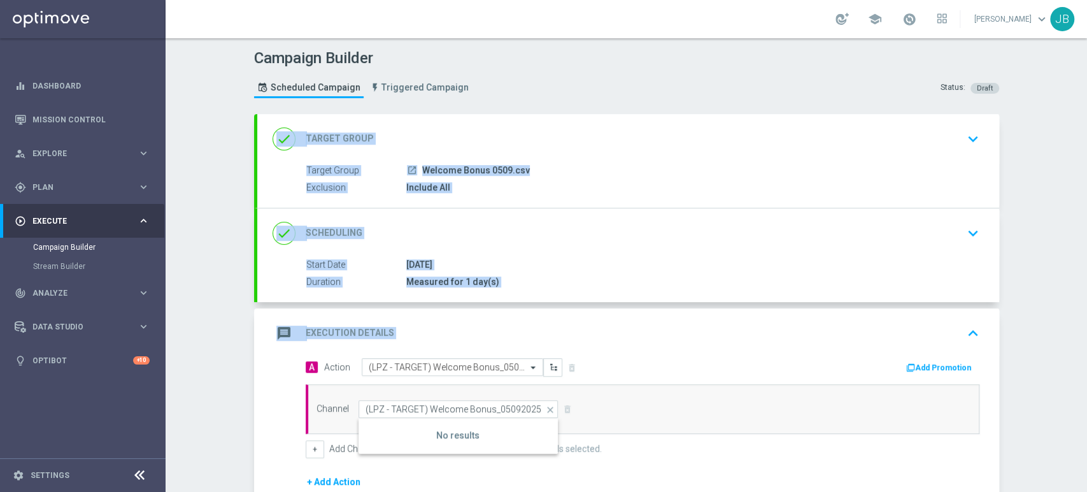
scroll to position [165, 0]
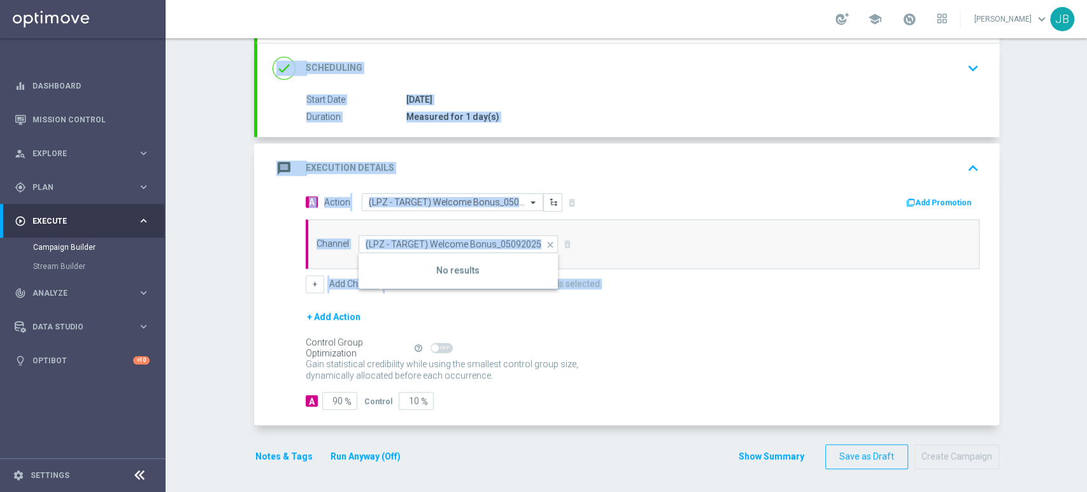
drag, startPoint x: 1086, startPoint y: 194, endPoint x: 1086, endPoint y: 338, distance: 144.0
click at [1086, 338] on div "Campaign Builder Scheduled Campaign Triggered Campaign Status: Draft done Targe…" at bounding box center [627, 265] width 922 height 454
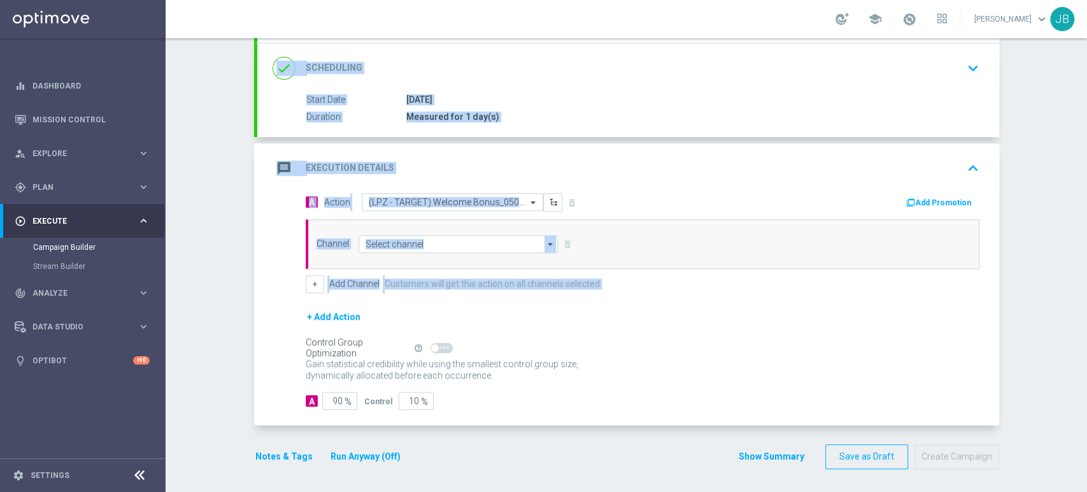
click at [777, 275] on div "+ Add Channel Customers will get this action on all channels selected." at bounding box center [643, 284] width 674 height 18
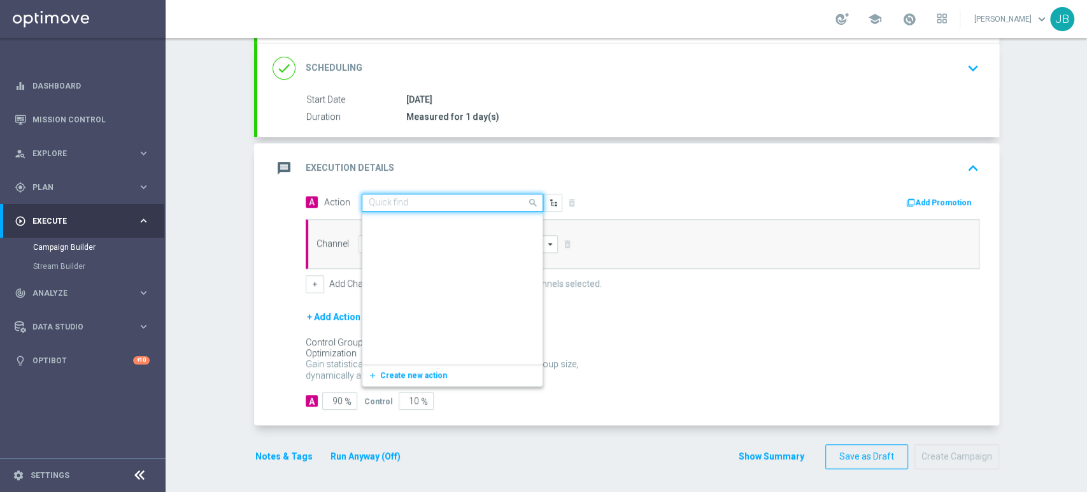
click at [459, 202] on input "text" at bounding box center [440, 202] width 142 height 11
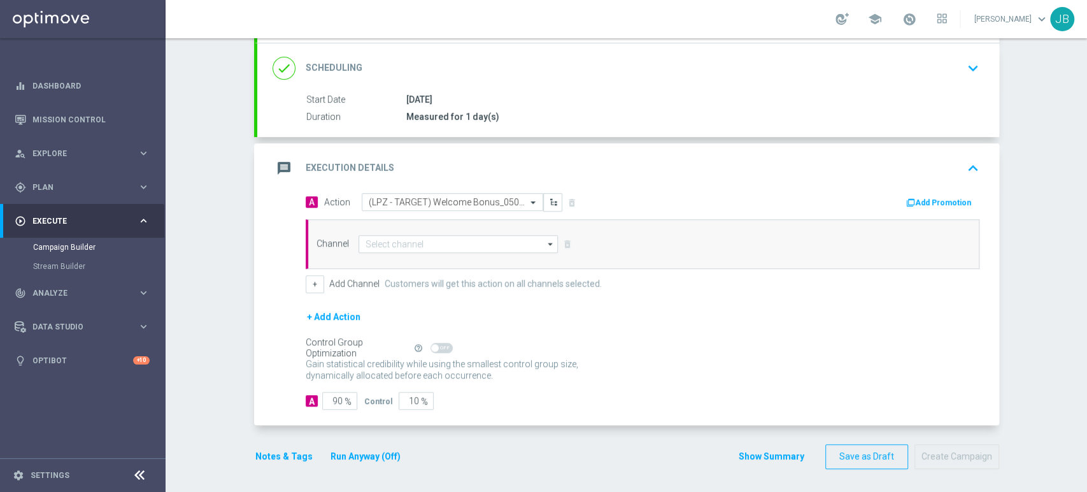
click at [627, 306] on form "A Action Select action (LPZ - TARGET) Welcome Bonus_05092025 delete_forever Add…" at bounding box center [643, 301] width 674 height 217
click at [414, 240] on input at bounding box center [459, 244] width 200 height 18
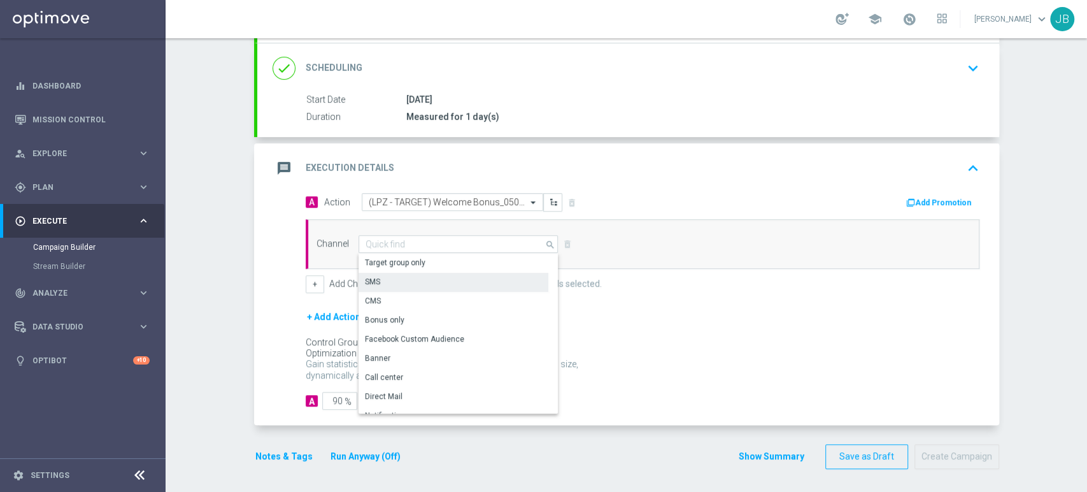
click at [398, 274] on div "SMS" at bounding box center [454, 282] width 190 height 18
type input "SMS"
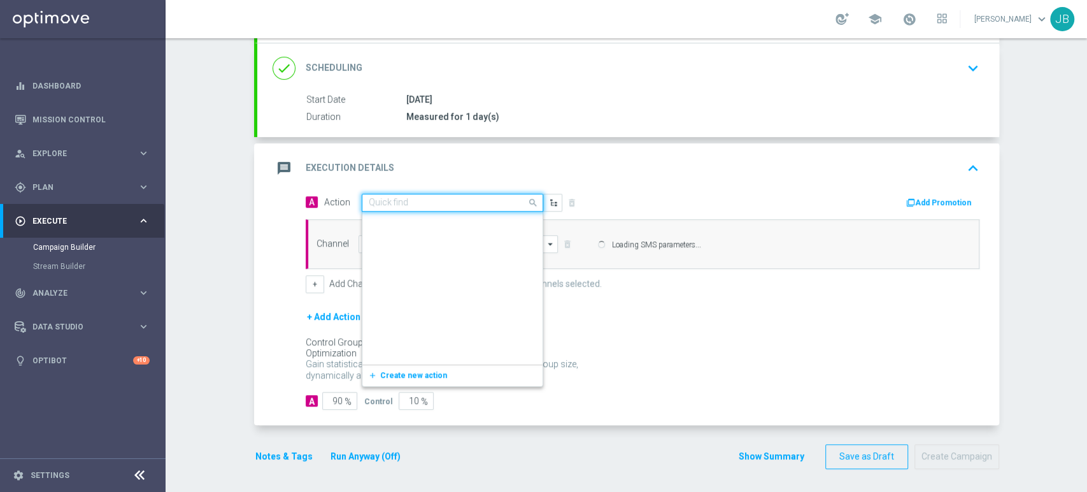
click at [405, 206] on input "text" at bounding box center [440, 202] width 142 height 11
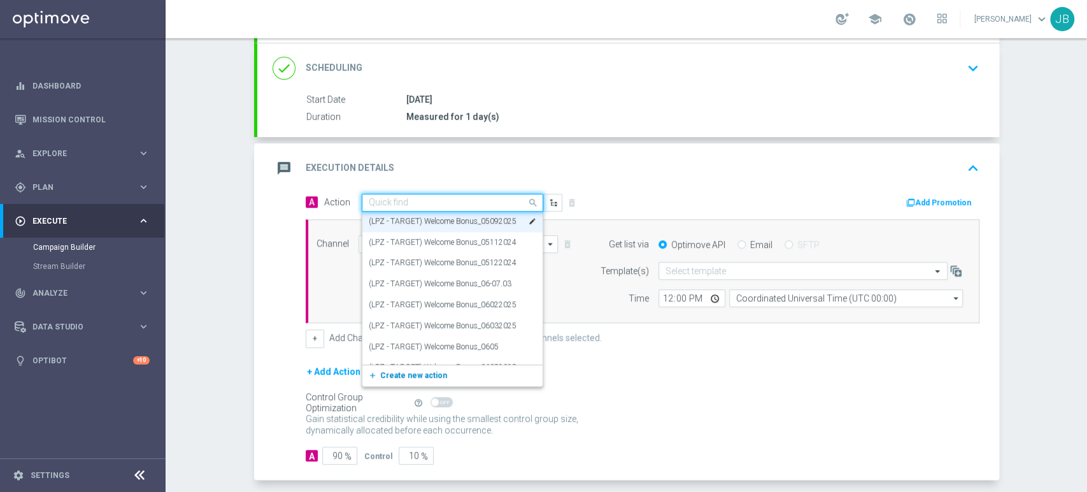
click at [394, 375] on span "Create new action" at bounding box center [413, 375] width 67 height 9
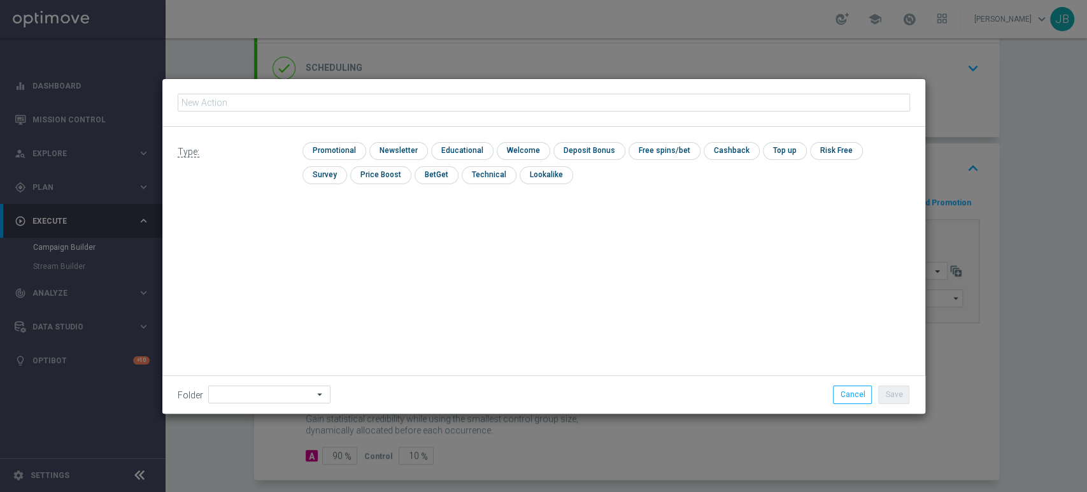
click at [998, 389] on modal-container "Type: check Promotional check Newsletter check Educational check Welcome check …" at bounding box center [543, 246] width 1087 height 492
click at [865, 398] on button "Cancel" at bounding box center [852, 394] width 39 height 18
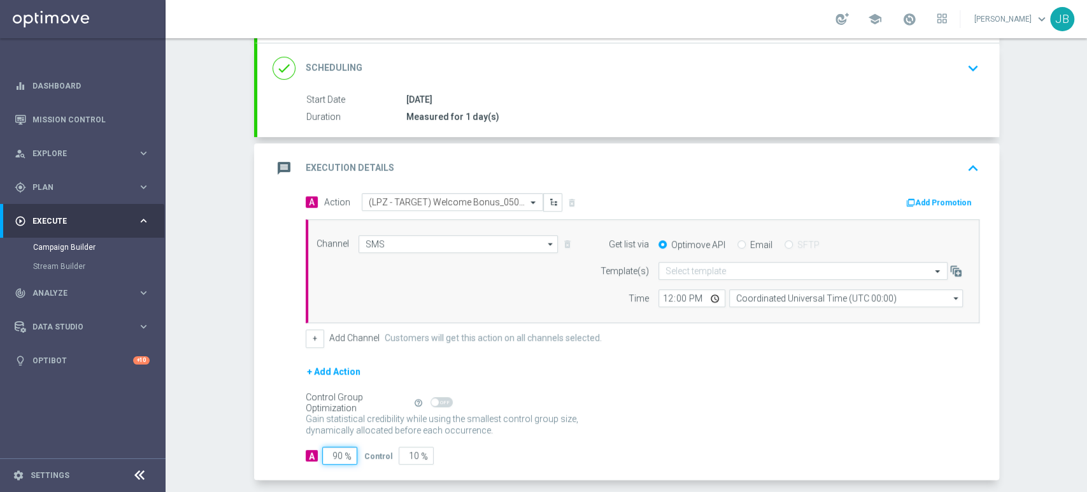
click at [331, 450] on input "90" at bounding box center [339, 456] width 35 height 18
type input "0"
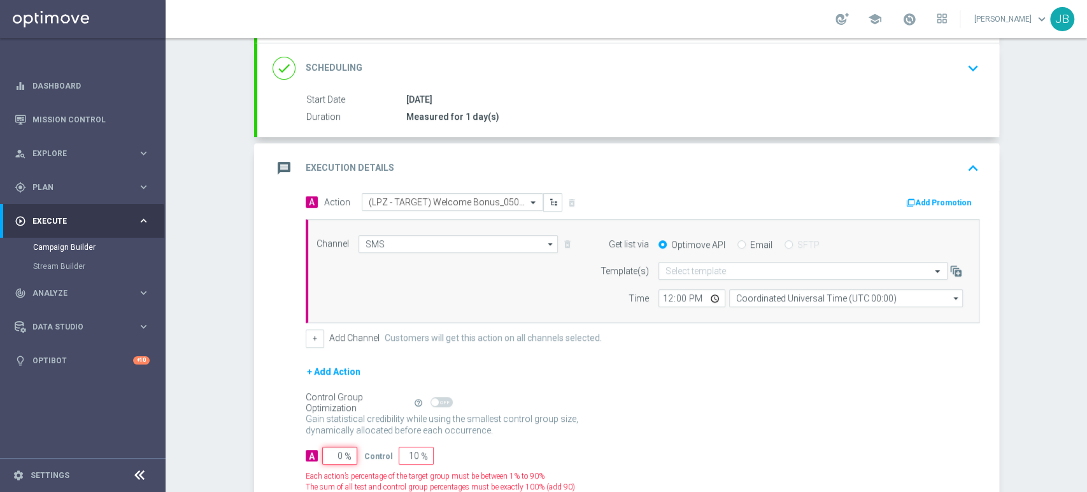
type input "100"
type input "10"
type input "90"
type input "100"
type input "0"
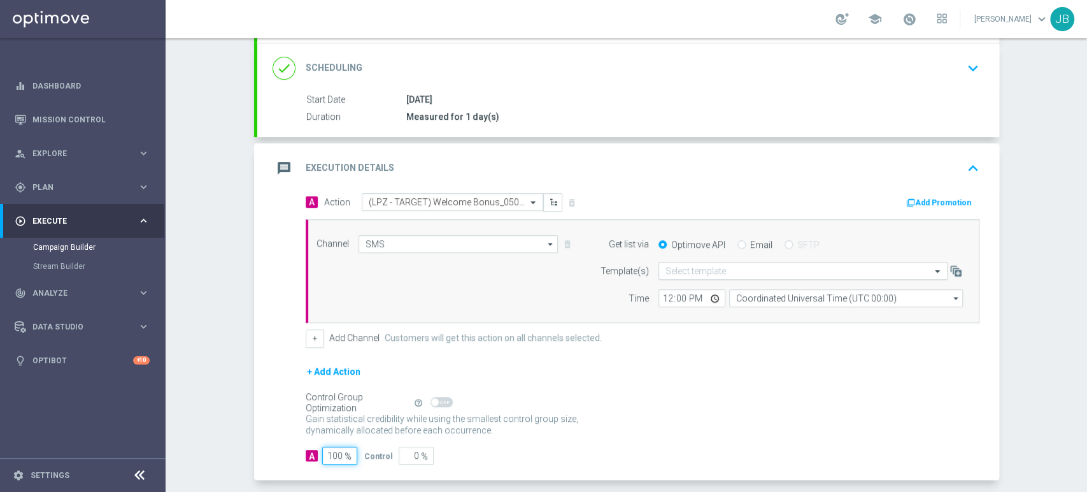
type input "100"
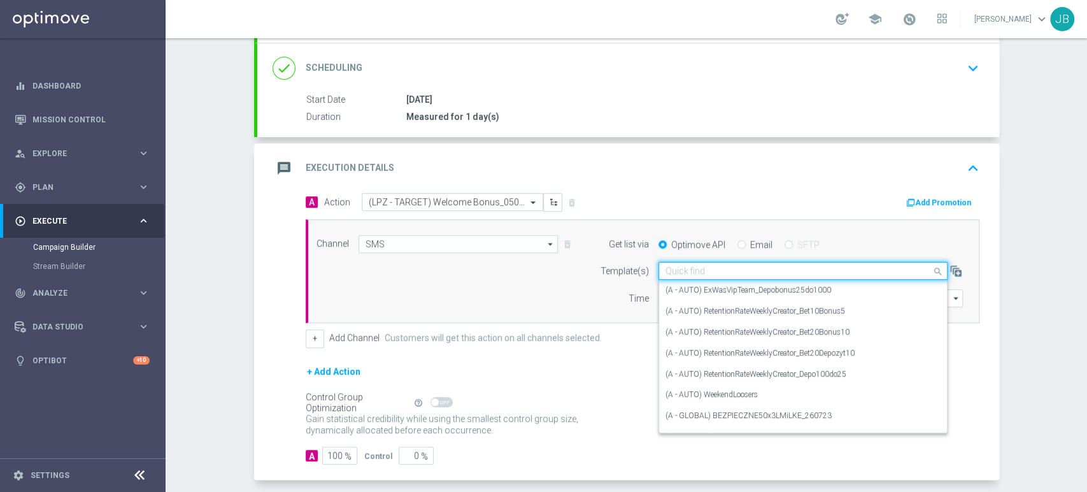
click at [688, 262] on div "Quick find" at bounding box center [803, 271] width 289 height 18
paste input "(LPZ - TARGET) Welcome Bonus_05092025"
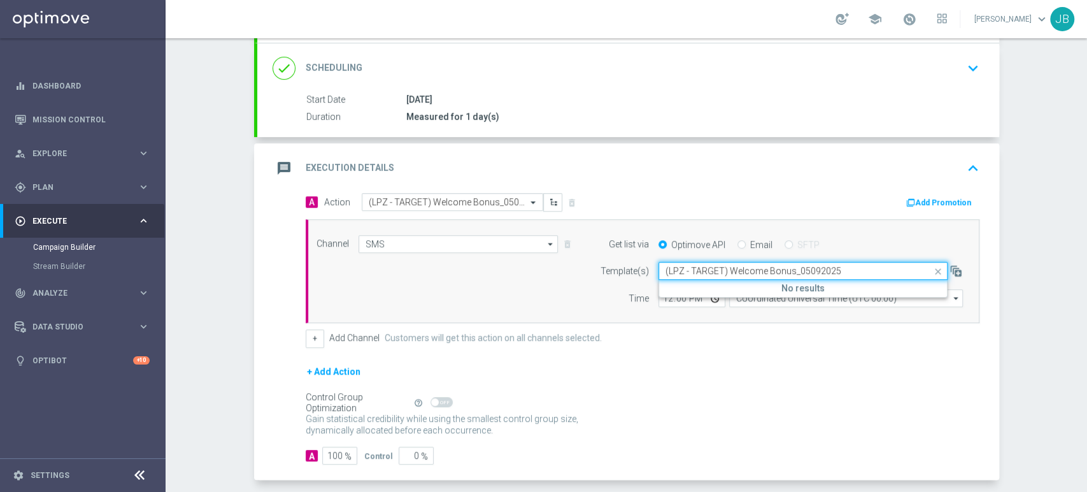
click at [673, 269] on input "(LPZ - TARGET) Welcome Bonus_05092025" at bounding box center [791, 271] width 250 height 11
click at [670, 290] on label "(LPZ - TARGET) Welcome Bonus_05092025" at bounding box center [740, 290] width 148 height 11
type input "(LPZ - TARGET) Welcome Bonus_05092025"
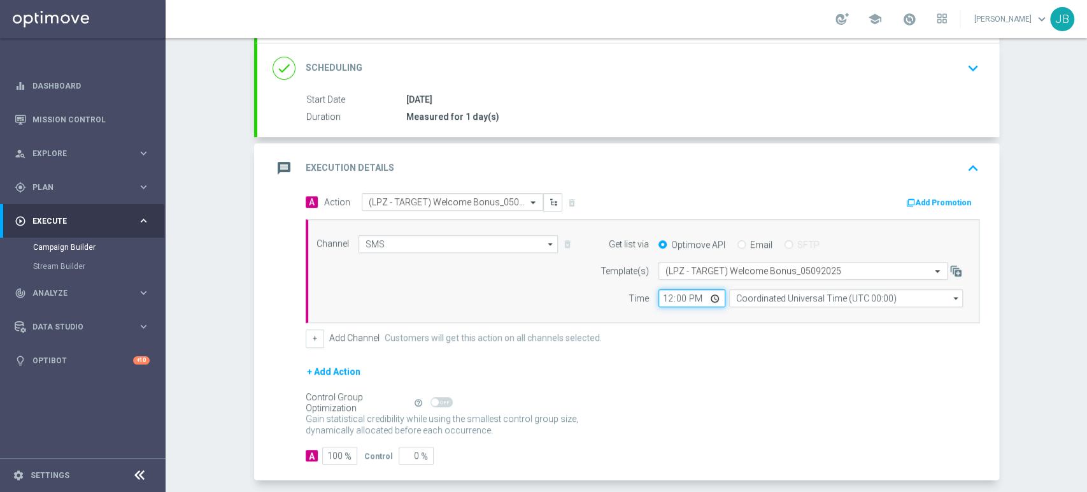
click at [659, 299] on input "12:00" at bounding box center [692, 298] width 67 height 18
type input "11:37"
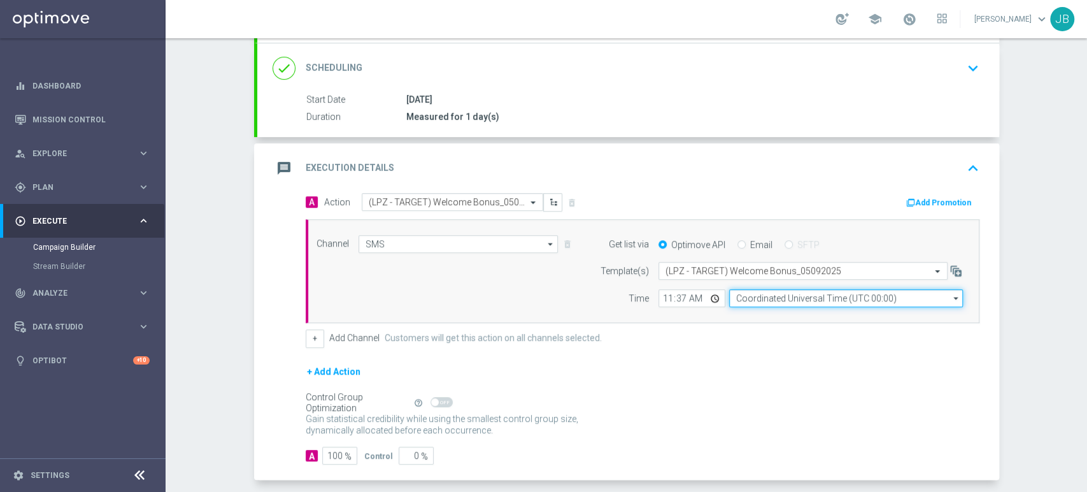
click at [744, 297] on input "Coordinated Universal Time (UTC 00:00)" at bounding box center [846, 298] width 234 height 18
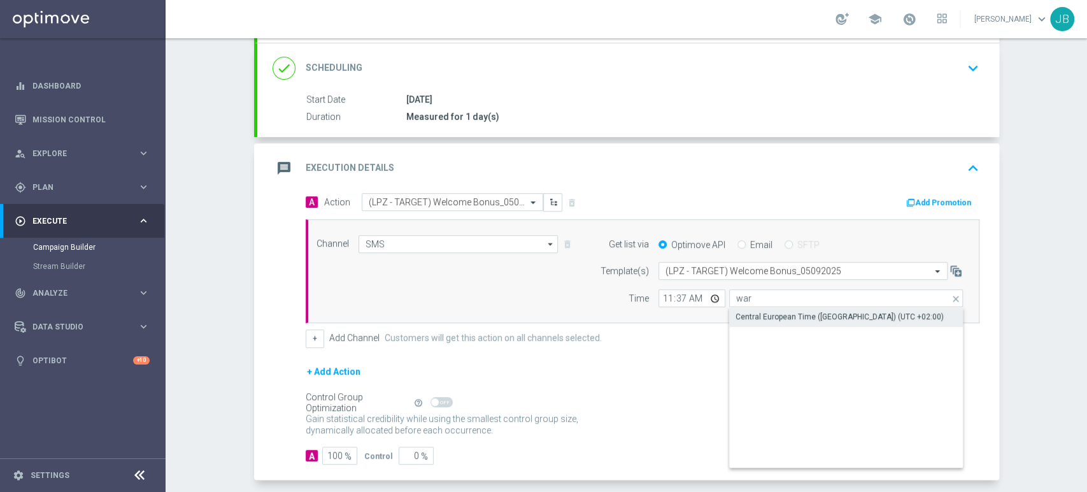
click at [743, 317] on div "Central European Time ([GEOGRAPHIC_DATA]) (UTC +02:00)" at bounding box center [840, 316] width 208 height 11
type input "Central European Time ([GEOGRAPHIC_DATA]) (UTC +02:00)"
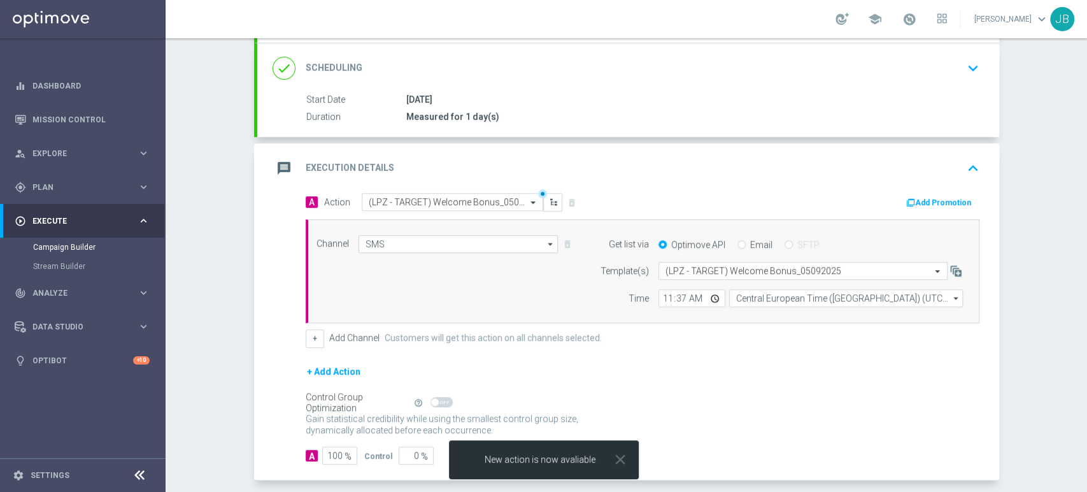
click at [992, 187] on div "message Execution Details keyboard_arrow_up" at bounding box center [628, 168] width 742 height 50
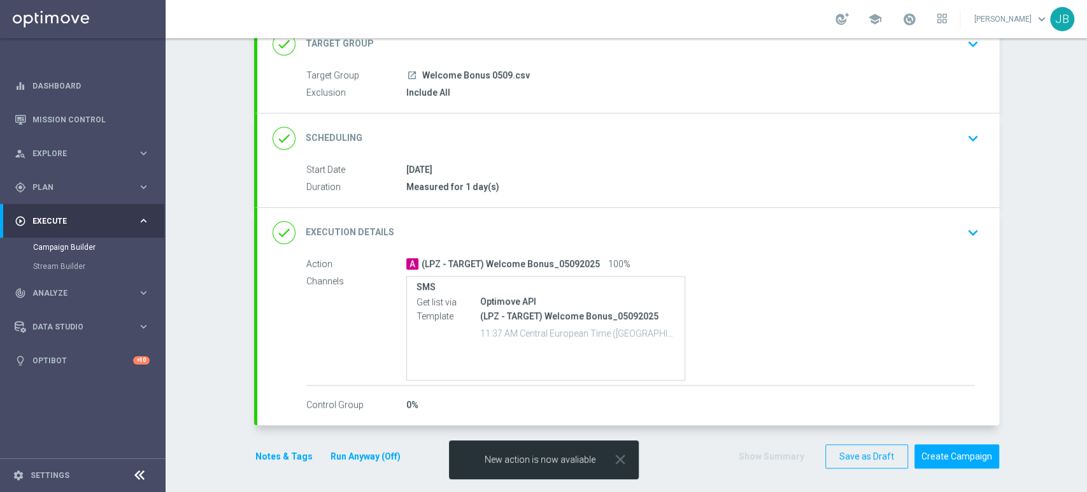
scroll to position [0, 0]
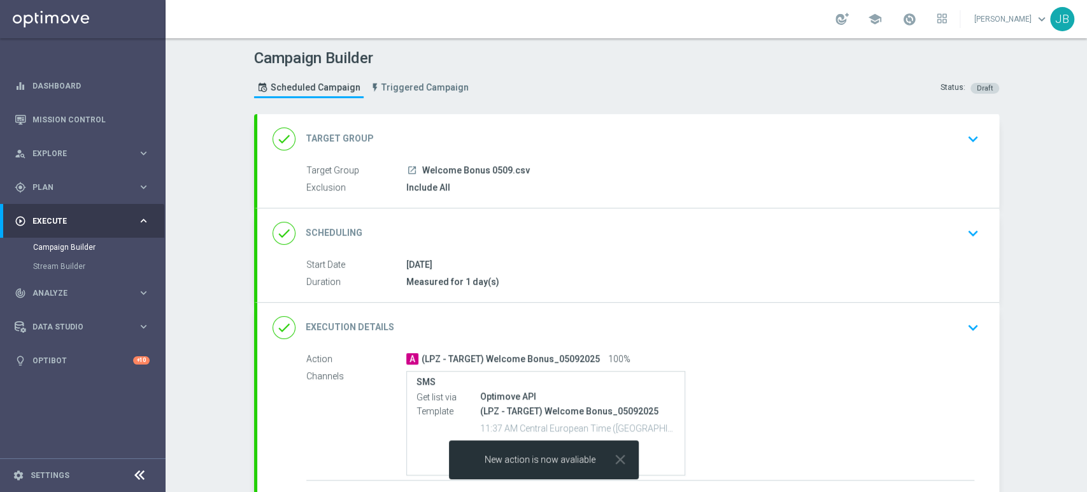
click at [894, 152] on div "done Target Group keyboard_arrow_down" at bounding box center [628, 139] width 742 height 50
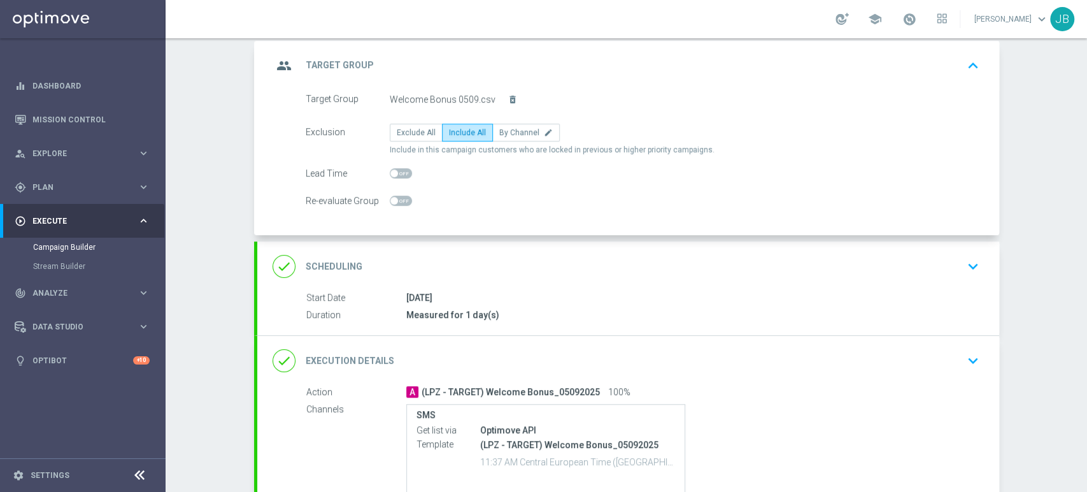
scroll to position [183, 0]
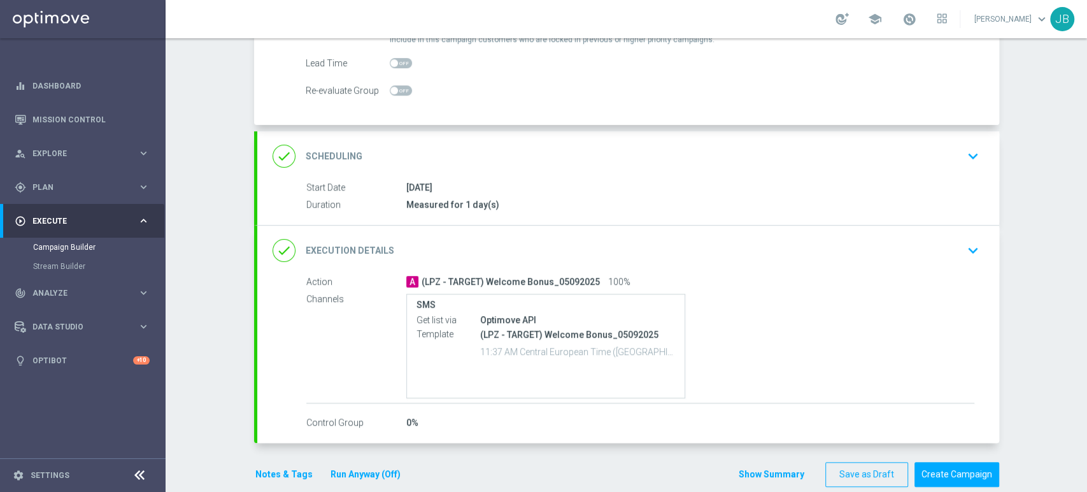
drag, startPoint x: 1086, startPoint y: 199, endPoint x: 1086, endPoint y: 322, distance: 122.9
click at [1086, 322] on div "Campaign Builder Scheduled Campaign Triggered Campaign Status: Draft group Targ…" at bounding box center [627, 265] width 922 height 454
click at [950, 190] on div "[DATE]" at bounding box center [690, 187] width 568 height 13
click at [976, 148] on icon "keyboard_arrow_down" at bounding box center [973, 156] width 19 height 19
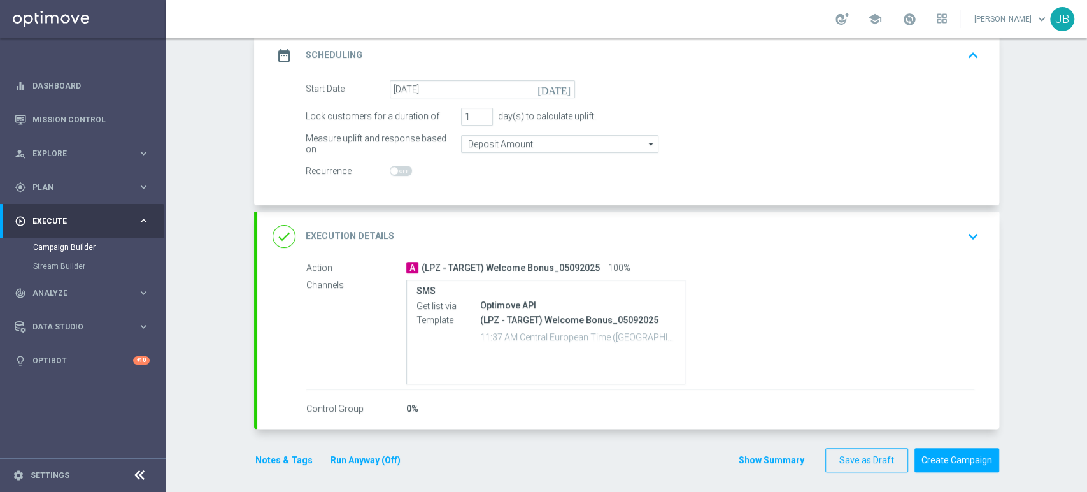
scroll to position [188, 0]
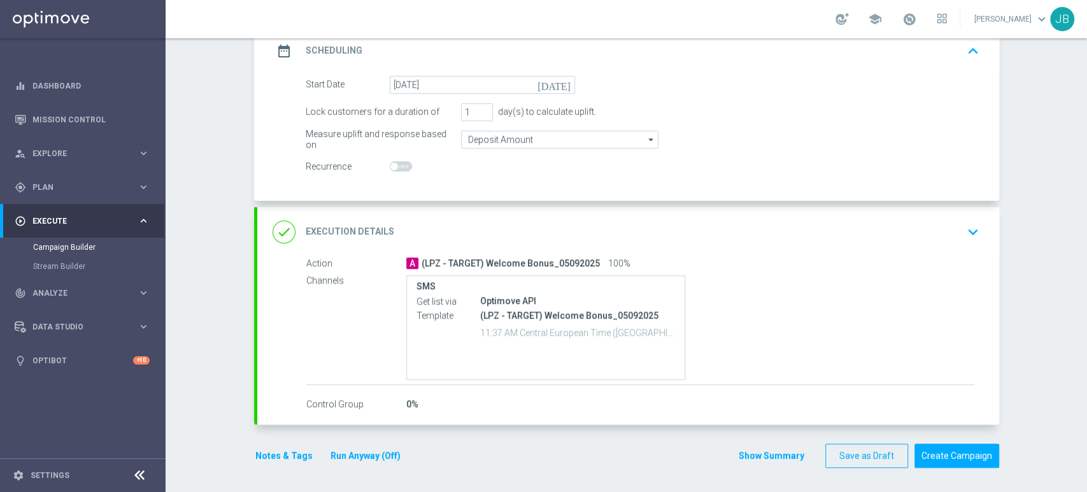
click at [944, 238] on div "done Execution Details keyboard_arrow_down" at bounding box center [629, 232] width 712 height 24
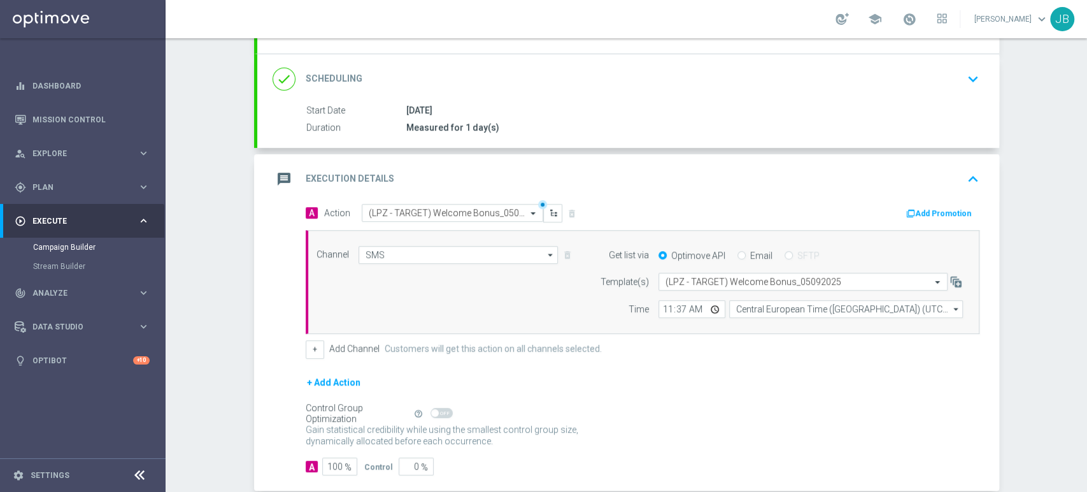
scroll to position [0, 0]
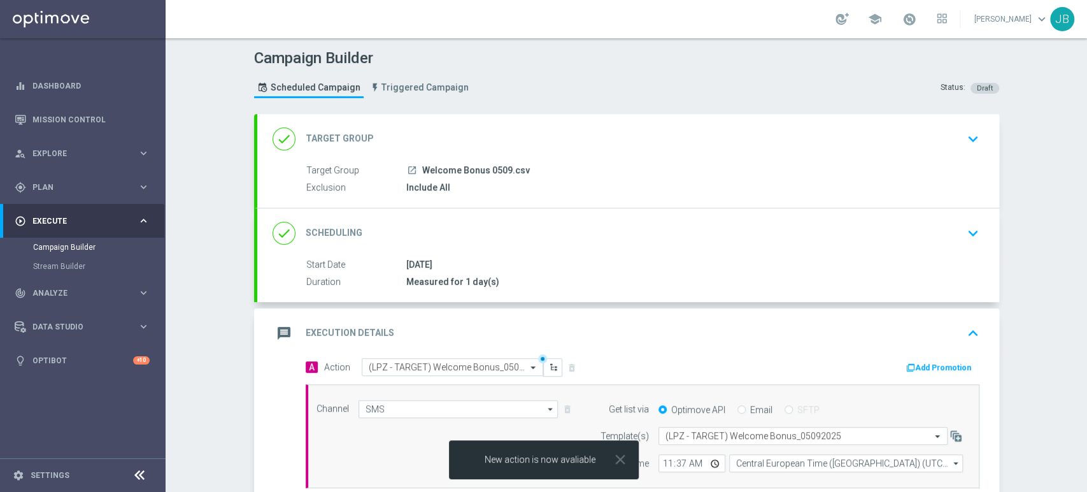
click at [973, 137] on icon "keyboard_arrow_down" at bounding box center [973, 138] width 19 height 19
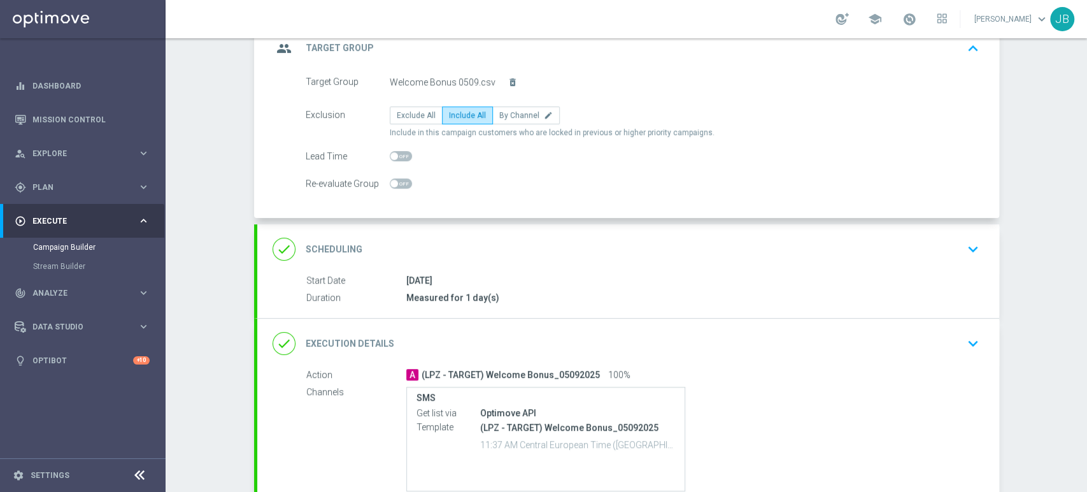
scroll to position [92, 0]
click at [952, 250] on div "done Scheduling keyboard_arrow_down" at bounding box center [629, 248] width 712 height 24
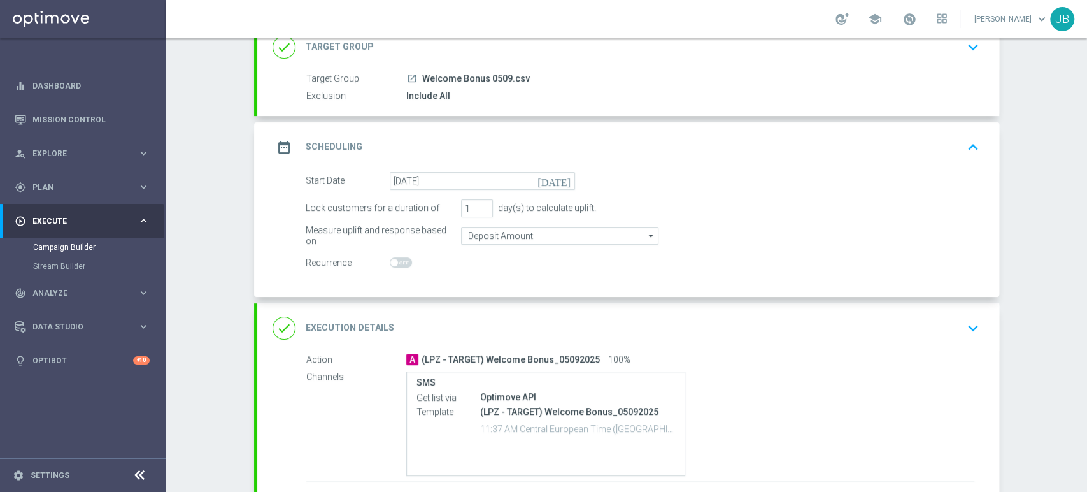
scroll to position [178, 0]
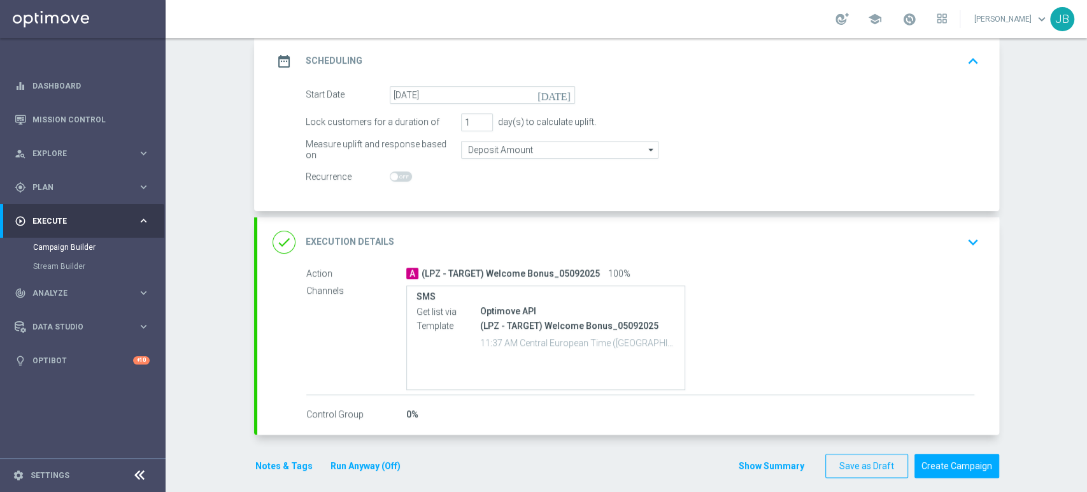
click at [942, 237] on div "done Execution Details keyboard_arrow_down" at bounding box center [629, 242] width 712 height 24
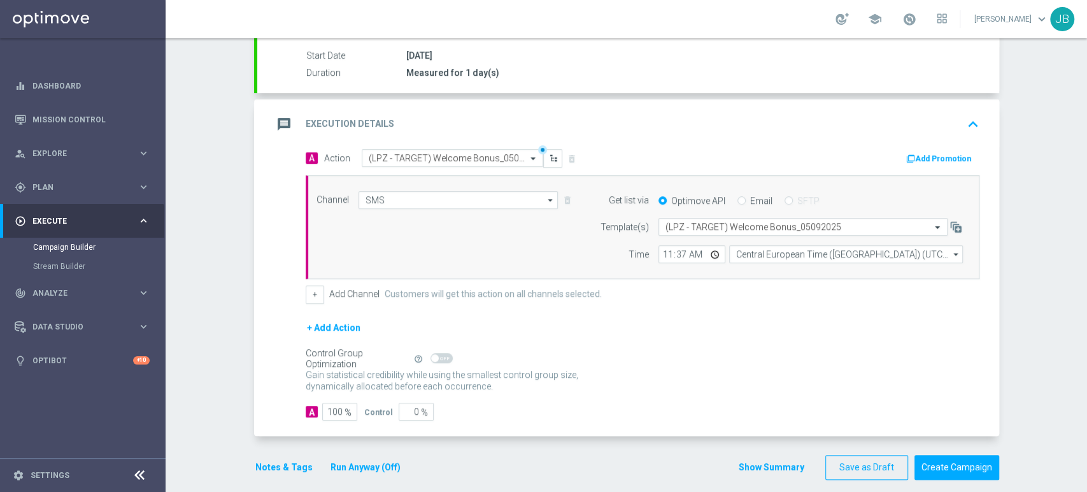
scroll to position [211, 0]
click at [978, 457] on button "Create Campaign" at bounding box center [957, 465] width 85 height 25
